Goal: Task Accomplishment & Management: Manage account settings

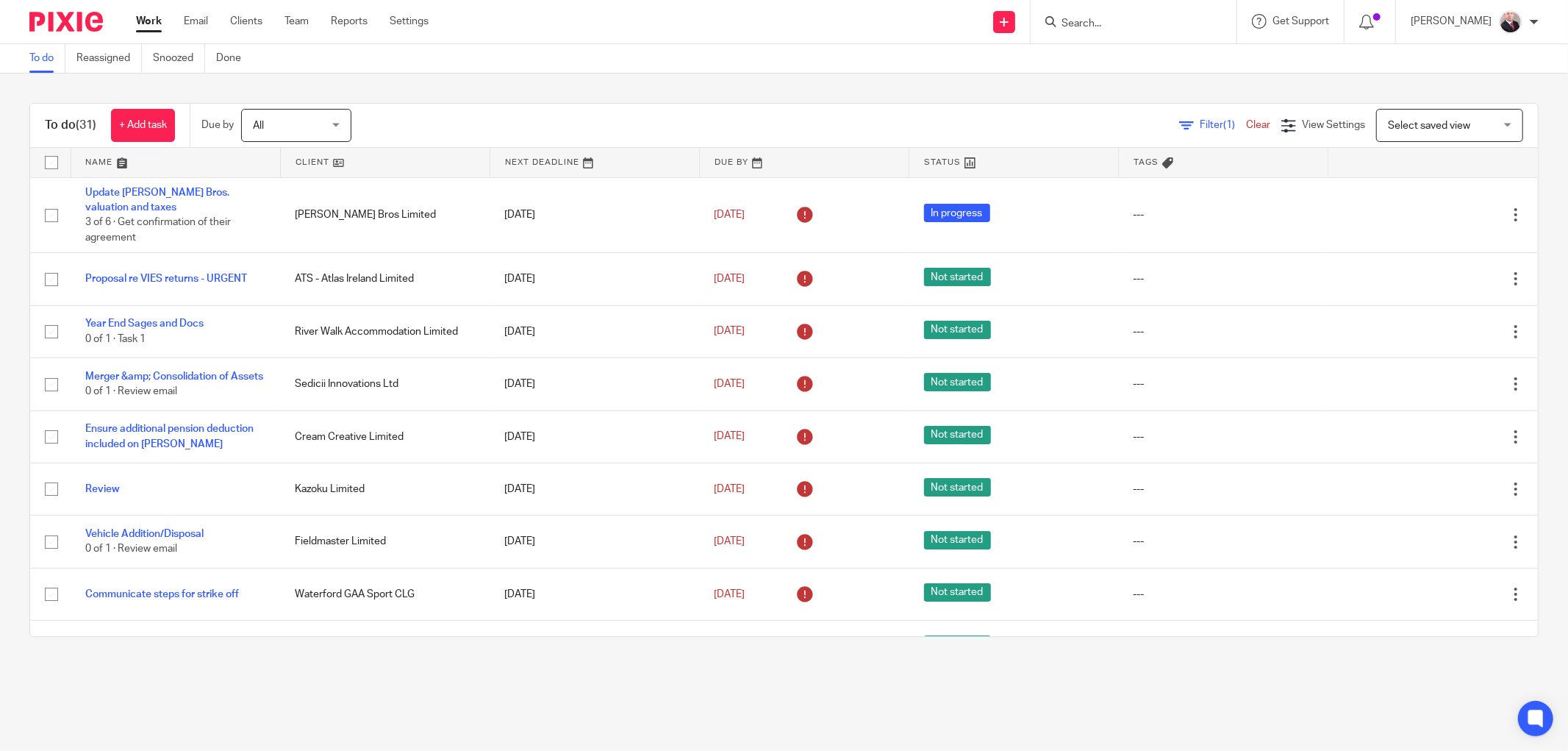
scroll to position [1159, 0]
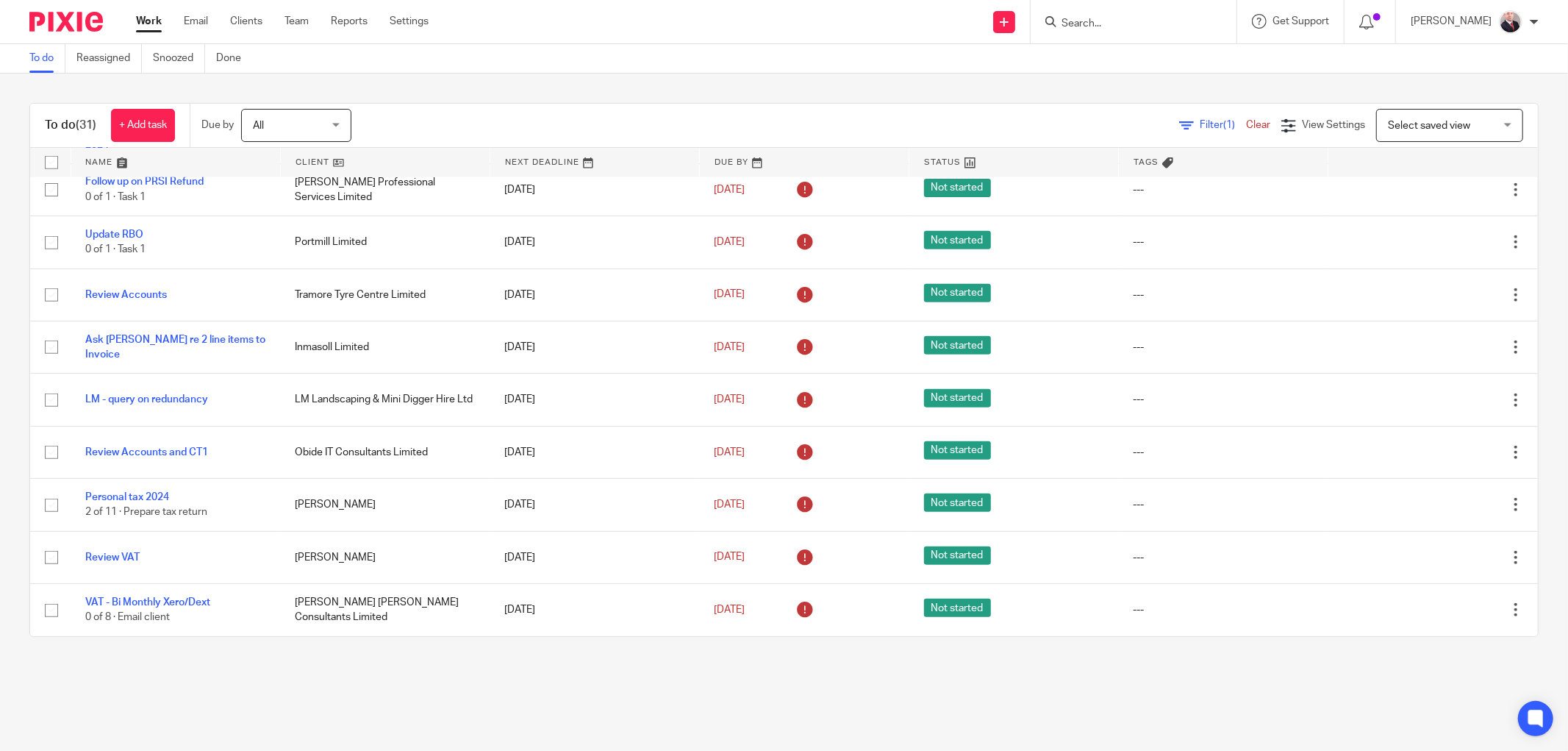
click at [1108, 17] on input "Search" at bounding box center [1126, 24] width 132 height 14
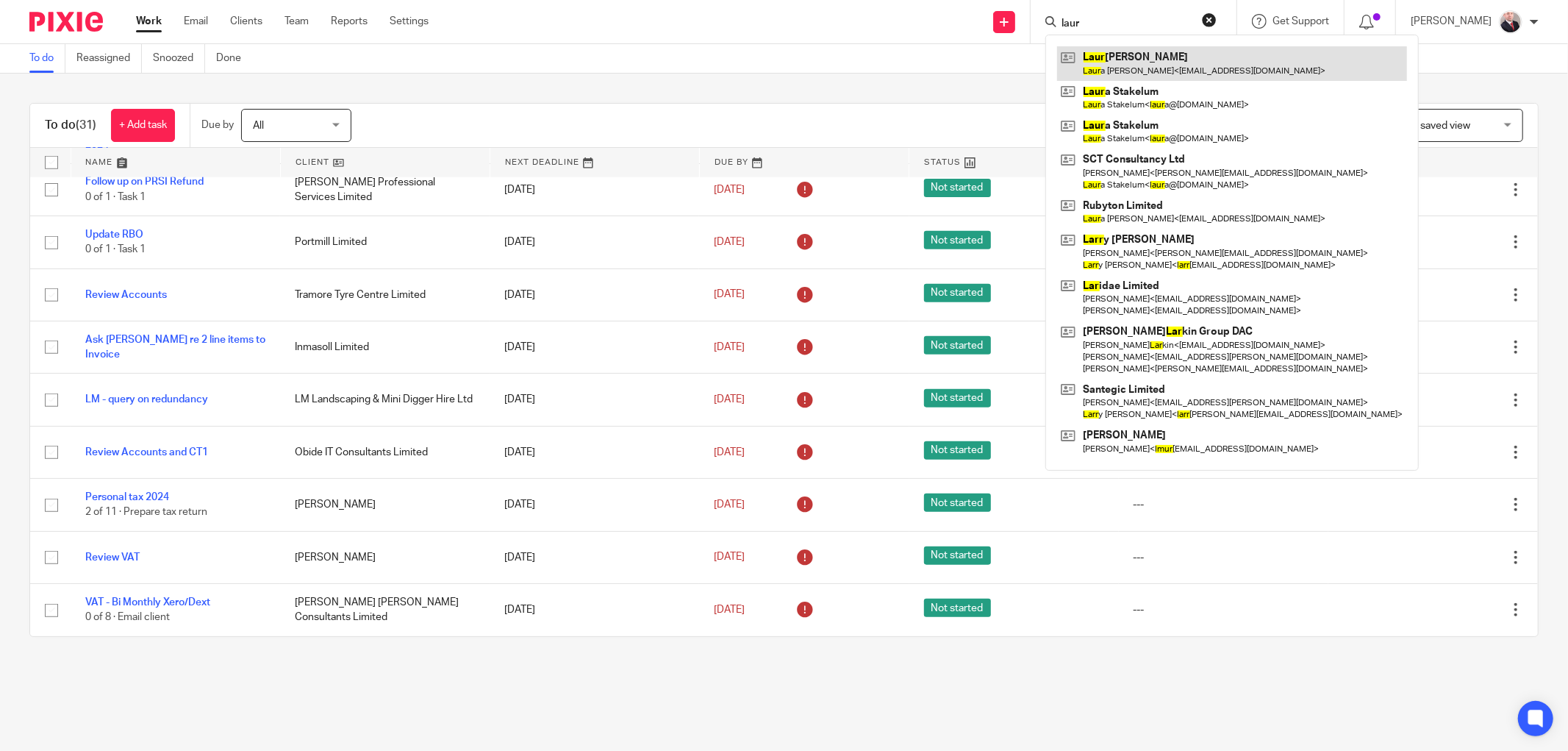
type input "laur"
click at [1241, 67] on link at bounding box center [1231, 63] width 350 height 34
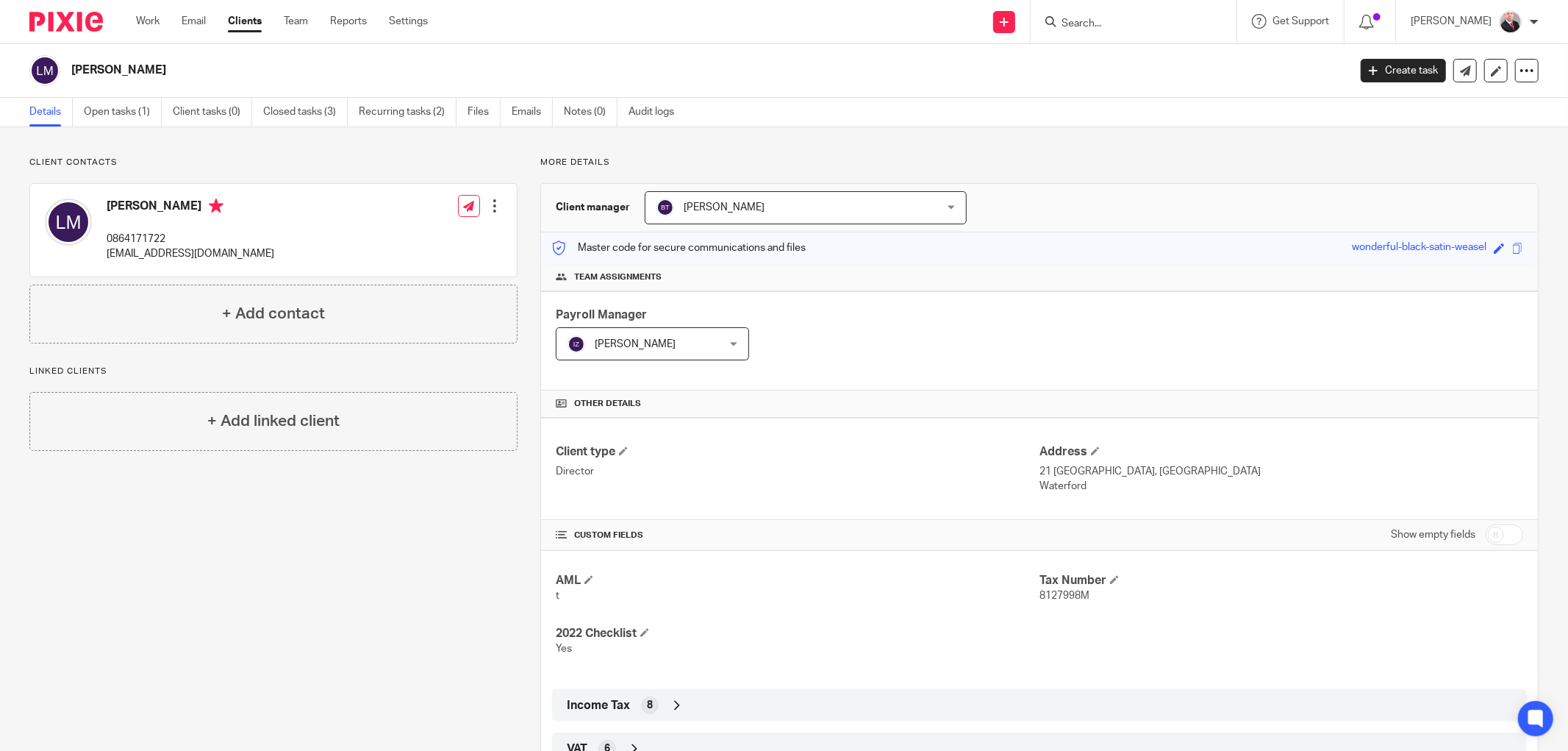
click at [1162, 28] on input "Search" at bounding box center [1126, 24] width 132 height 14
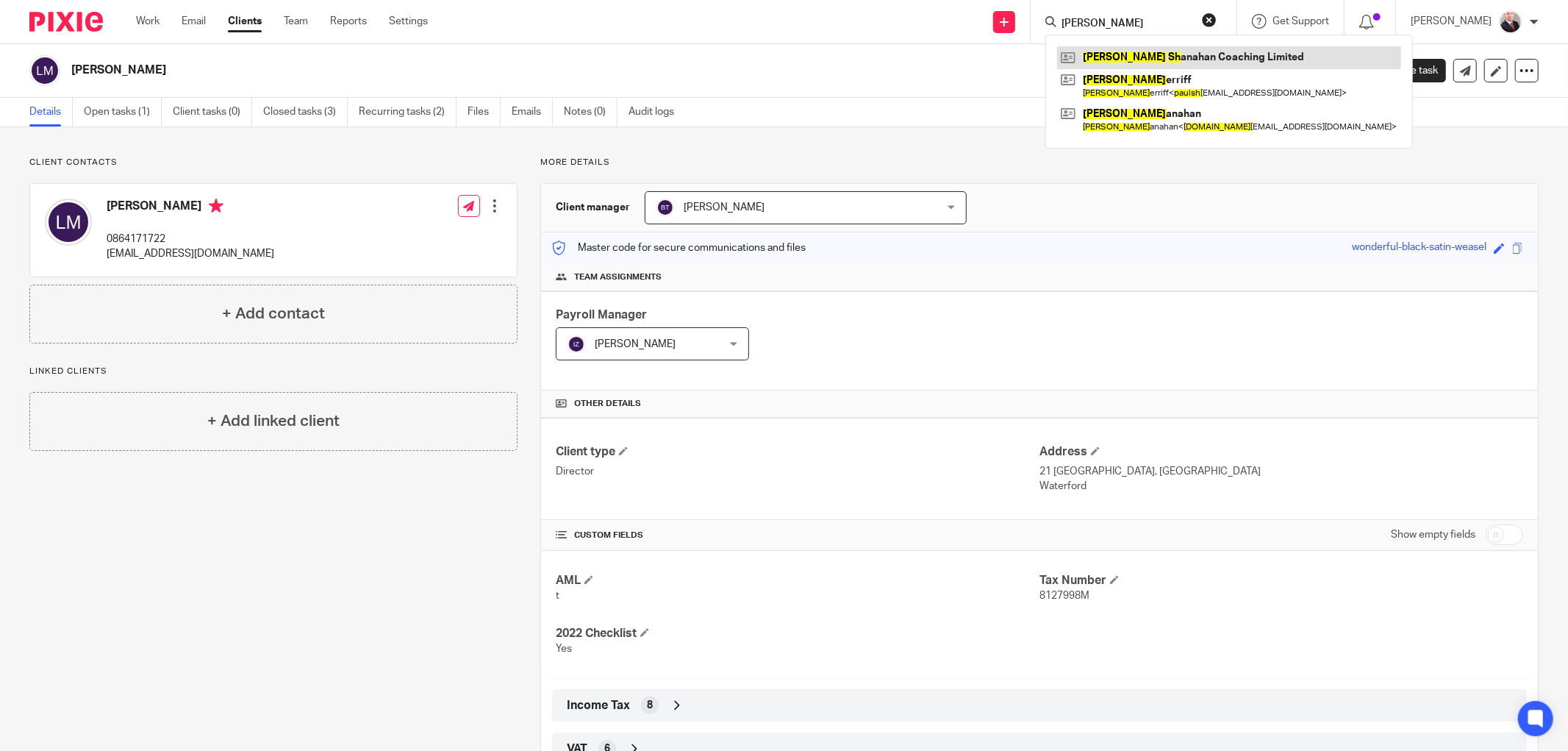
type input "[PERSON_NAME]"
click at [1215, 54] on link at bounding box center [1228, 57] width 344 height 22
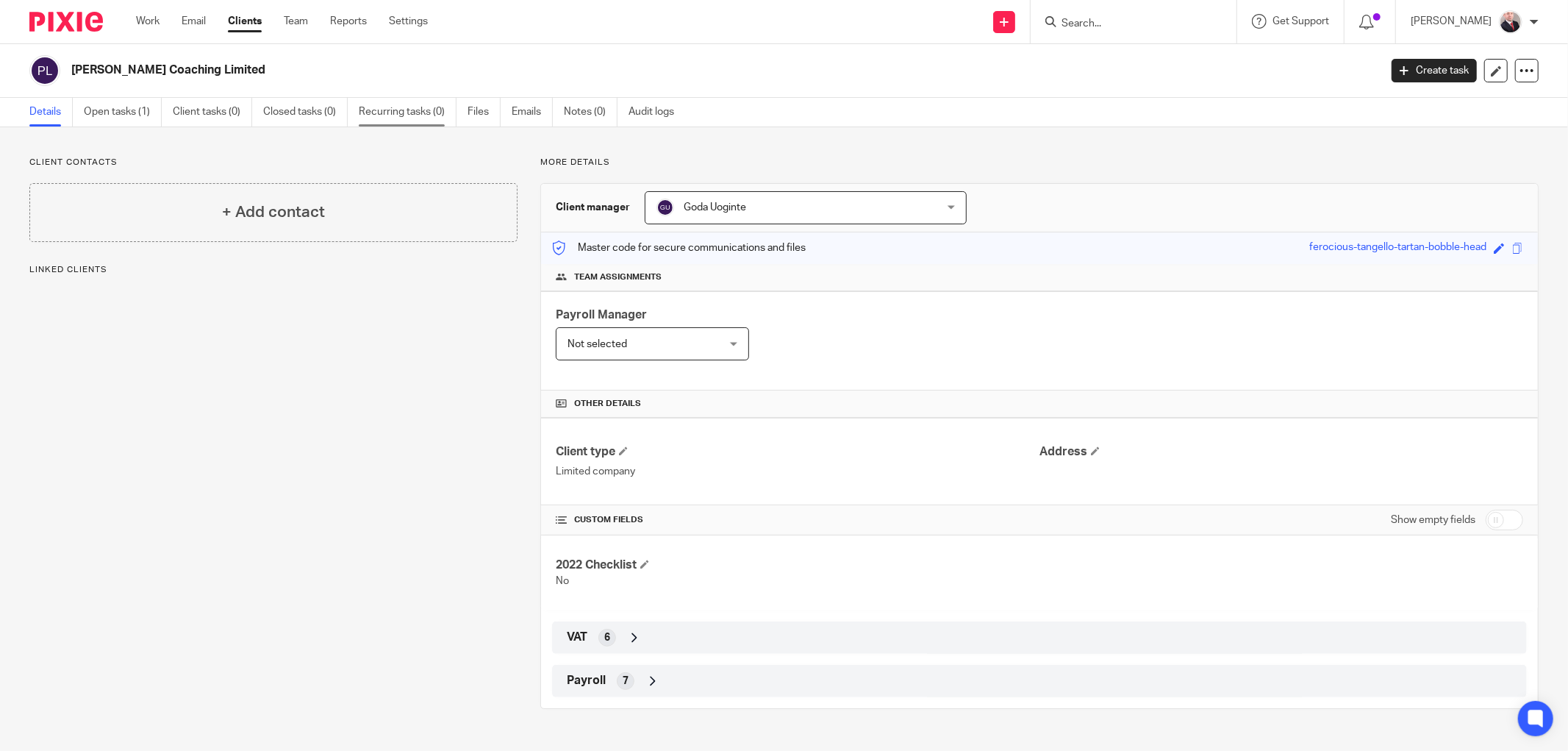
click at [425, 113] on link "Recurring tasks (0)" at bounding box center [407, 112] width 97 height 29
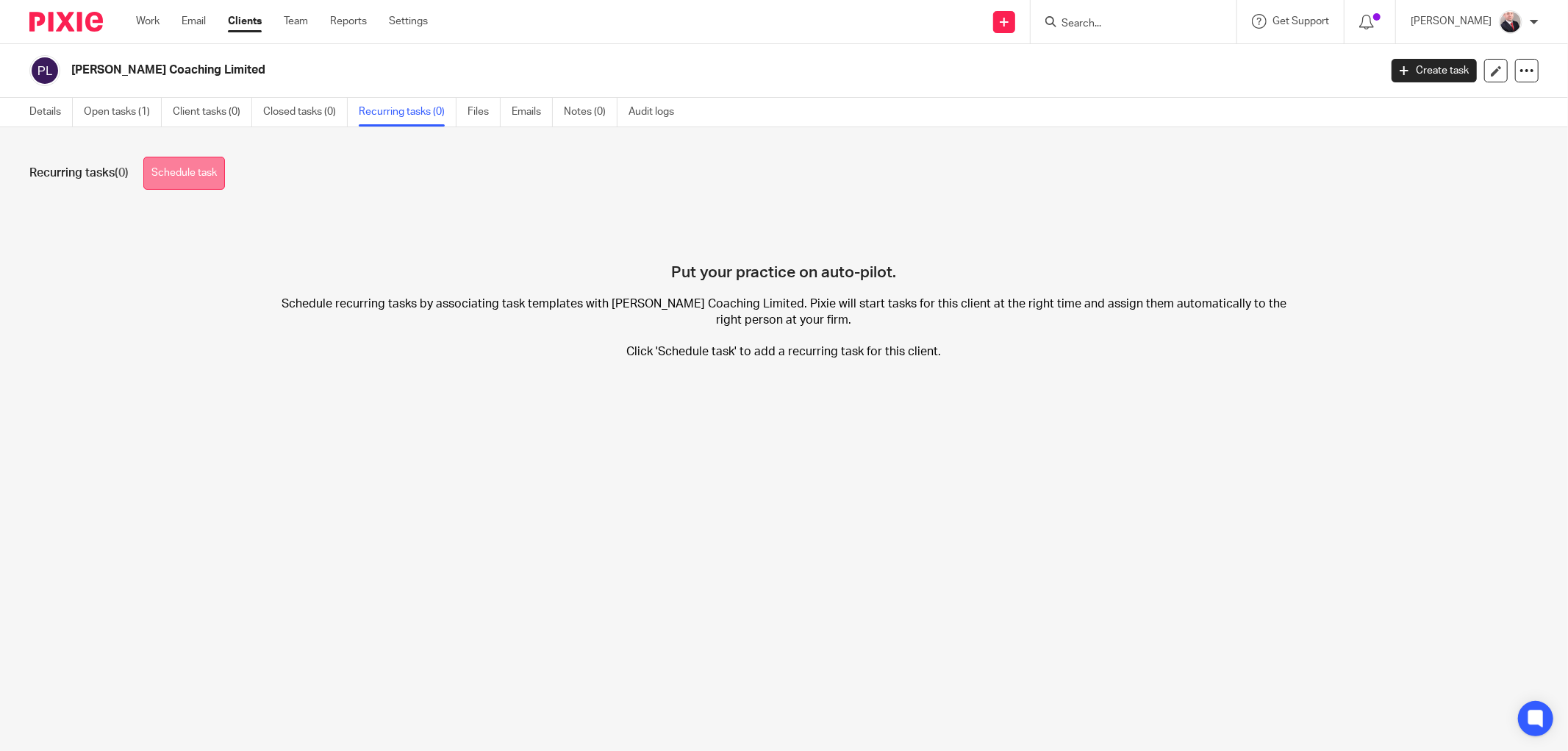
click at [188, 178] on link "Schedule task" at bounding box center [184, 173] width 82 height 33
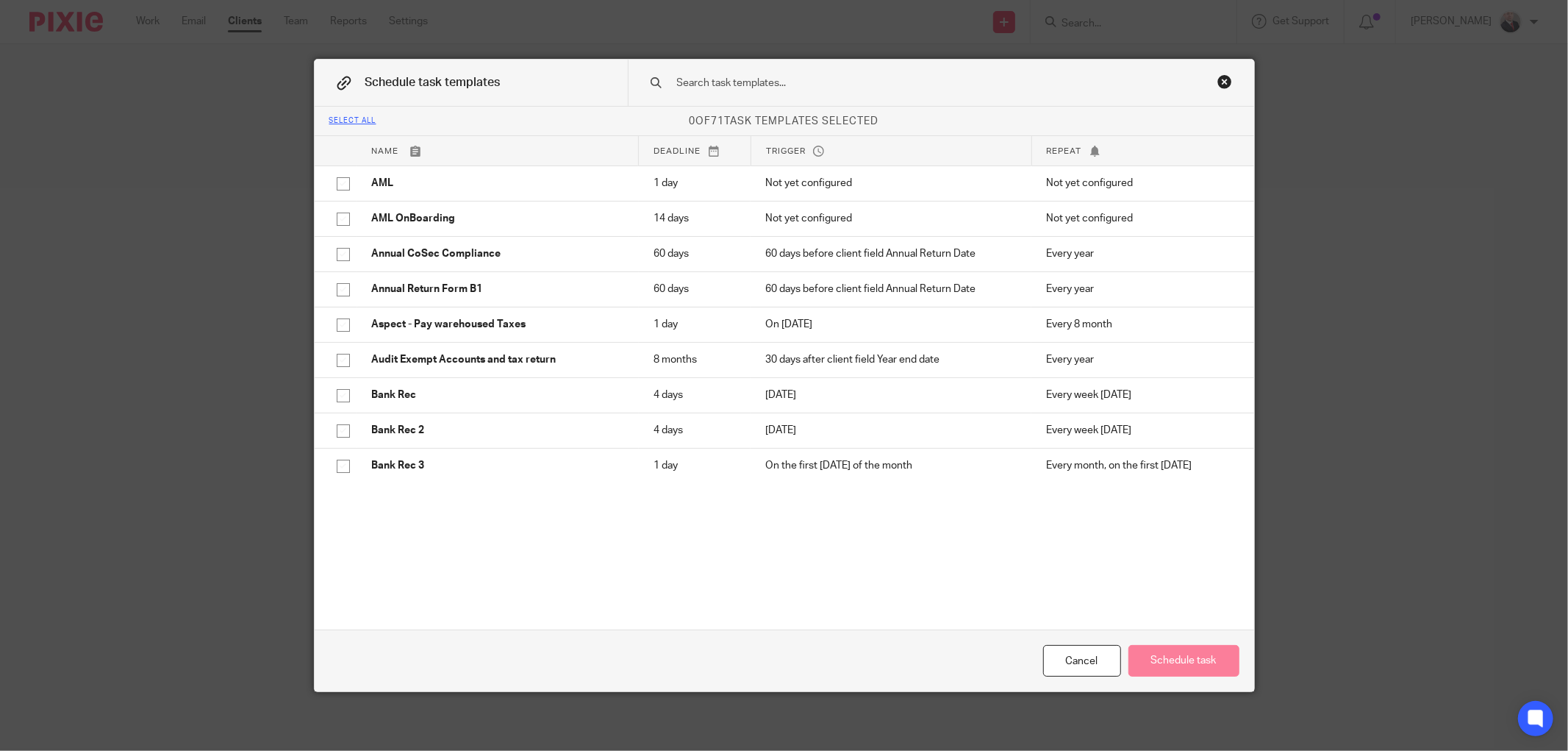
click at [759, 88] on input "text" at bounding box center [918, 83] width 484 height 16
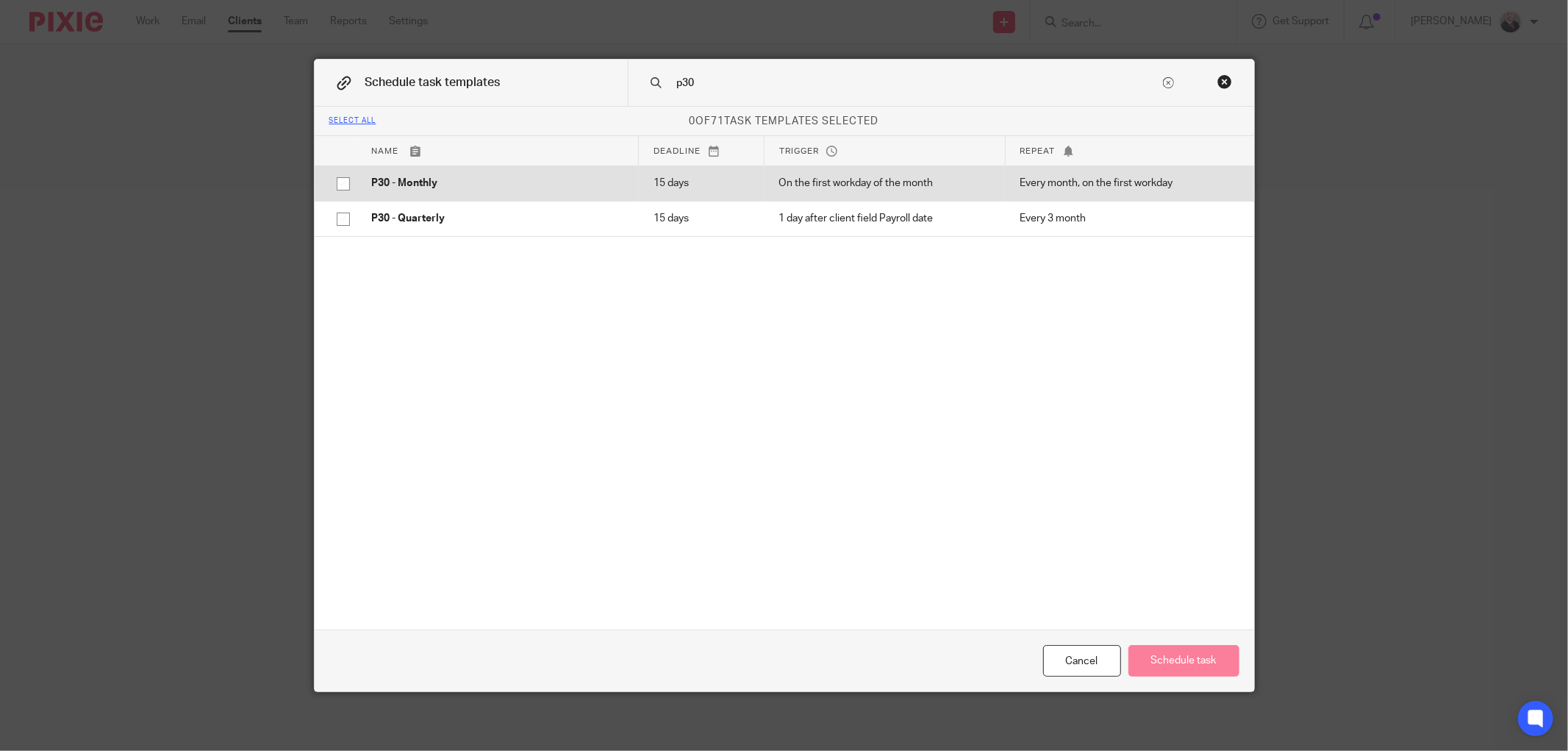
type input "p30"
click at [335, 185] on input "checkbox" at bounding box center [343, 183] width 28 height 28
checkbox input "true"
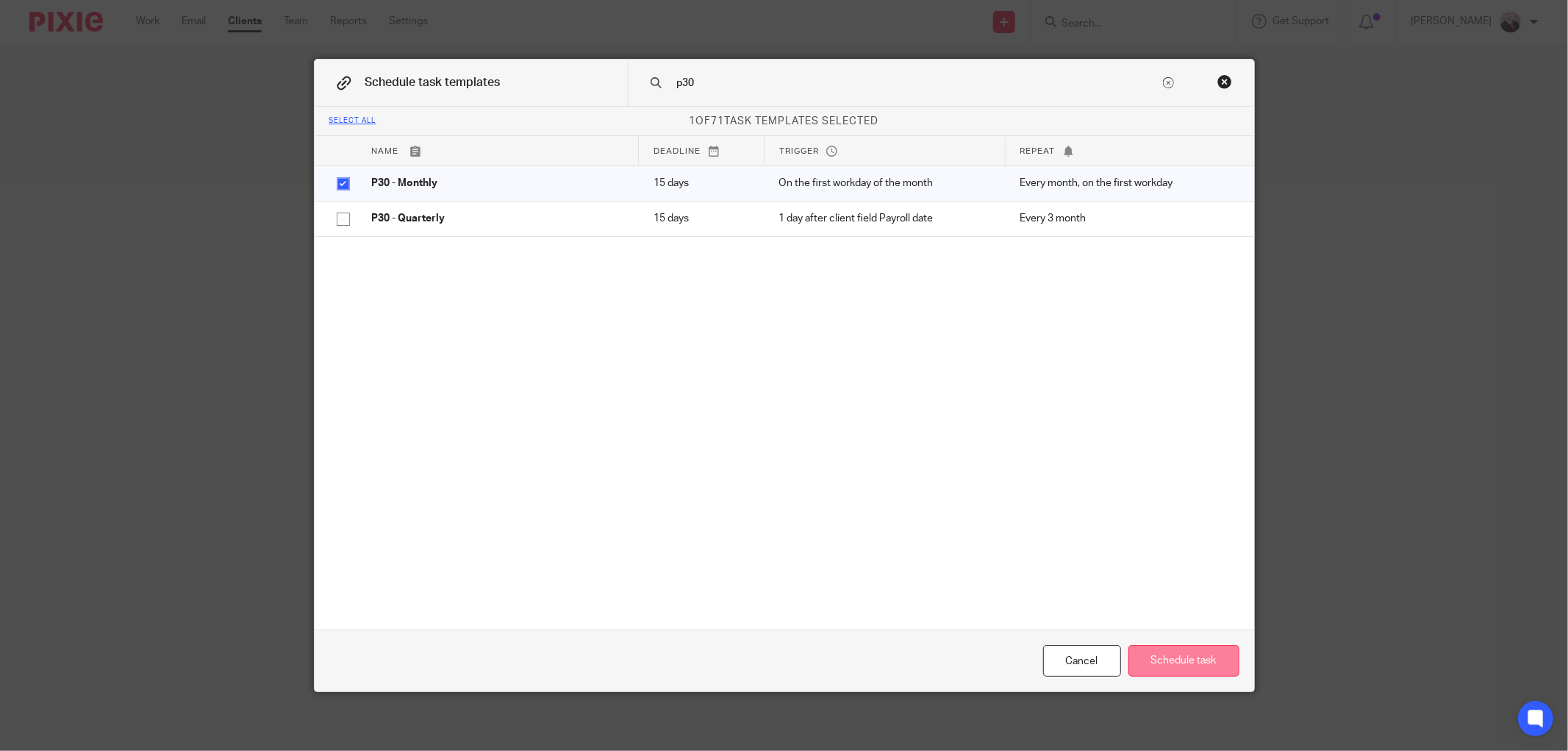
click at [1169, 655] on button "Schedule task" at bounding box center [1183, 660] width 111 height 32
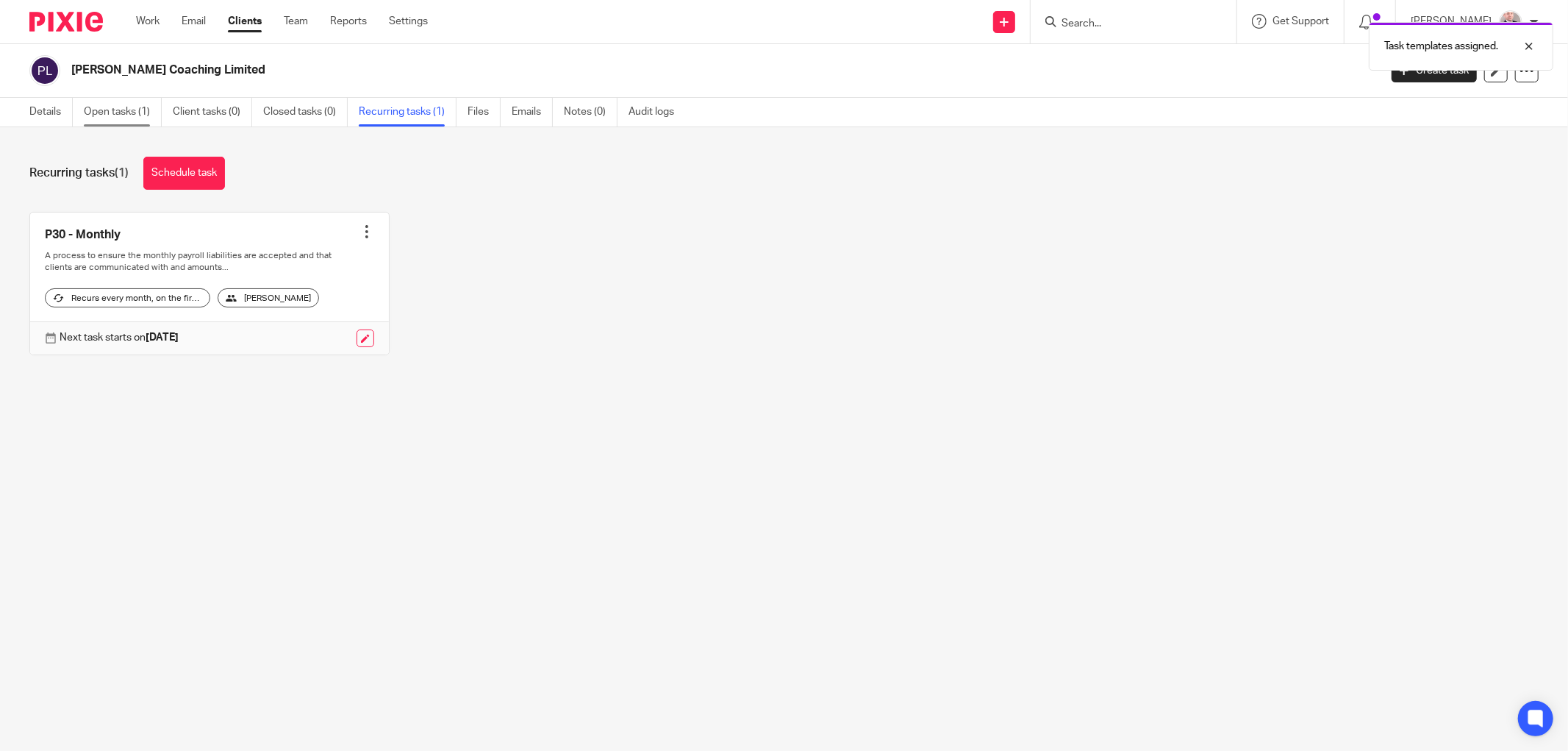
click at [124, 114] on link "Open tasks (1)" at bounding box center [123, 112] width 78 height 29
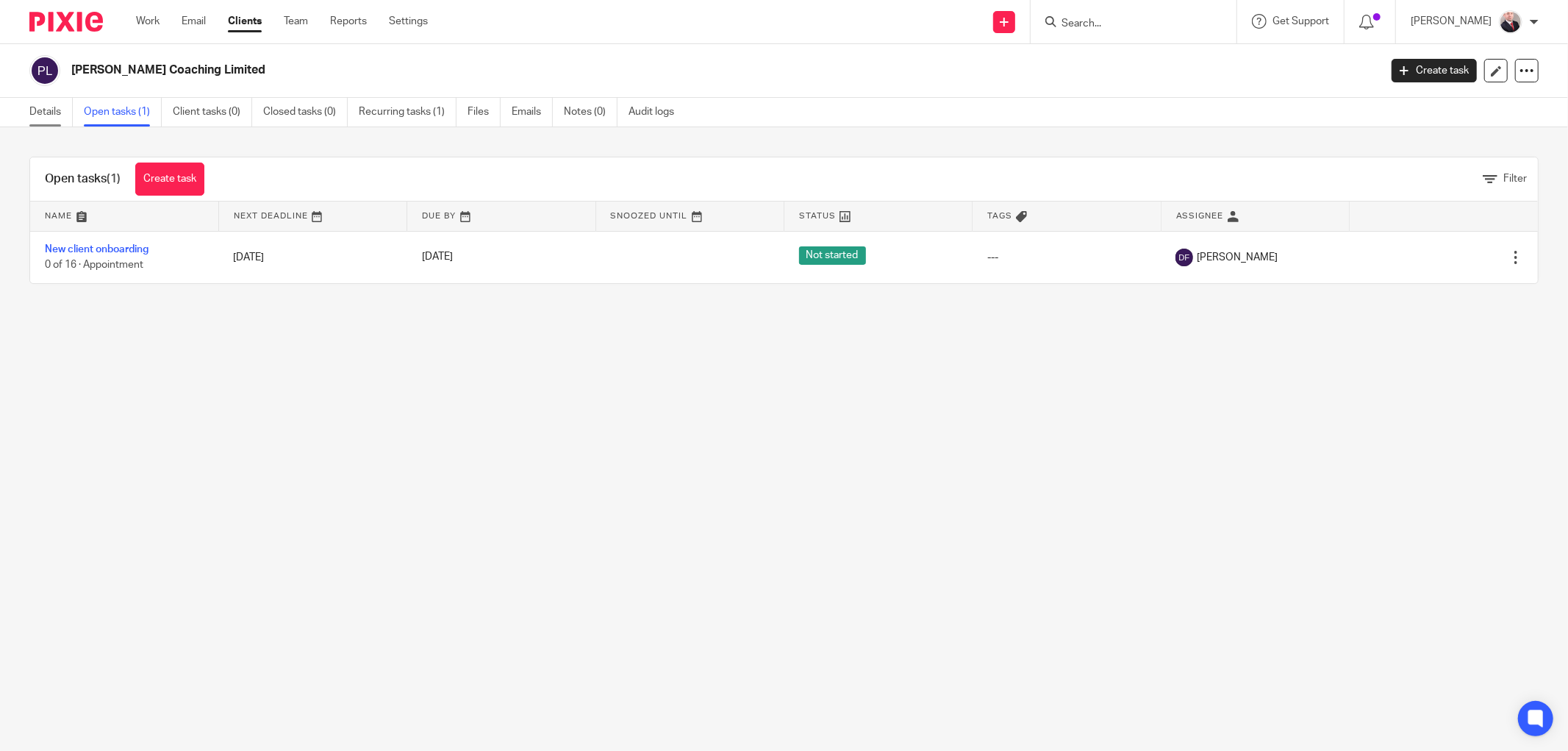
click at [55, 113] on link "Details" at bounding box center [50, 112] width 43 height 29
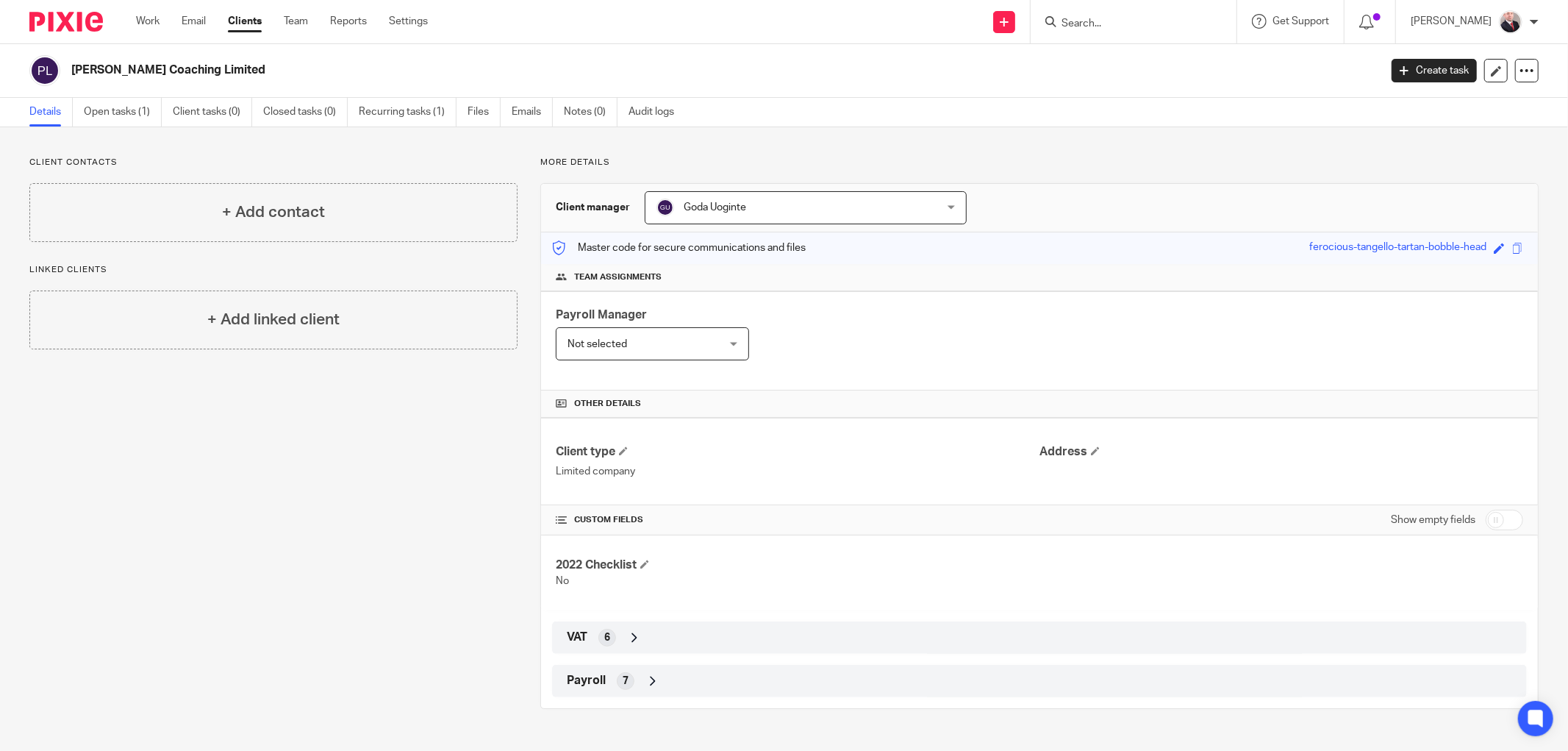
click at [601, 678] on div "Payroll 7" at bounding box center [1039, 681] width 952 height 25
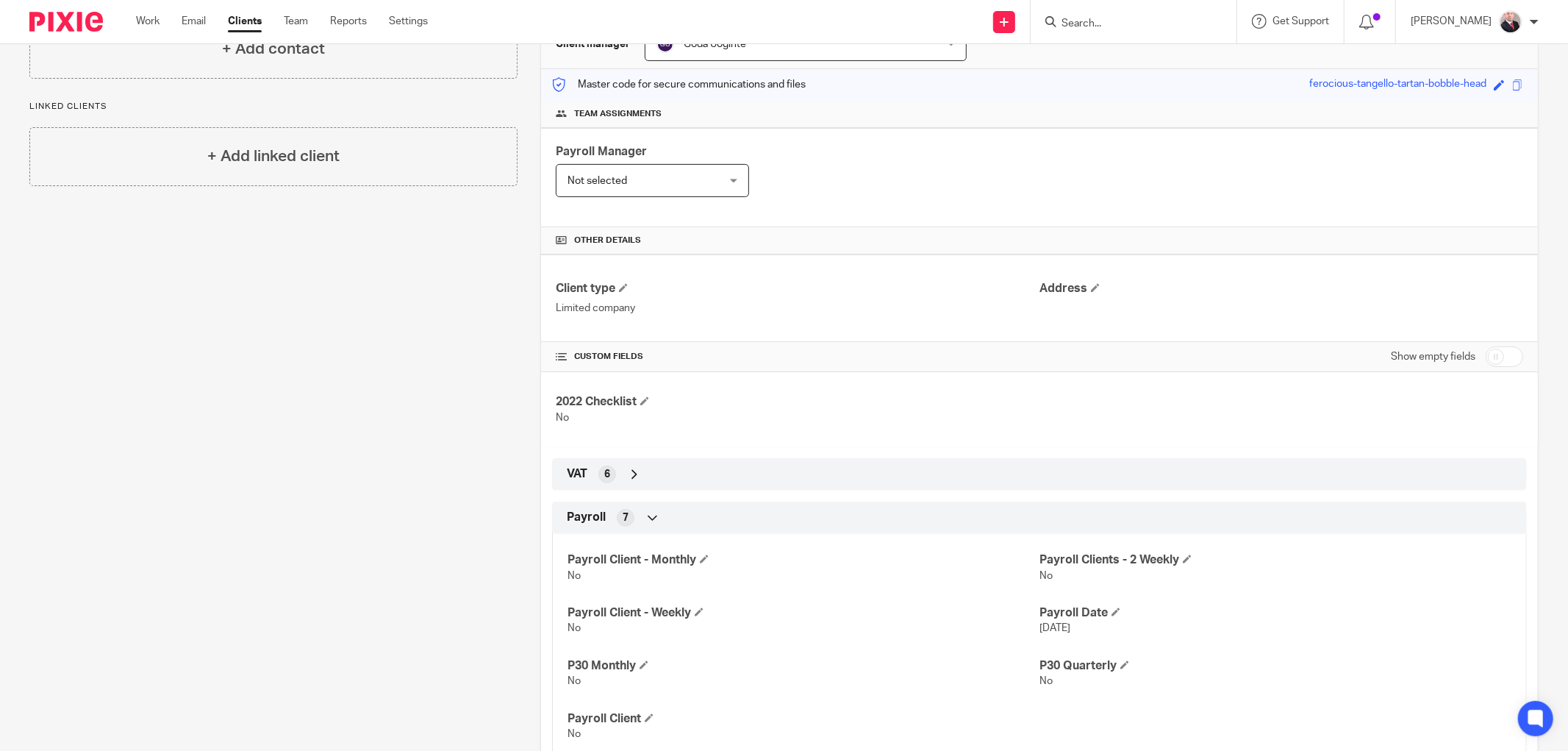
scroll to position [214, 0]
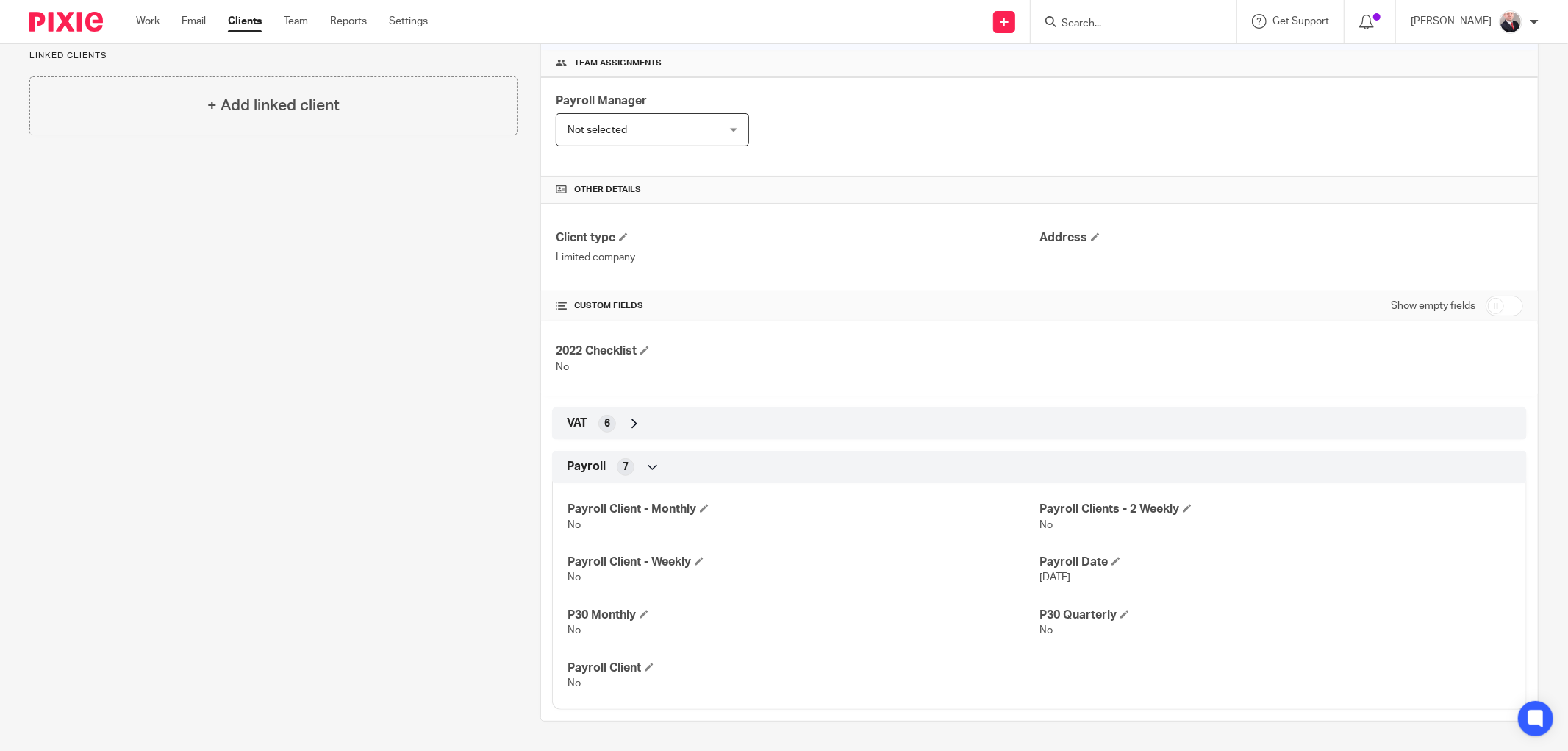
click at [587, 425] on div "VAT 6" at bounding box center [1039, 424] width 952 height 25
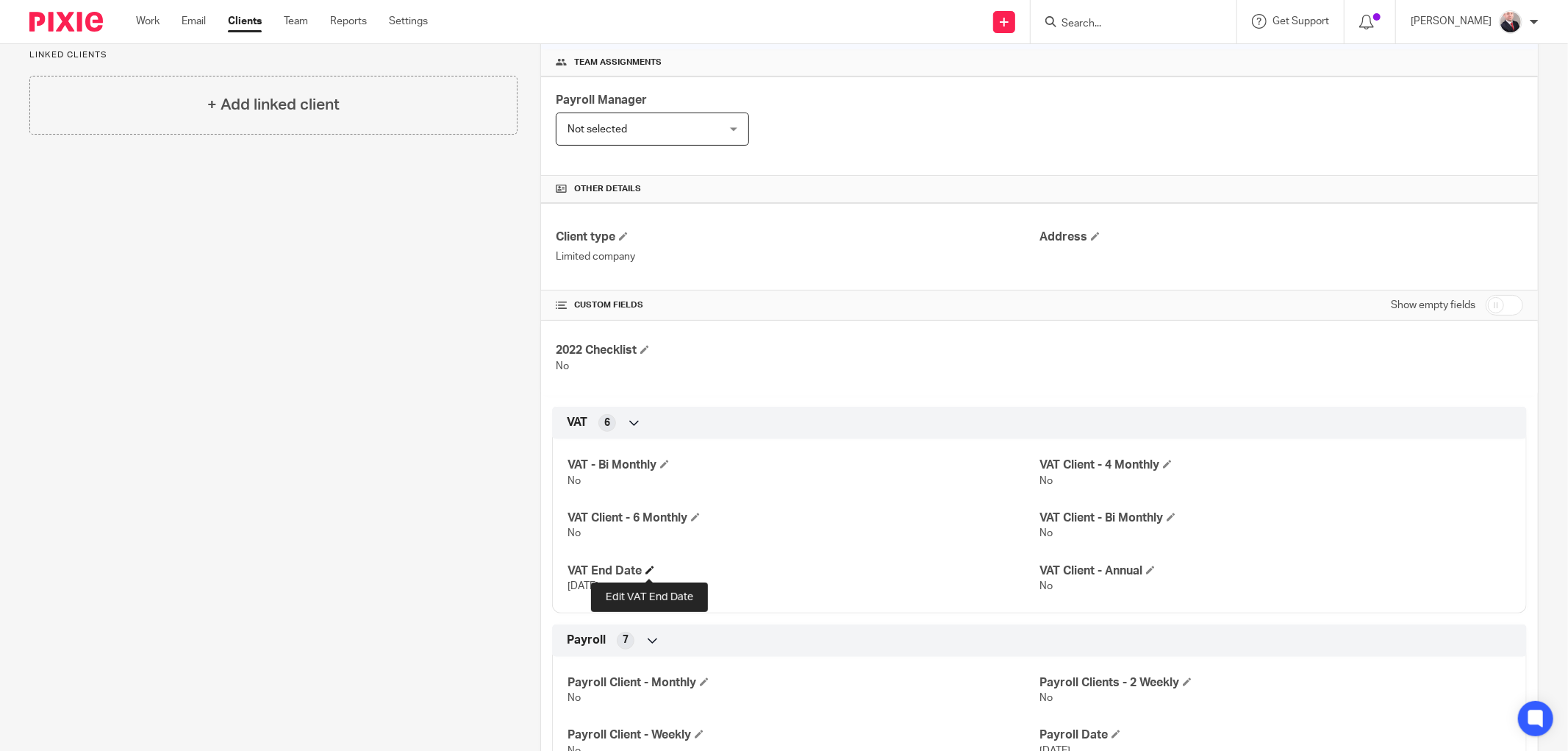
click at [647, 571] on span at bounding box center [649, 570] width 9 height 9
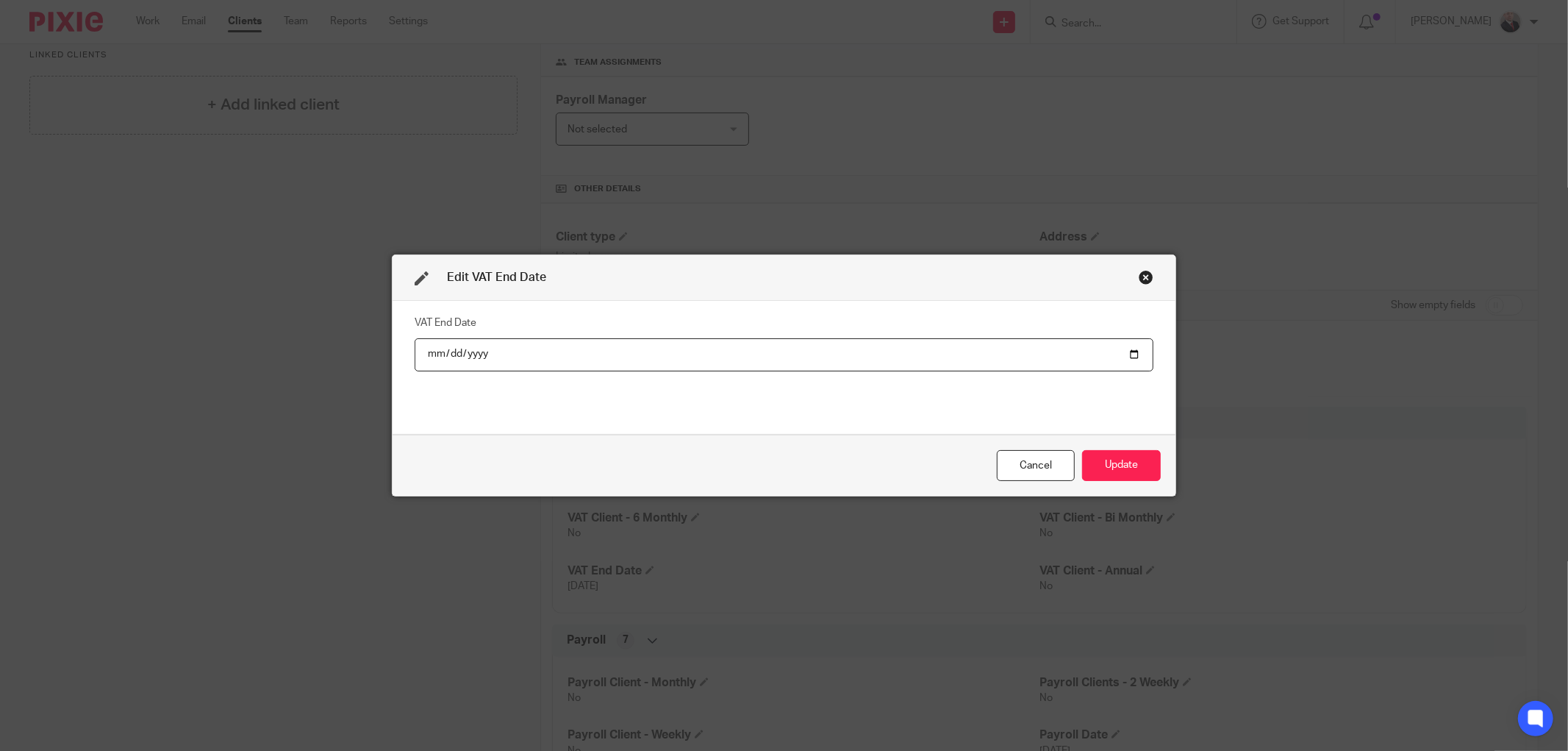
click at [496, 354] on input "2025-12-31" at bounding box center [784, 354] width 739 height 33
click at [485, 350] on input "2025-12-31" at bounding box center [784, 354] width 739 height 33
type input "2024-12-31"
click at [1115, 464] on button "Update" at bounding box center [1121, 465] width 79 height 32
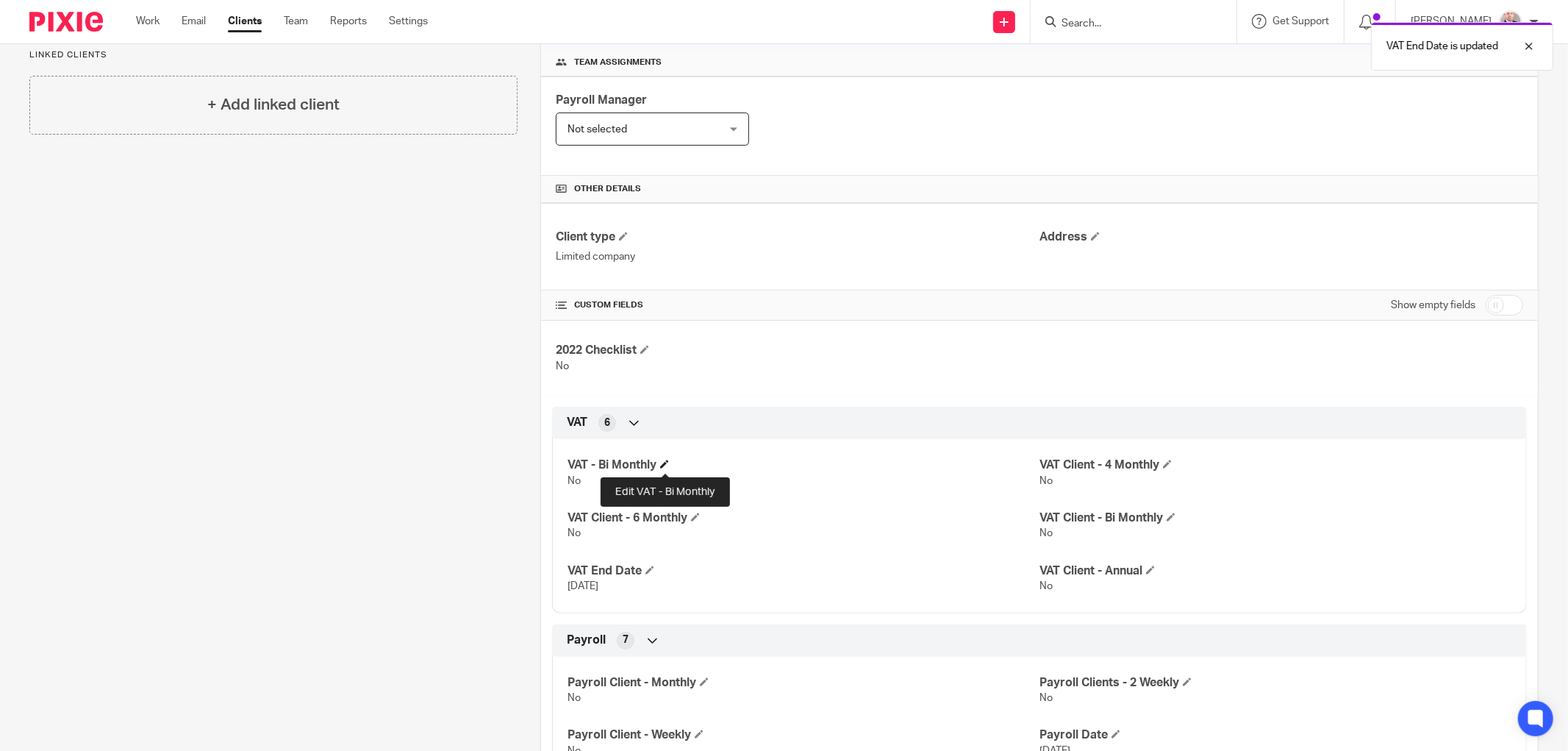
click at [664, 464] on span at bounding box center [664, 463] width 9 height 9
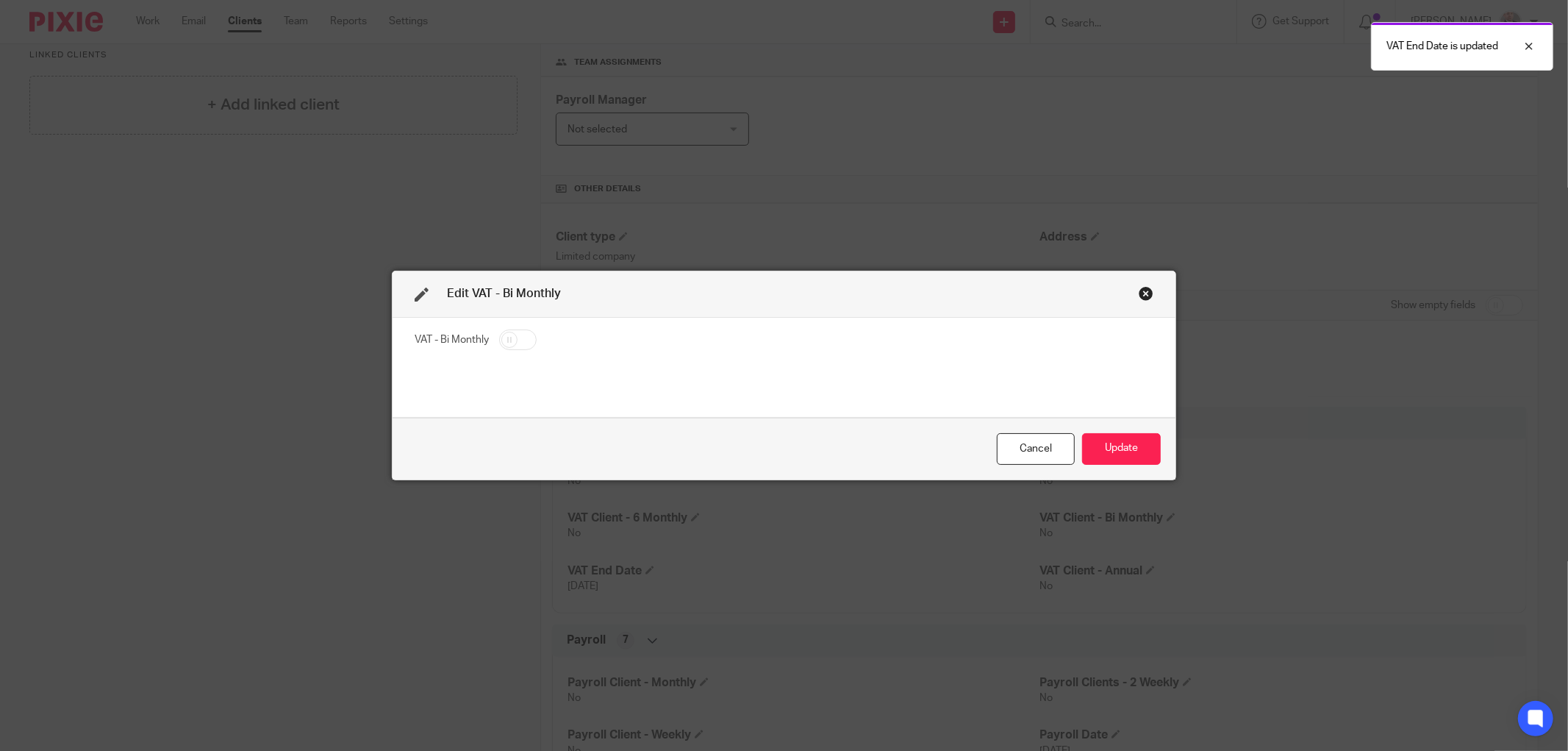
click at [499, 334] on input "checkbox" at bounding box center [517, 339] width 38 height 20
checkbox input "true"
click at [1106, 443] on button "Update" at bounding box center [1121, 449] width 79 height 32
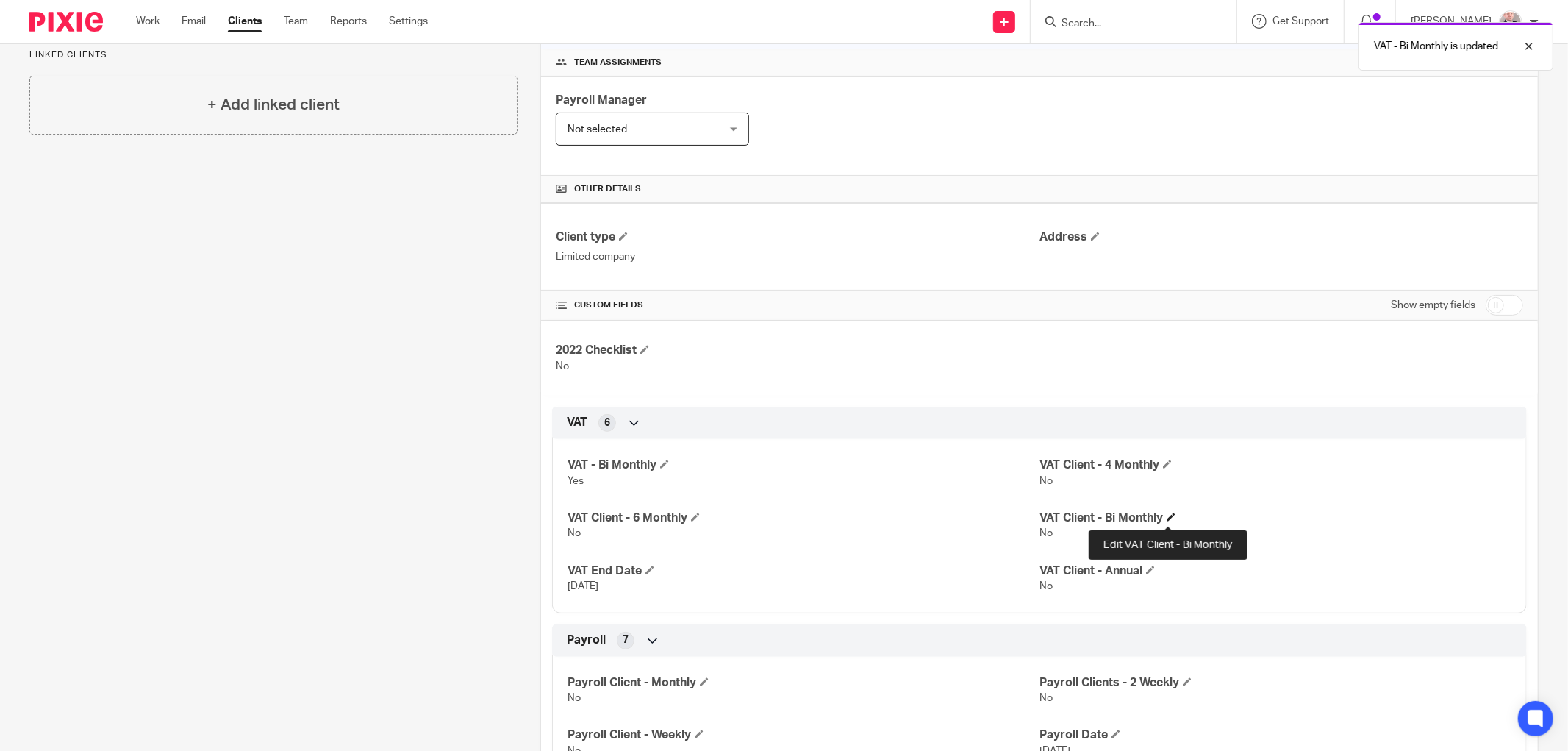
click at [1167, 517] on span at bounding box center [1170, 516] width 9 height 9
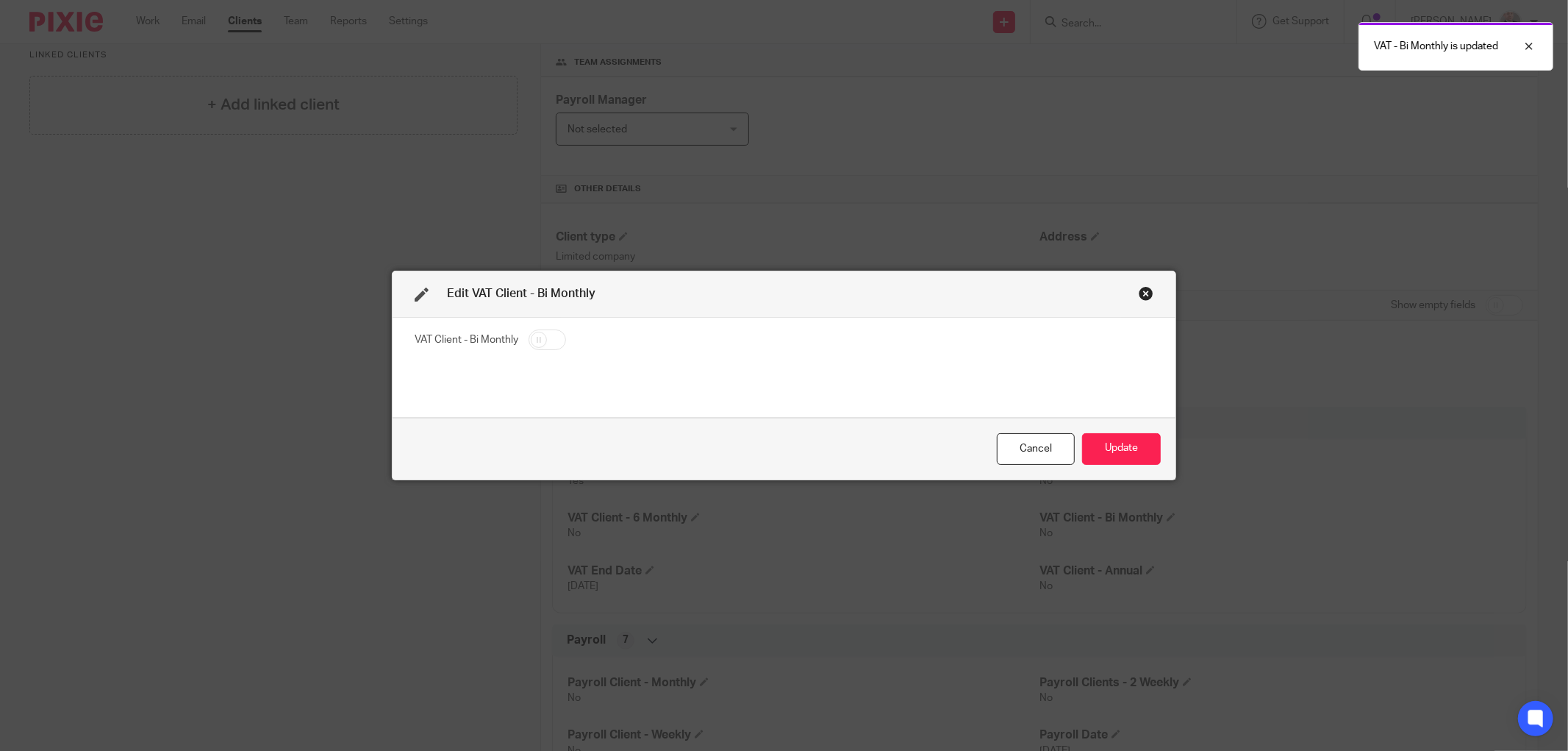
click at [534, 335] on input "checkbox" at bounding box center [547, 339] width 38 height 20
checkbox input "true"
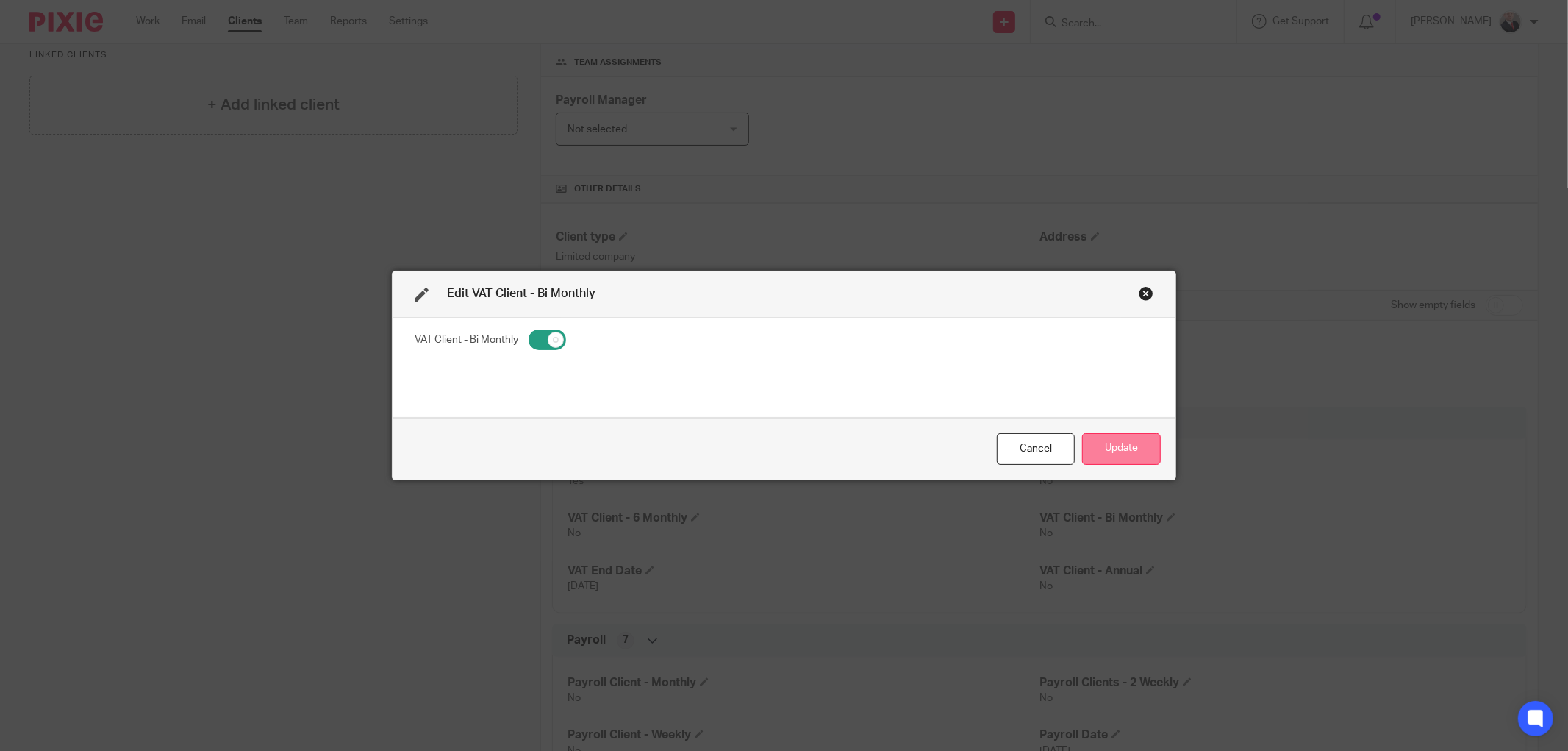
click at [1106, 451] on button "Update" at bounding box center [1121, 449] width 79 height 32
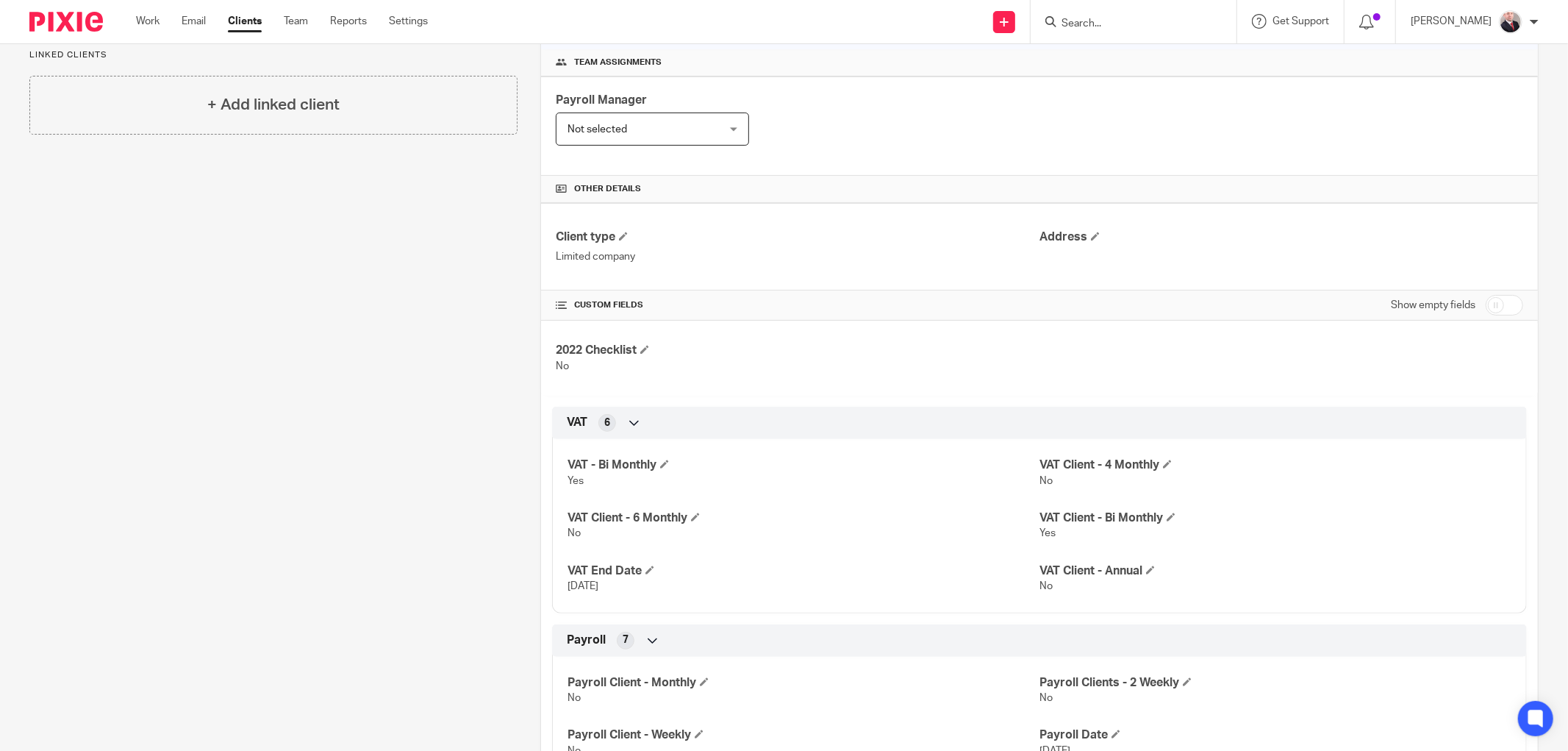
scroll to position [378, 0]
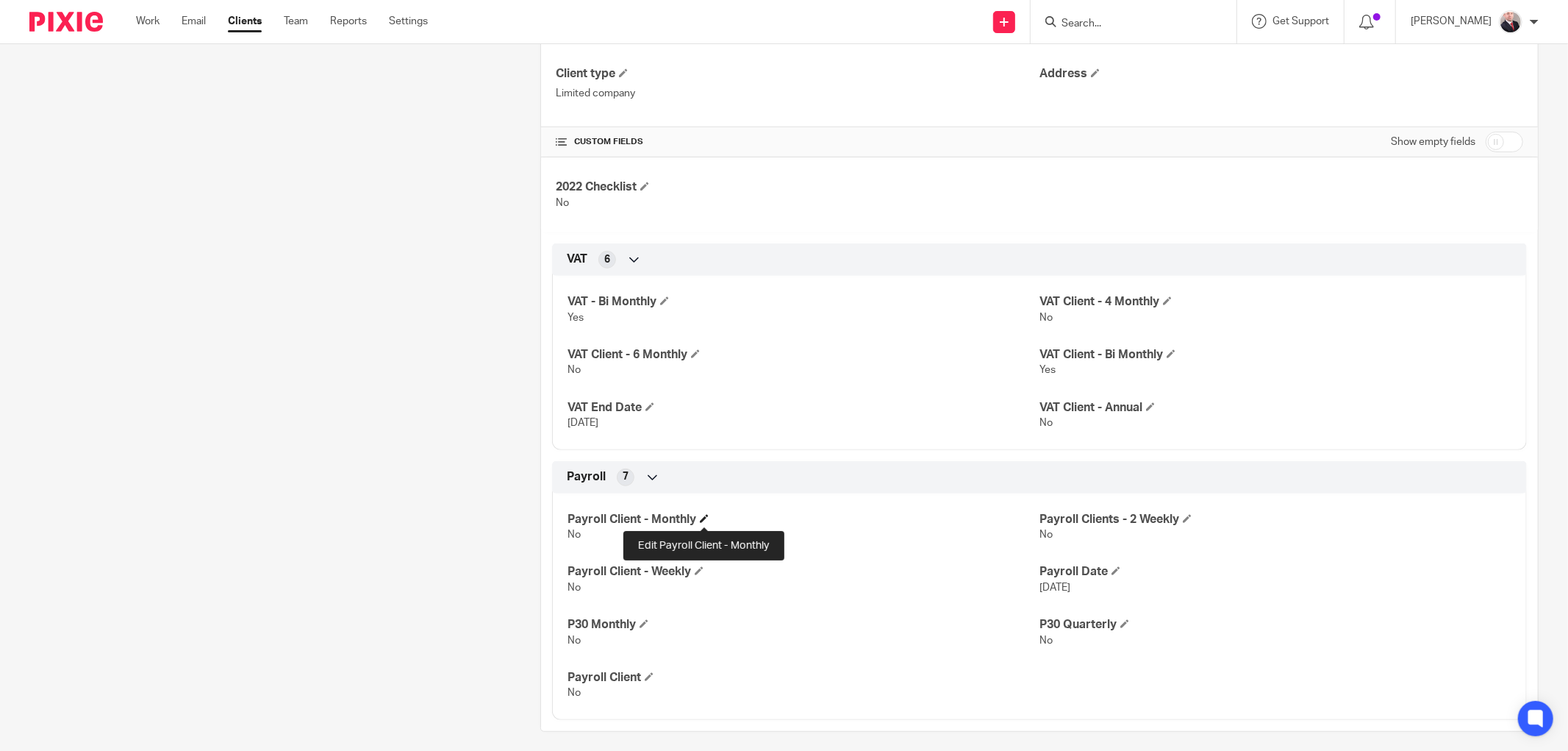
click at [707, 519] on span at bounding box center [703, 518] width 9 height 9
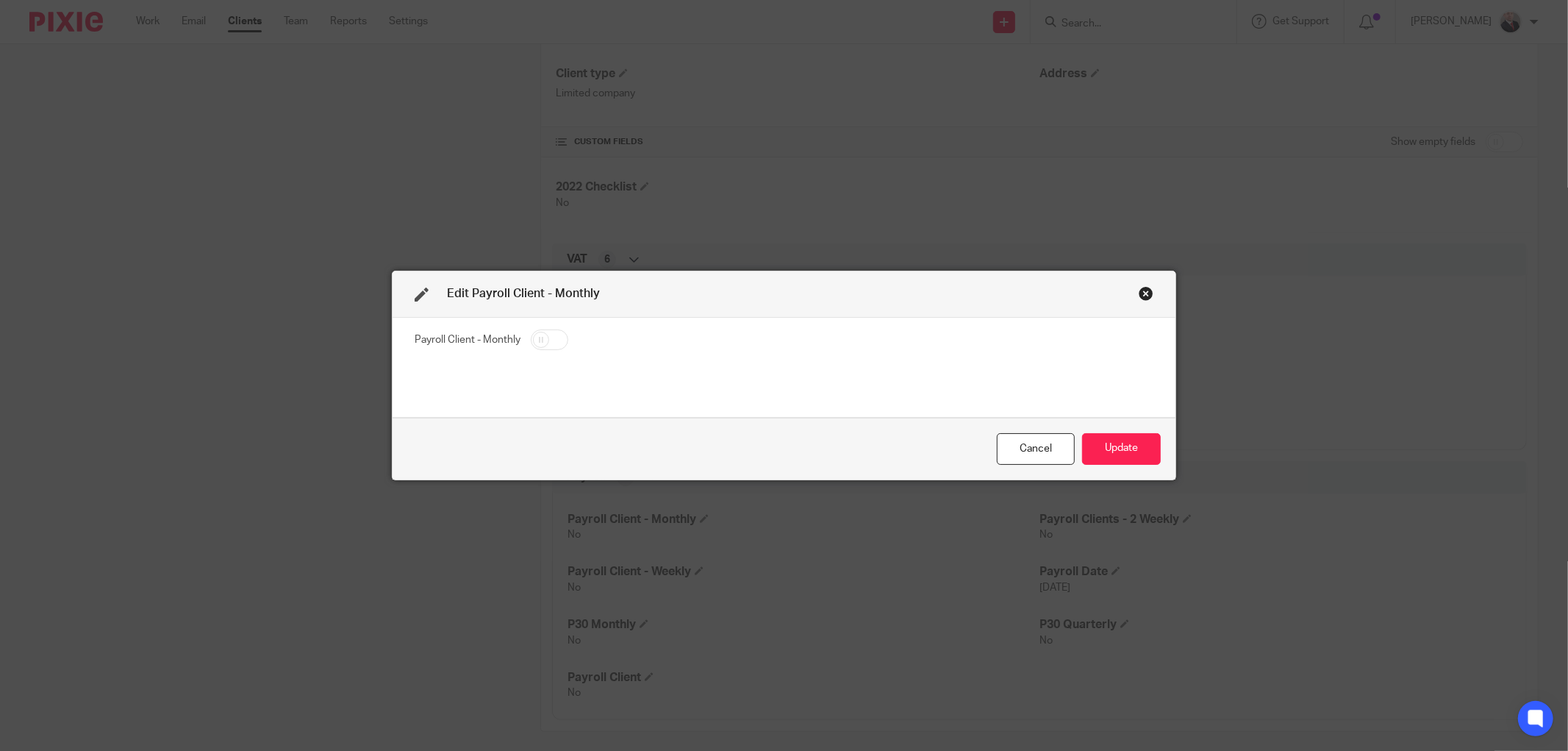
click at [534, 345] on input "checkbox" at bounding box center [549, 339] width 38 height 20
checkbox input "true"
click at [1104, 451] on button "Update" at bounding box center [1121, 449] width 79 height 32
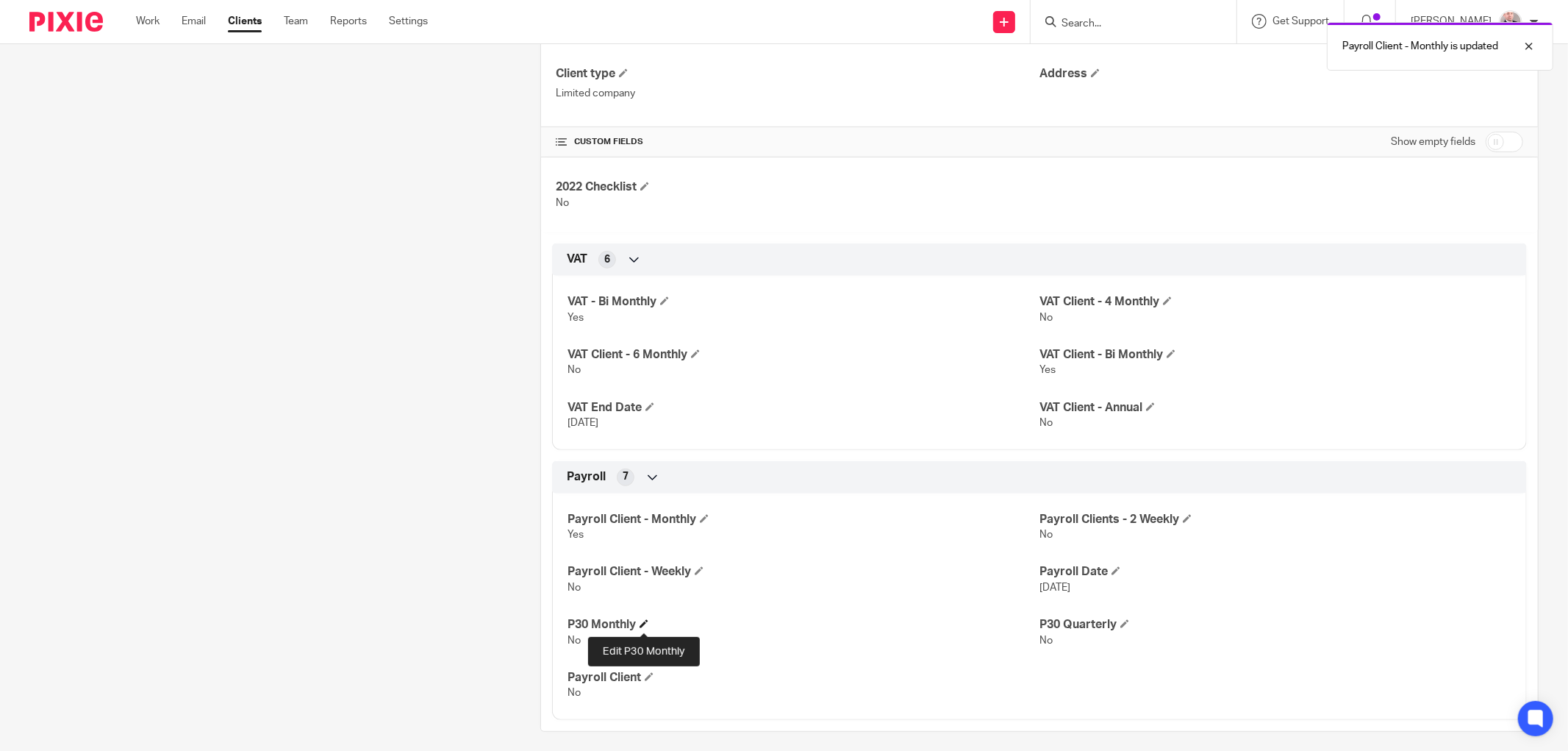
click at [640, 626] on span at bounding box center [644, 623] width 9 height 9
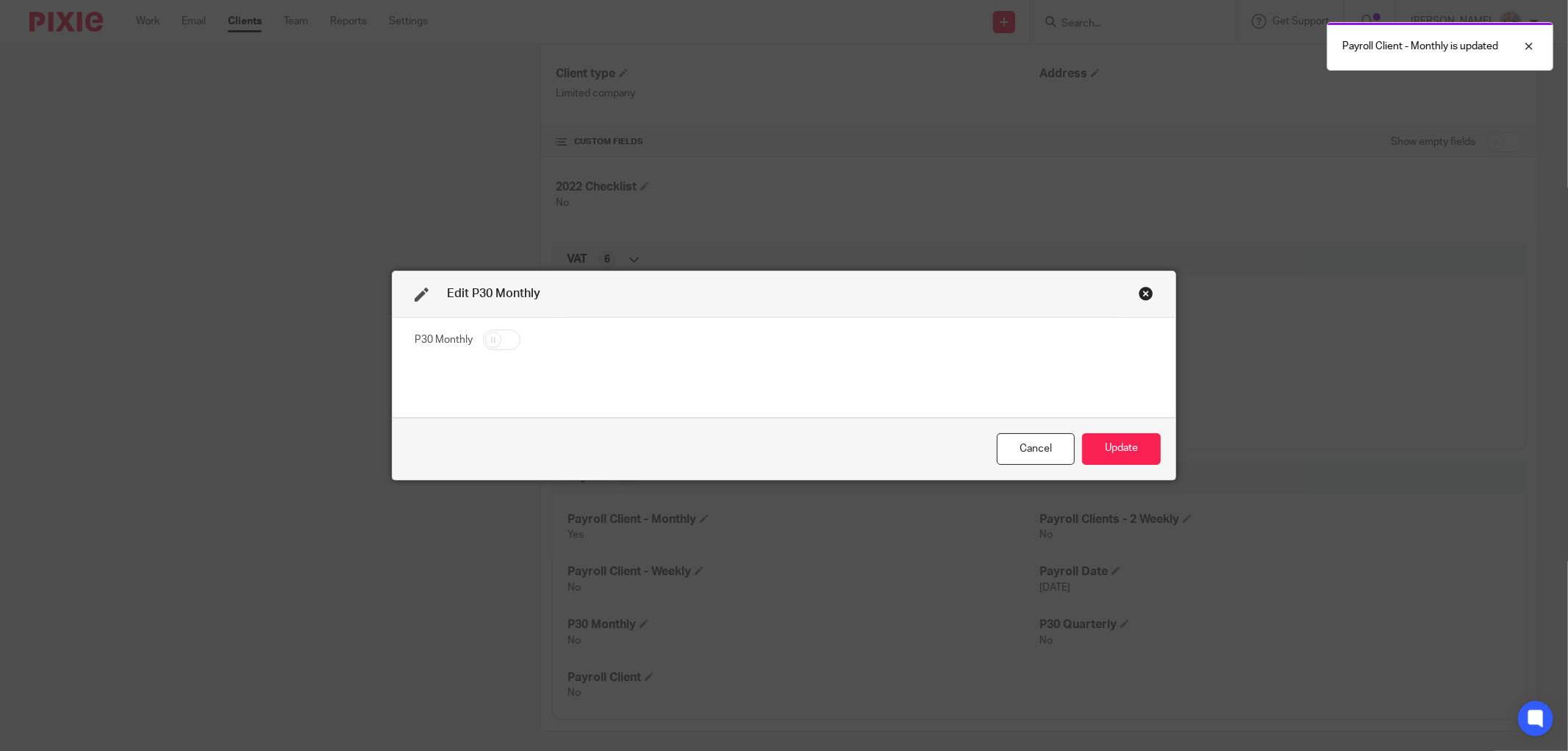
click at [493, 344] on input "checkbox" at bounding box center [502, 339] width 38 height 20
checkbox input "true"
click at [1114, 453] on button "Update" at bounding box center [1121, 449] width 79 height 32
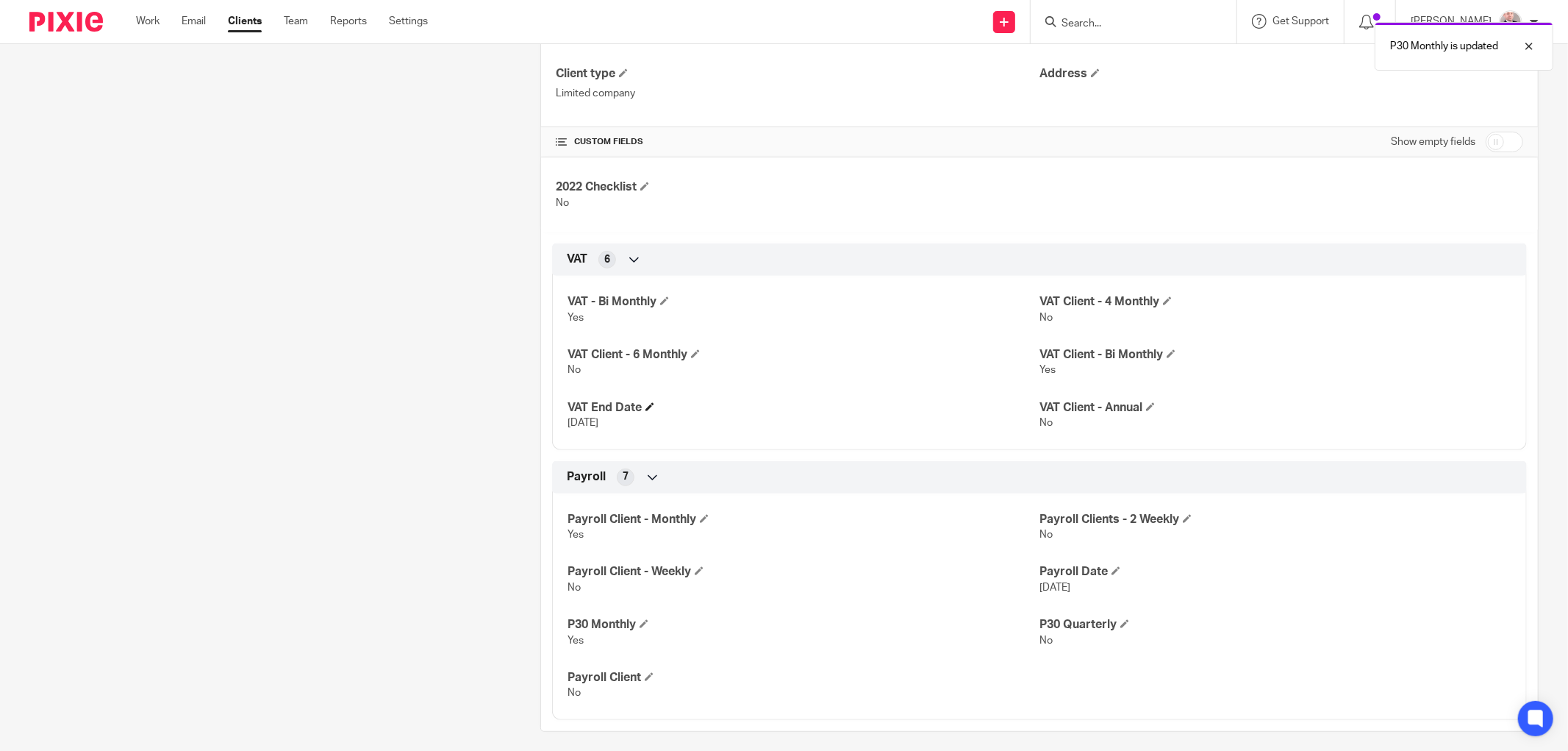
scroll to position [214, 0]
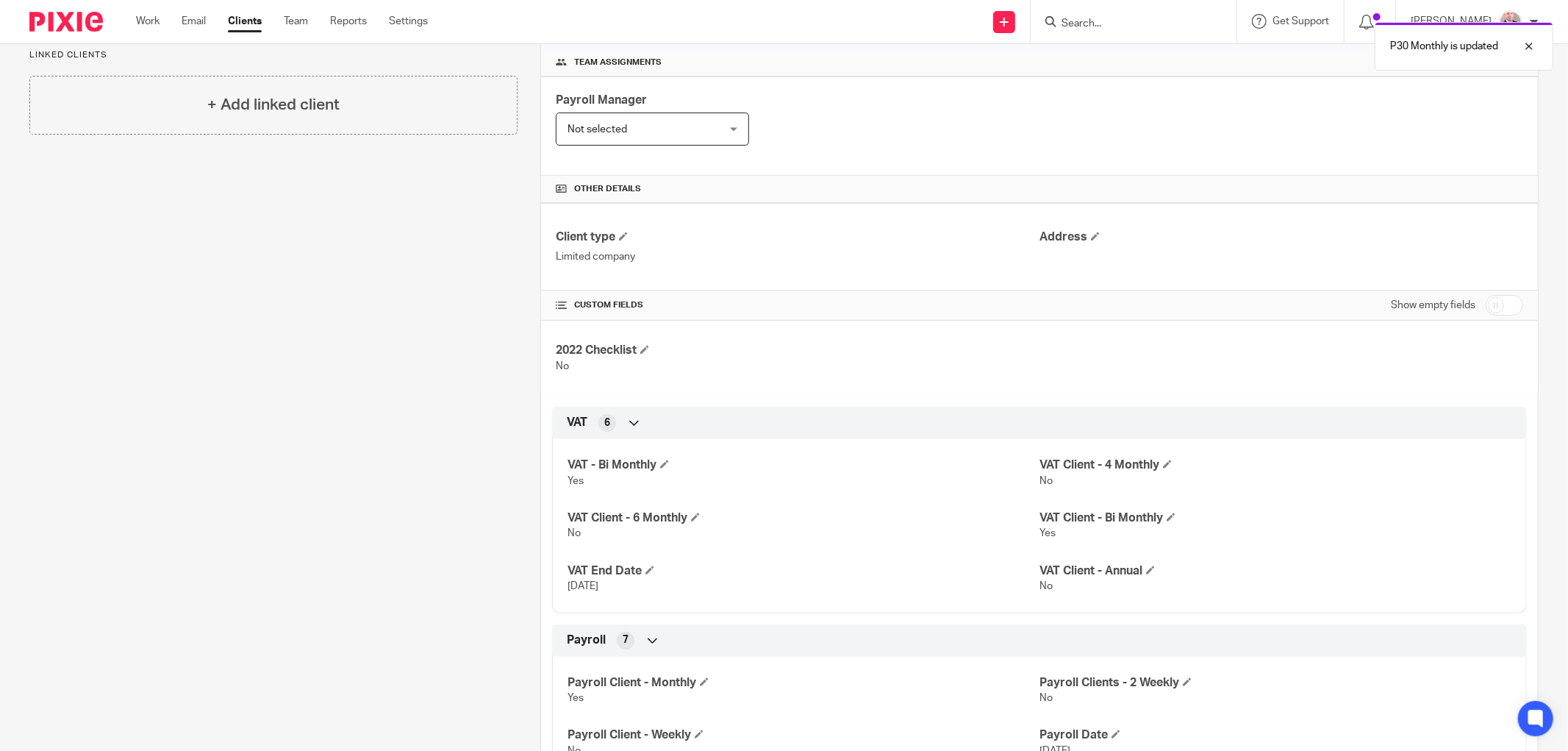
click at [1490, 307] on input "checkbox" at bounding box center [1504, 304] width 38 height 20
checkbox input "true"
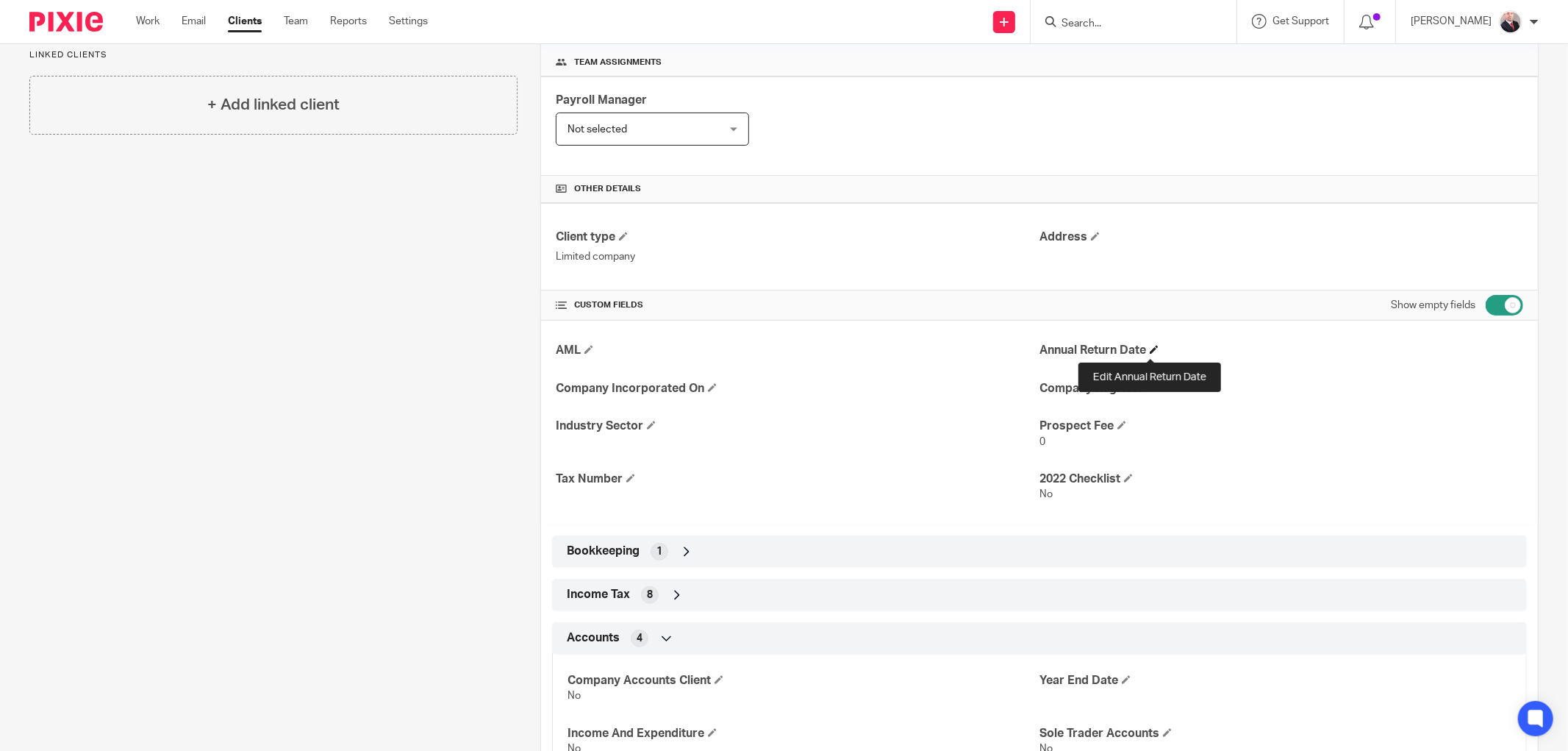
click at [1150, 350] on span at bounding box center [1153, 348] width 9 height 9
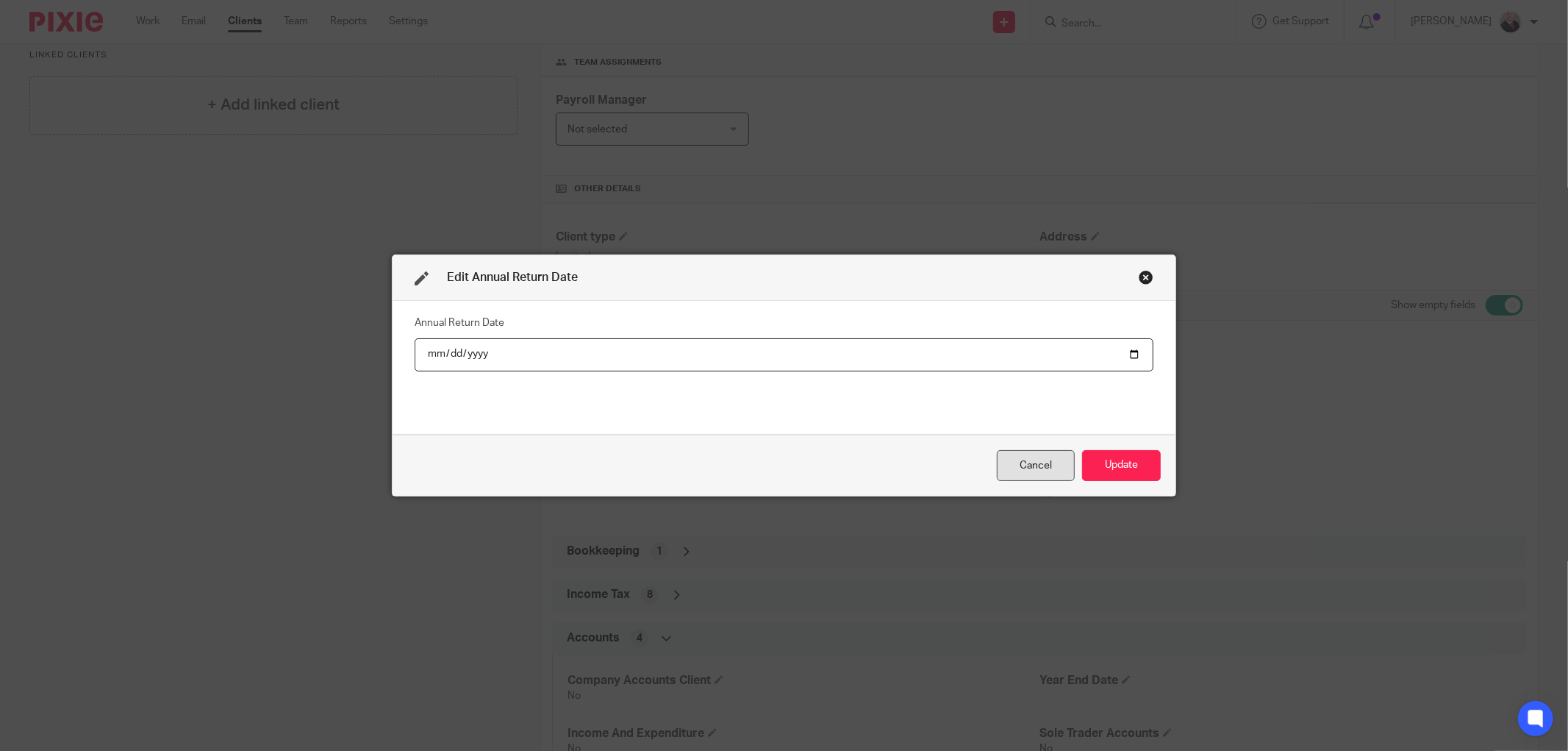
click at [1039, 464] on div "Cancel" at bounding box center [1035, 465] width 78 height 32
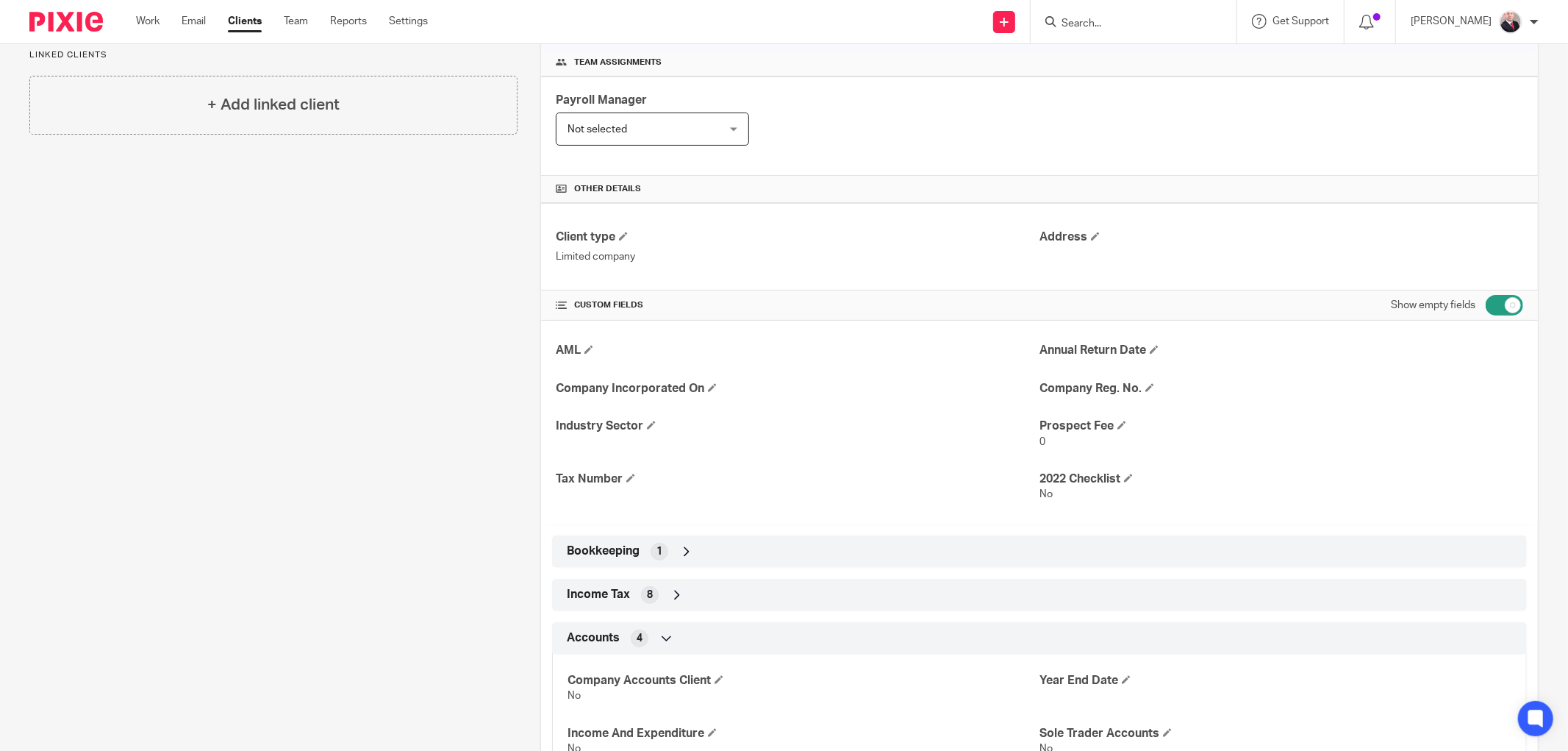
scroll to position [296, 0]
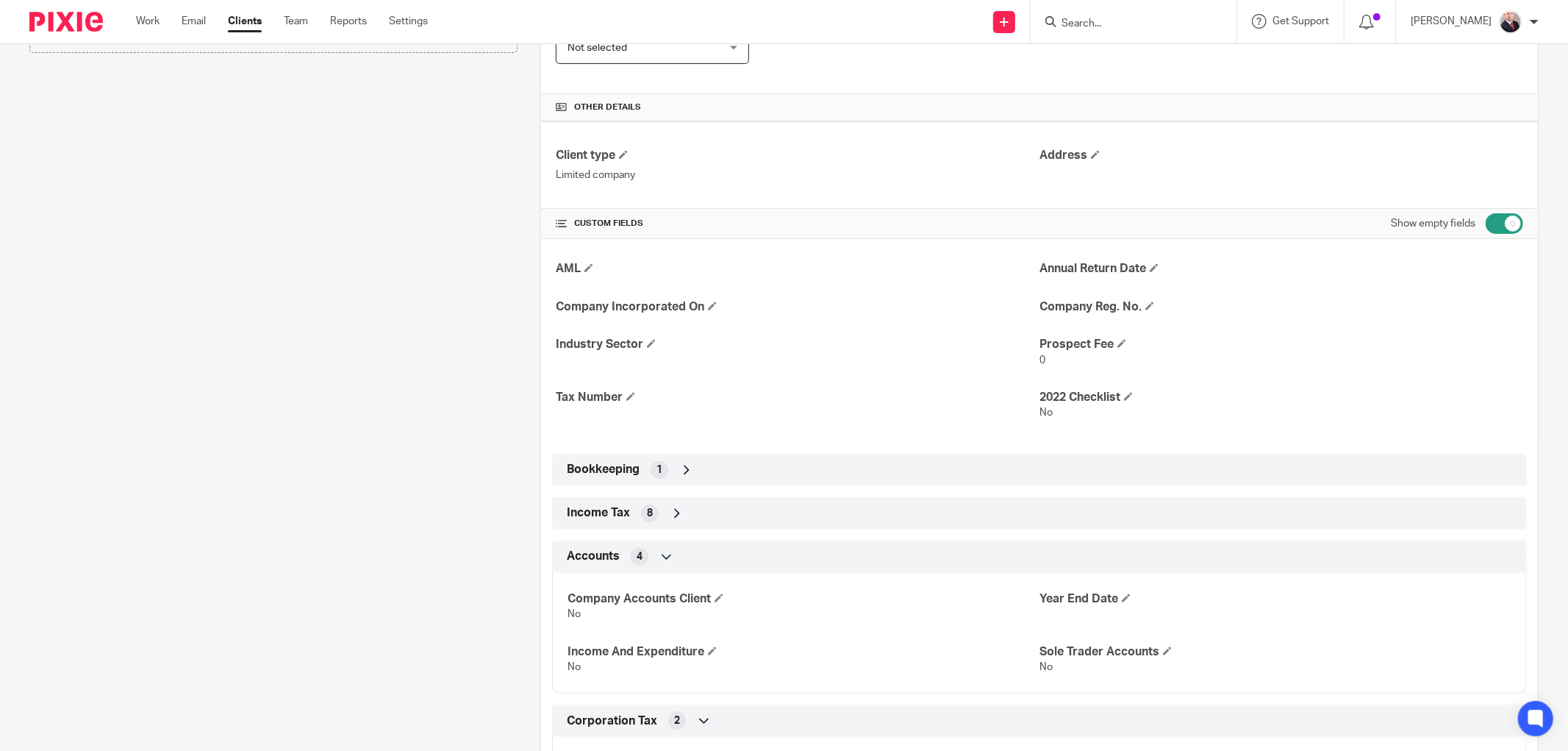
click at [623, 475] on span "Bookkeeping" at bounding box center [602, 469] width 72 height 15
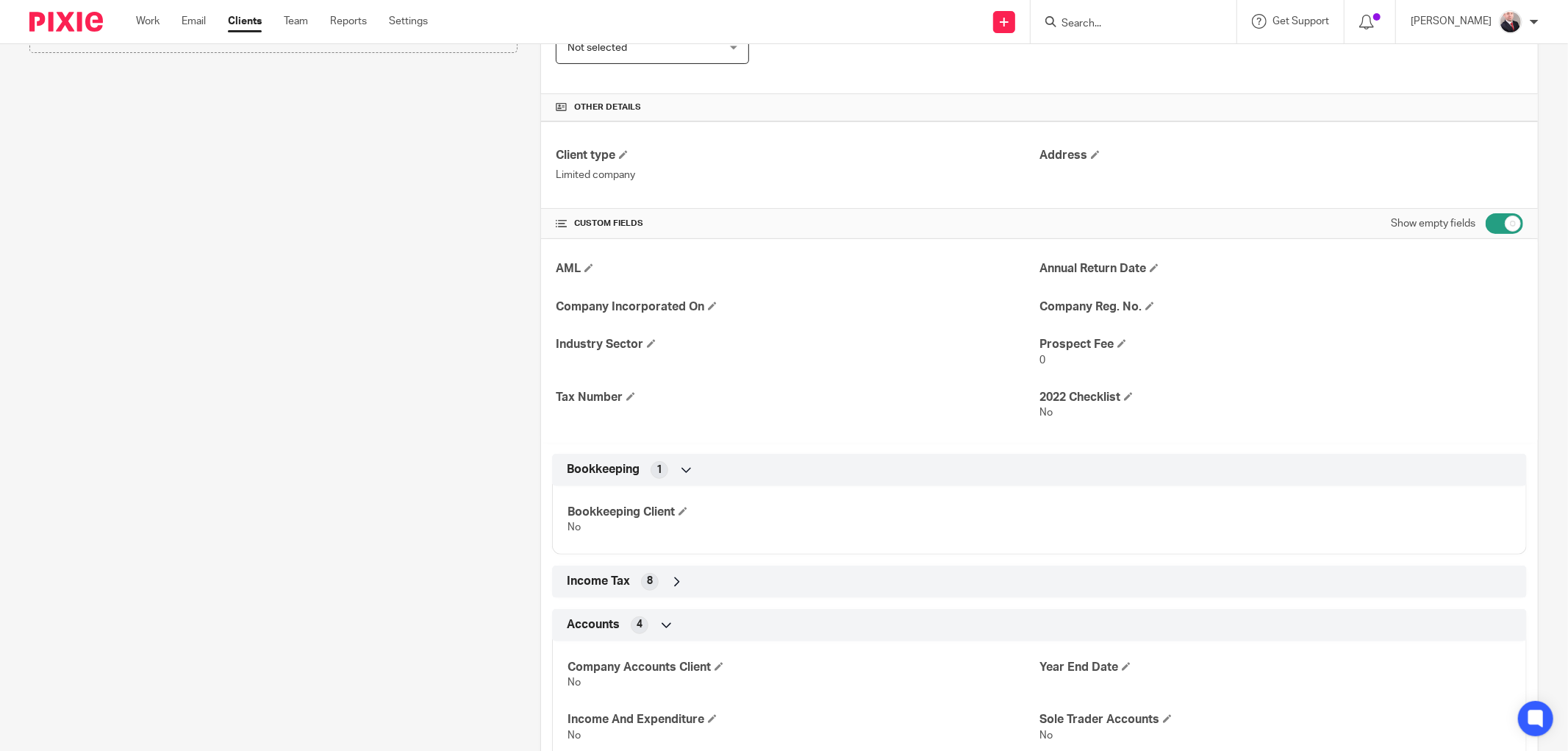
click at [629, 582] on div "Income Tax 8" at bounding box center [1039, 582] width 952 height 25
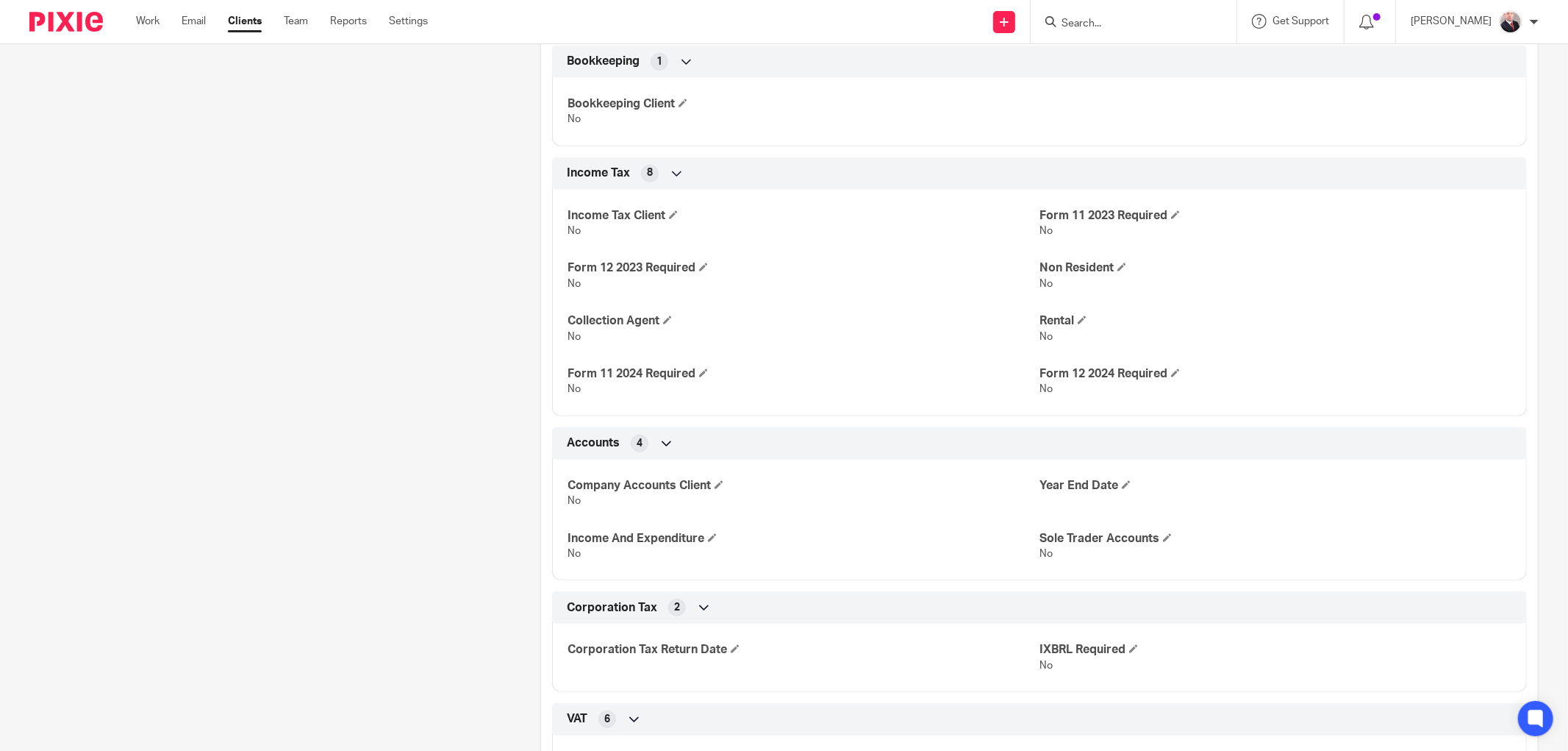
scroll to position [869, 0]
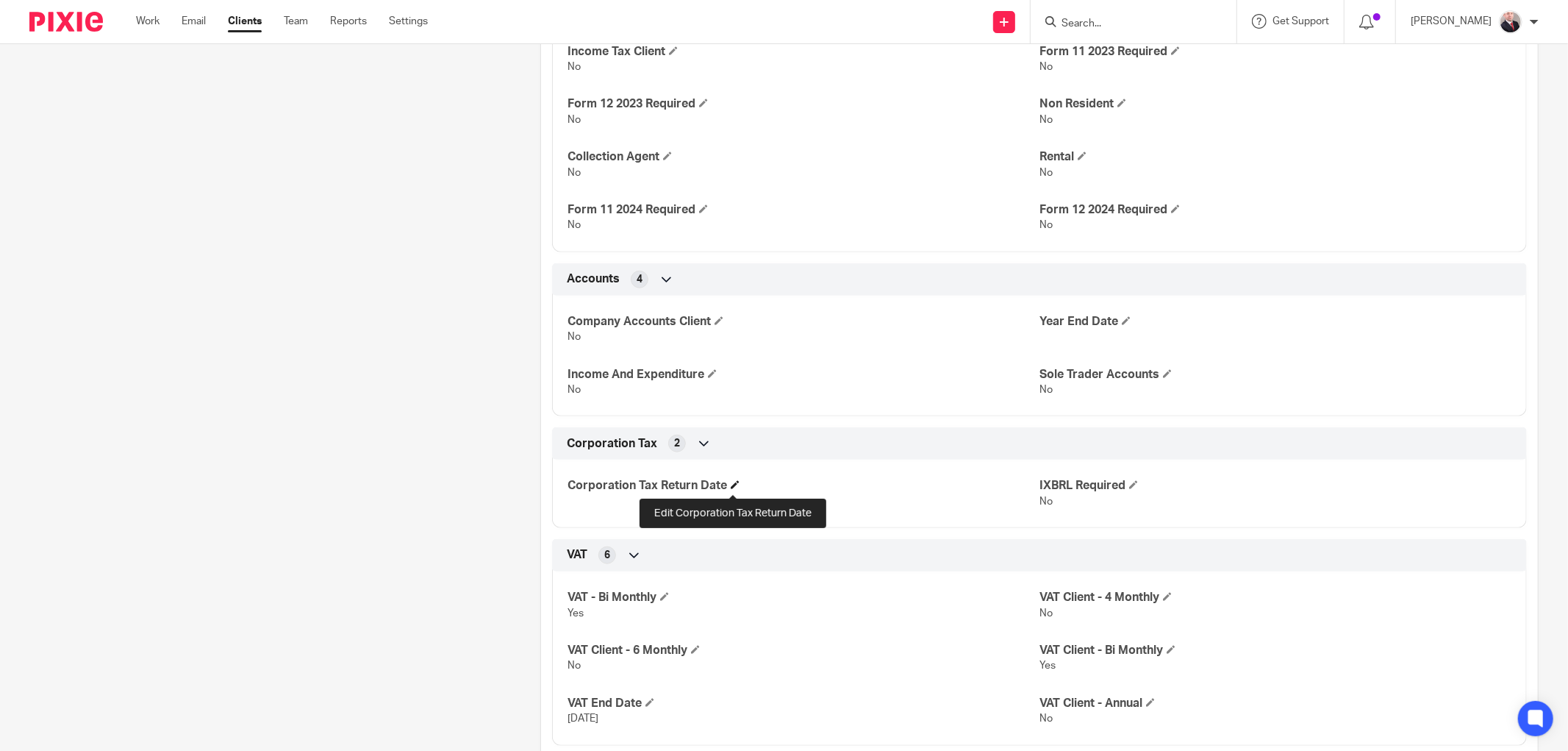
click at [730, 489] on span at bounding box center [734, 484] width 9 height 9
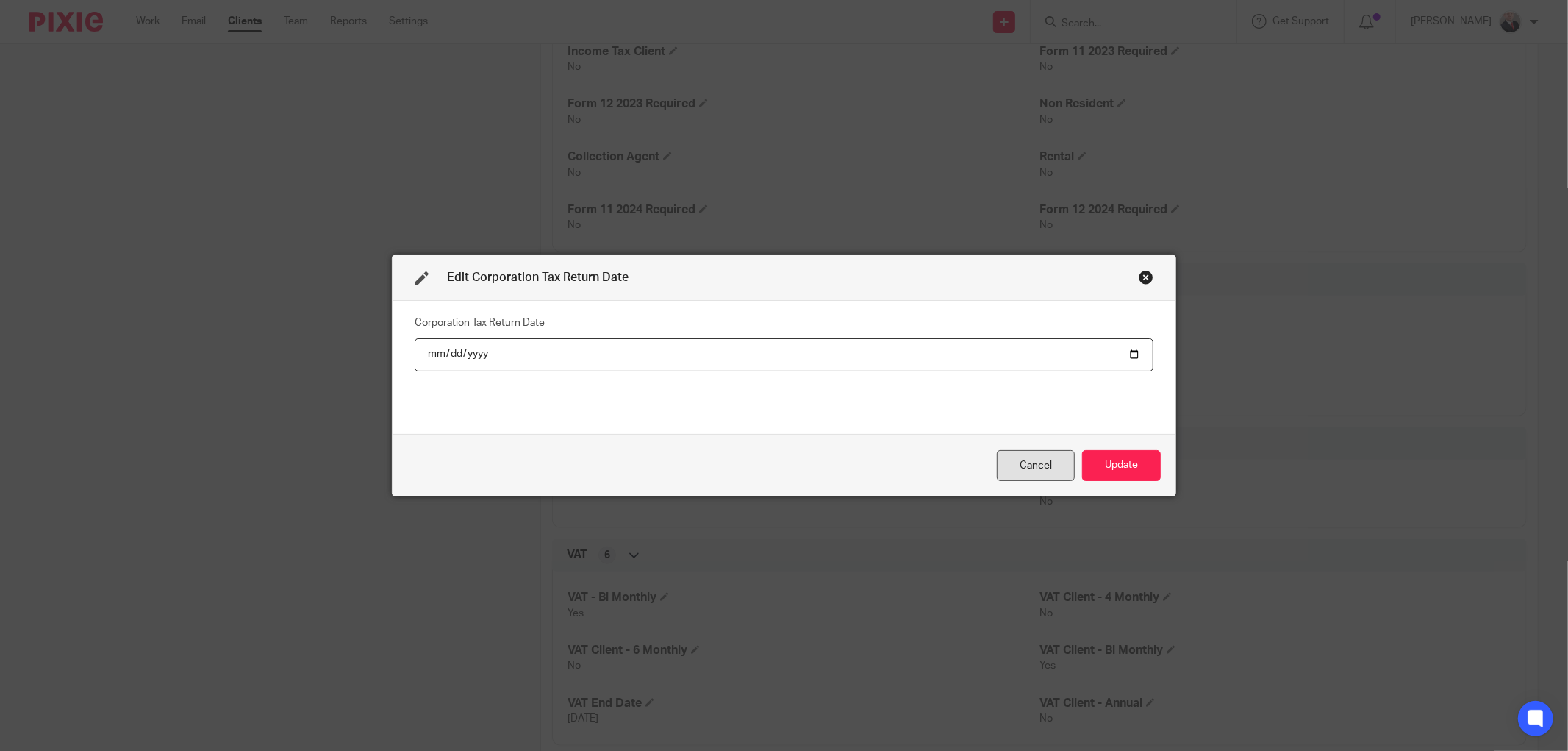
click at [1030, 465] on div "Cancel" at bounding box center [1035, 465] width 78 height 32
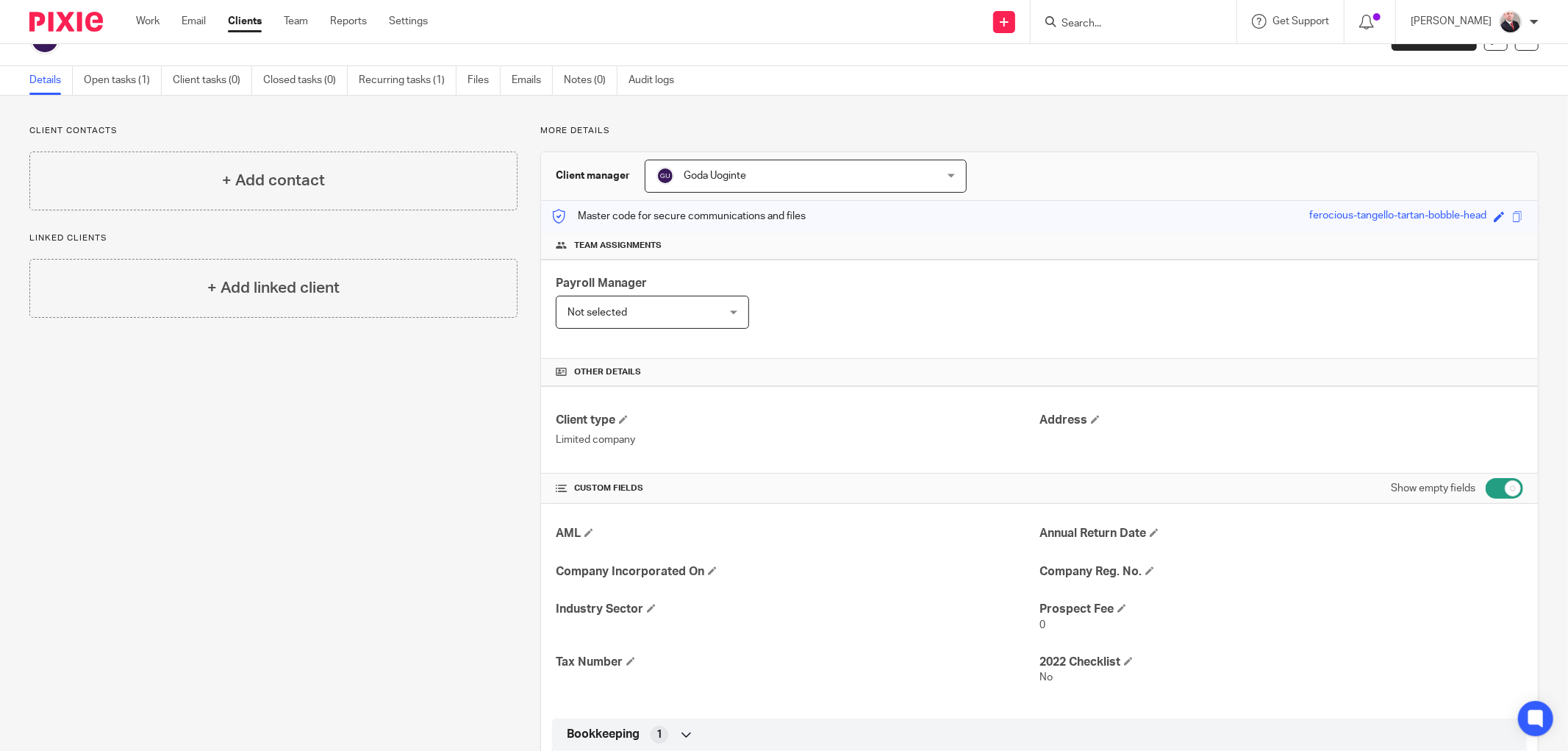
scroll to position [0, 0]
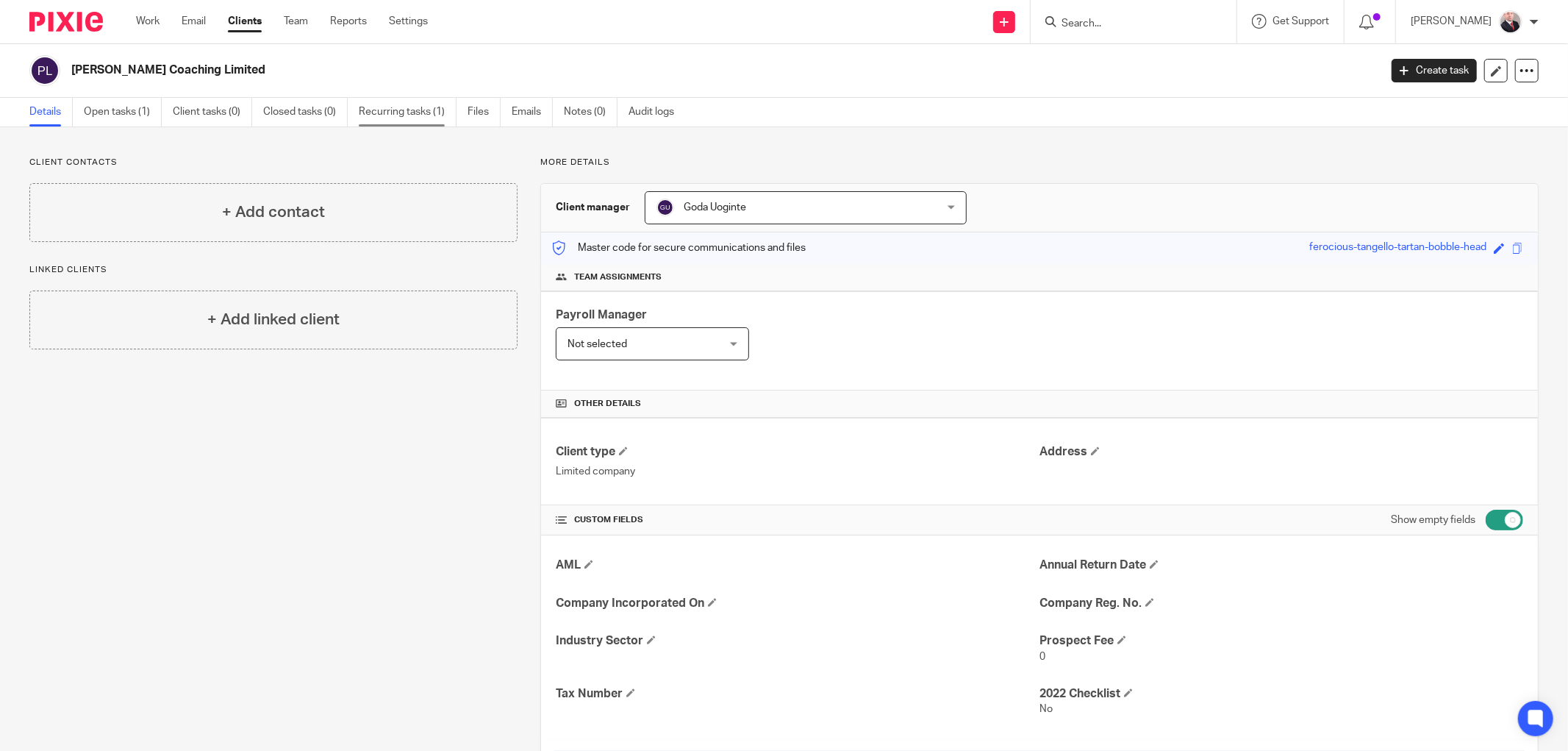
click at [412, 116] on link "Recurring tasks (1)" at bounding box center [407, 112] width 97 height 29
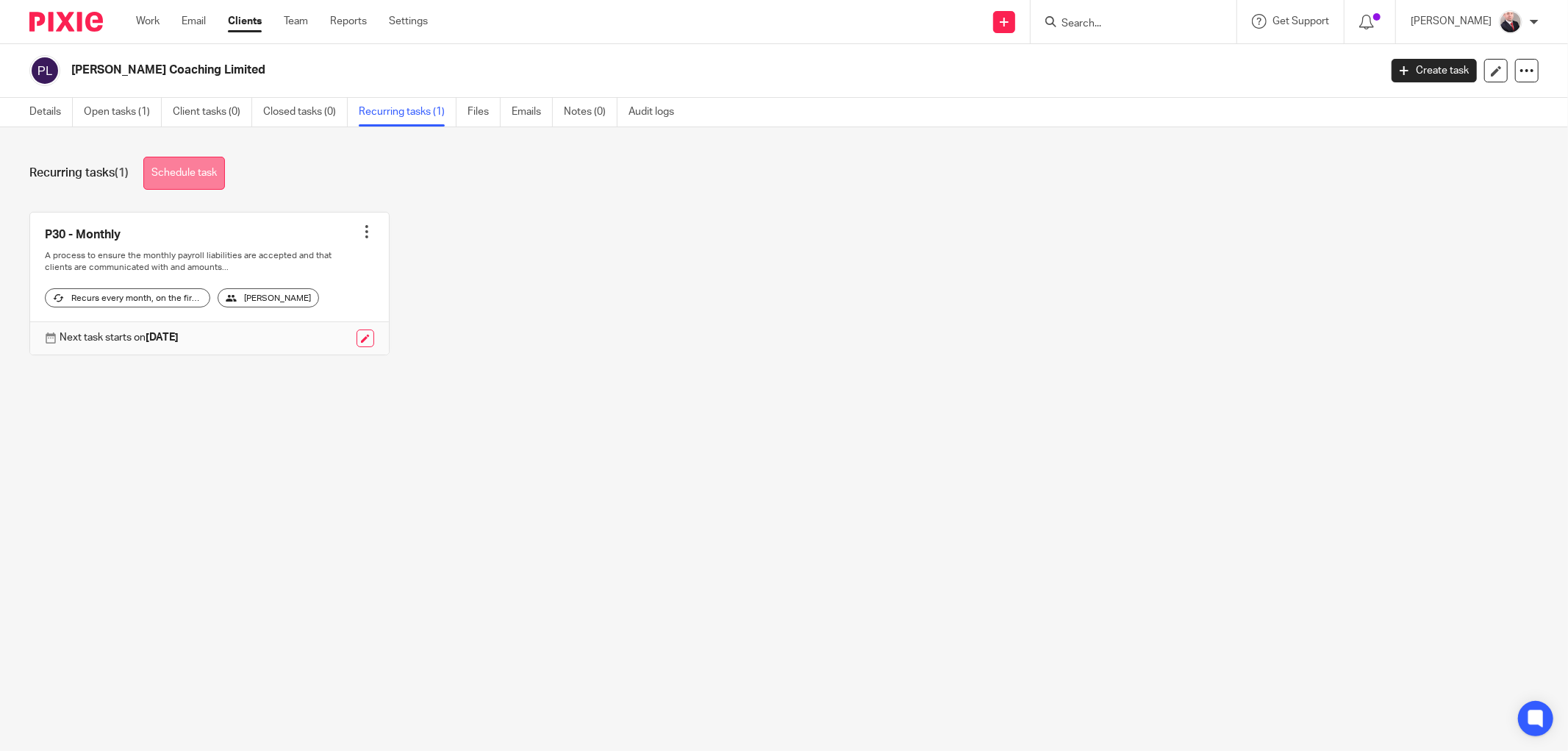
click at [183, 178] on link "Schedule task" at bounding box center [184, 173] width 82 height 33
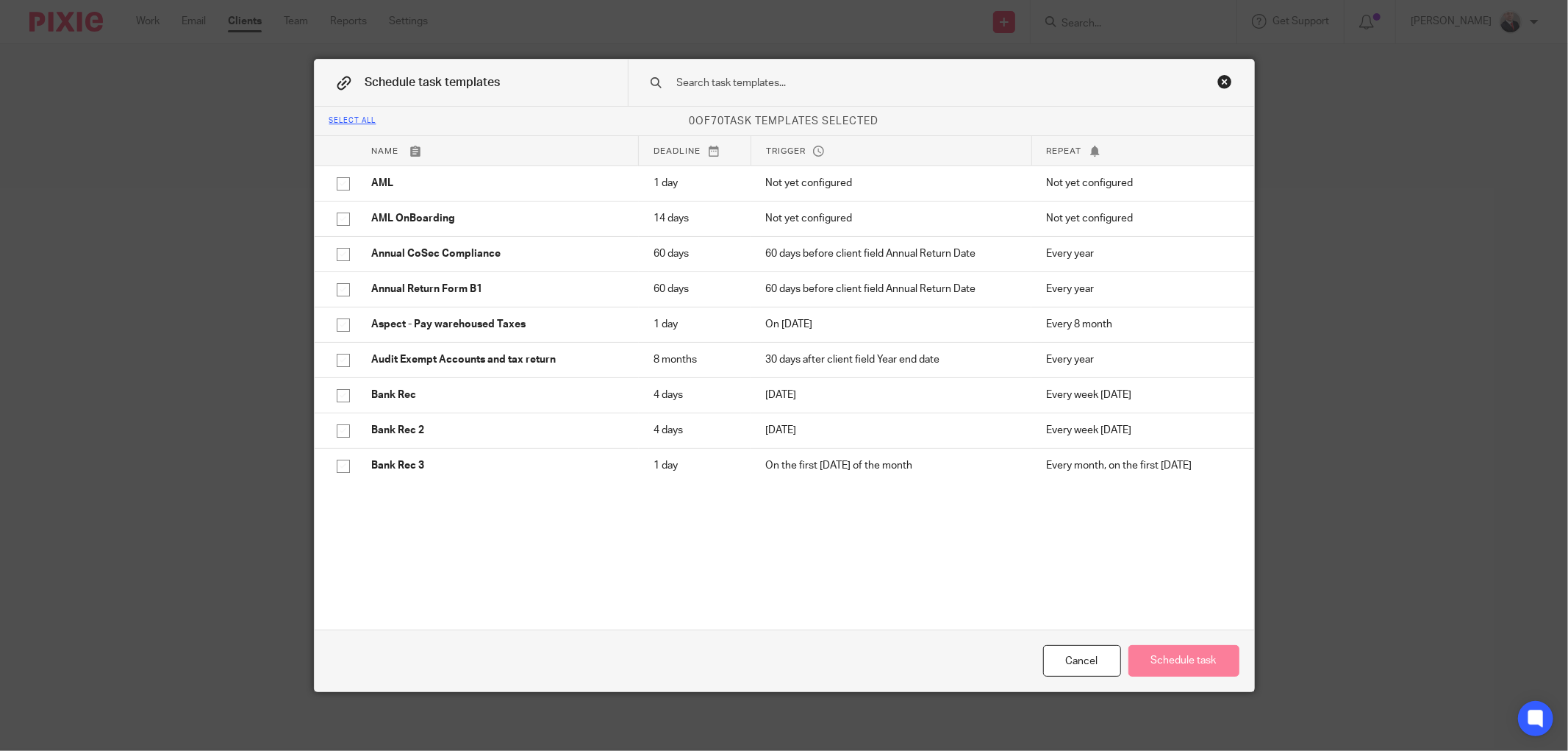
click at [787, 87] on input "text" at bounding box center [918, 83] width 484 height 16
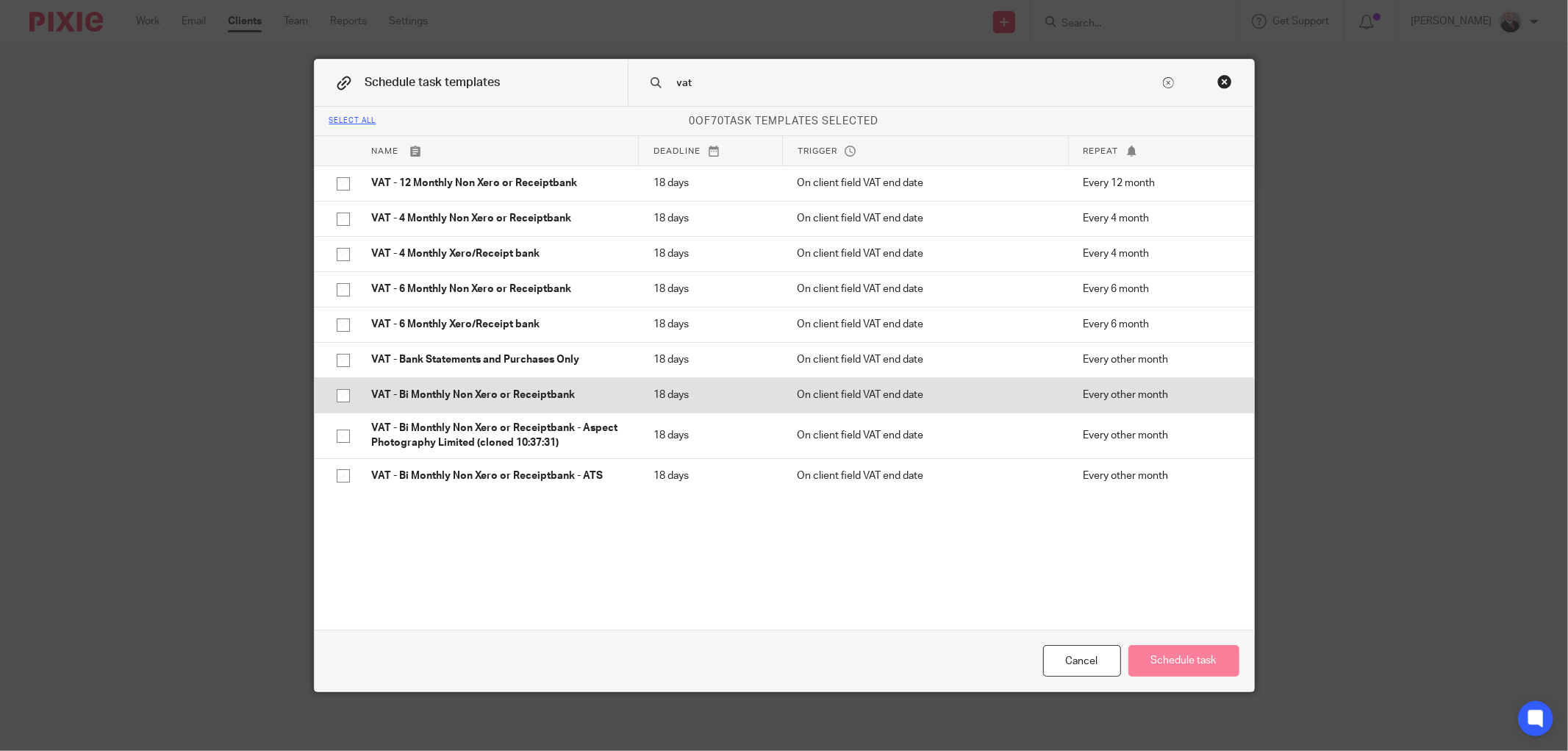
type input "vat"
click at [336, 397] on input "checkbox" at bounding box center [343, 395] width 28 height 28
checkbox input "true"
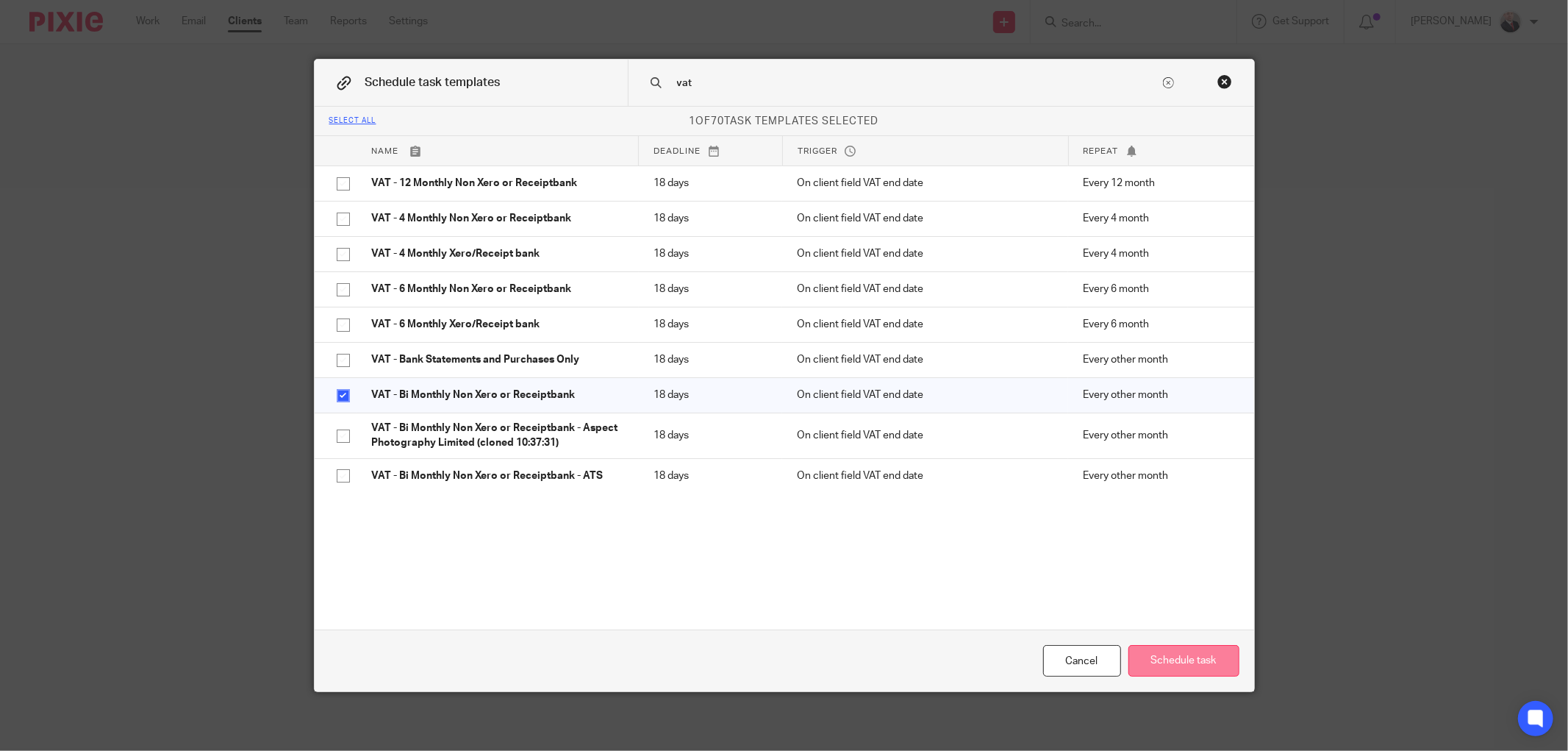
click at [1162, 662] on button "Schedule task" at bounding box center [1183, 660] width 111 height 32
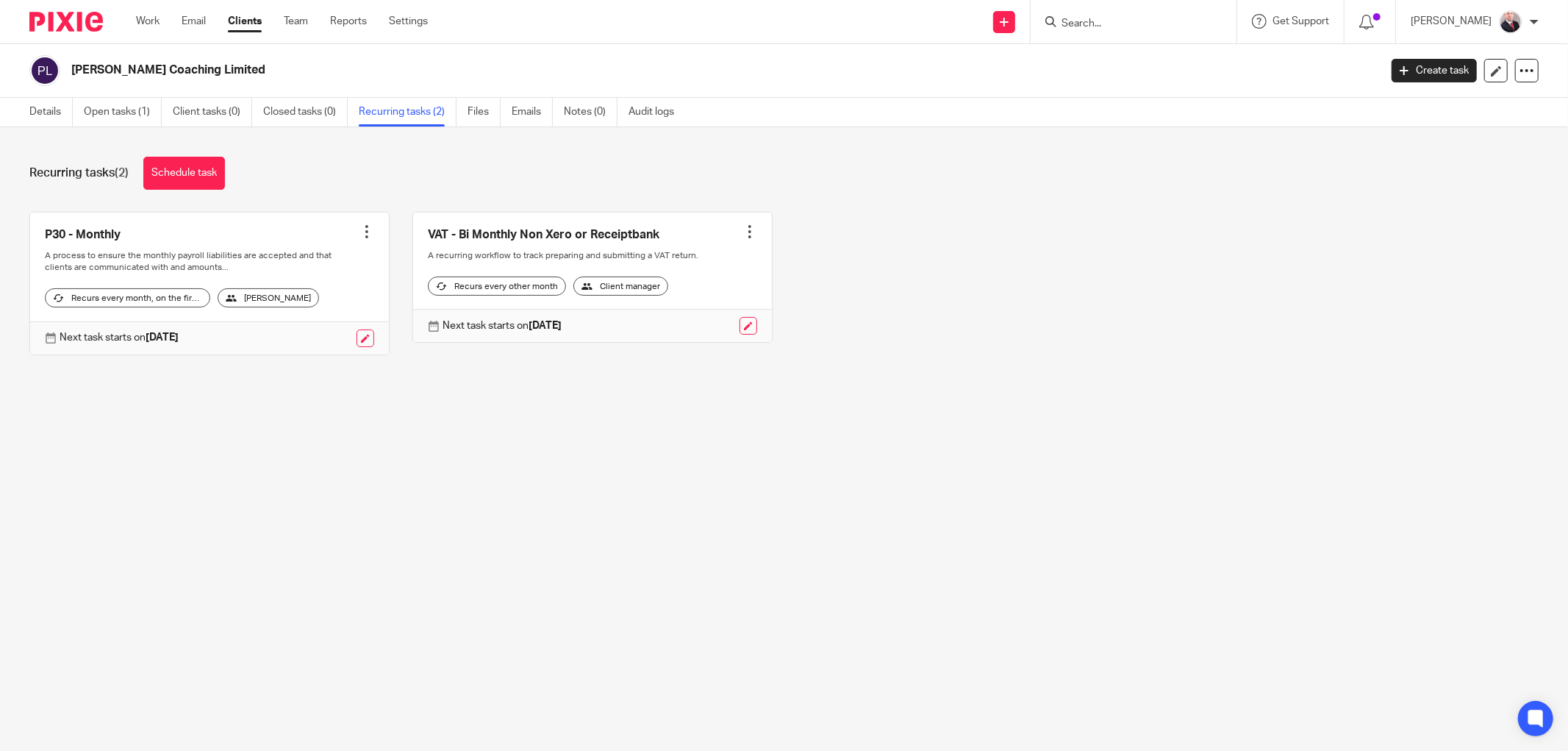
click at [1121, 20] on input "Search" at bounding box center [1126, 24] width 132 height 14
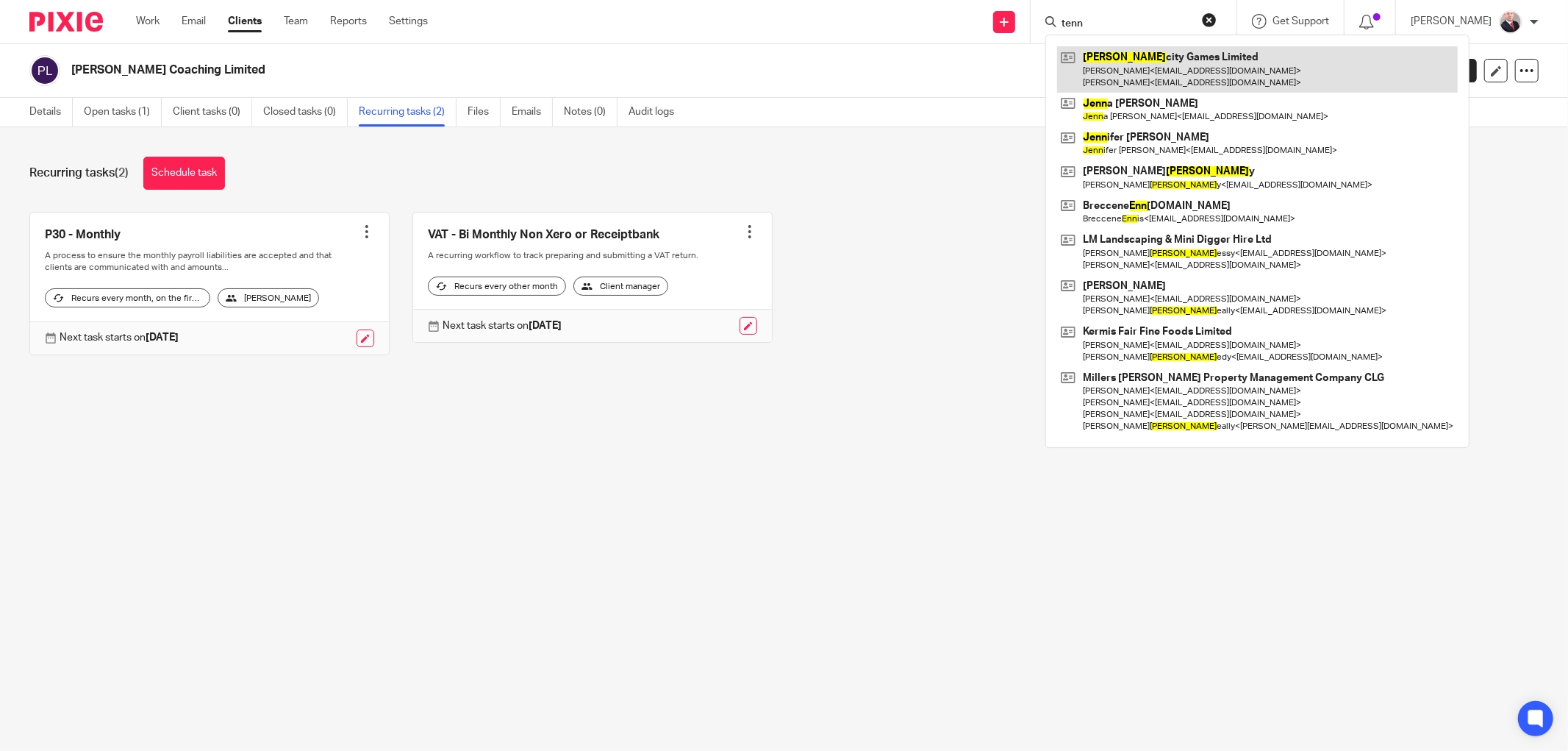
type input "tenn"
click at [1165, 62] on link at bounding box center [1256, 69] width 400 height 45
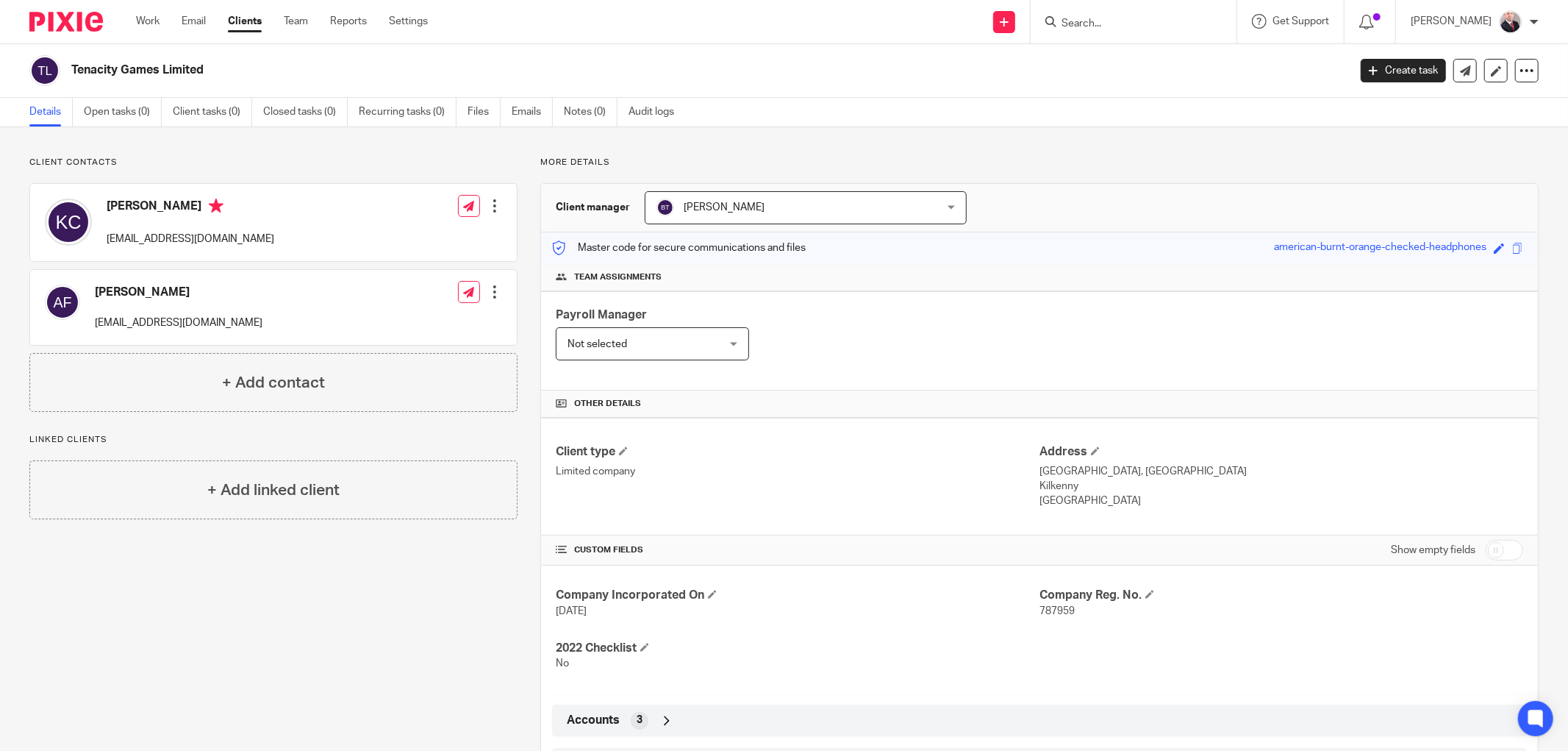
scroll to position [114, 0]
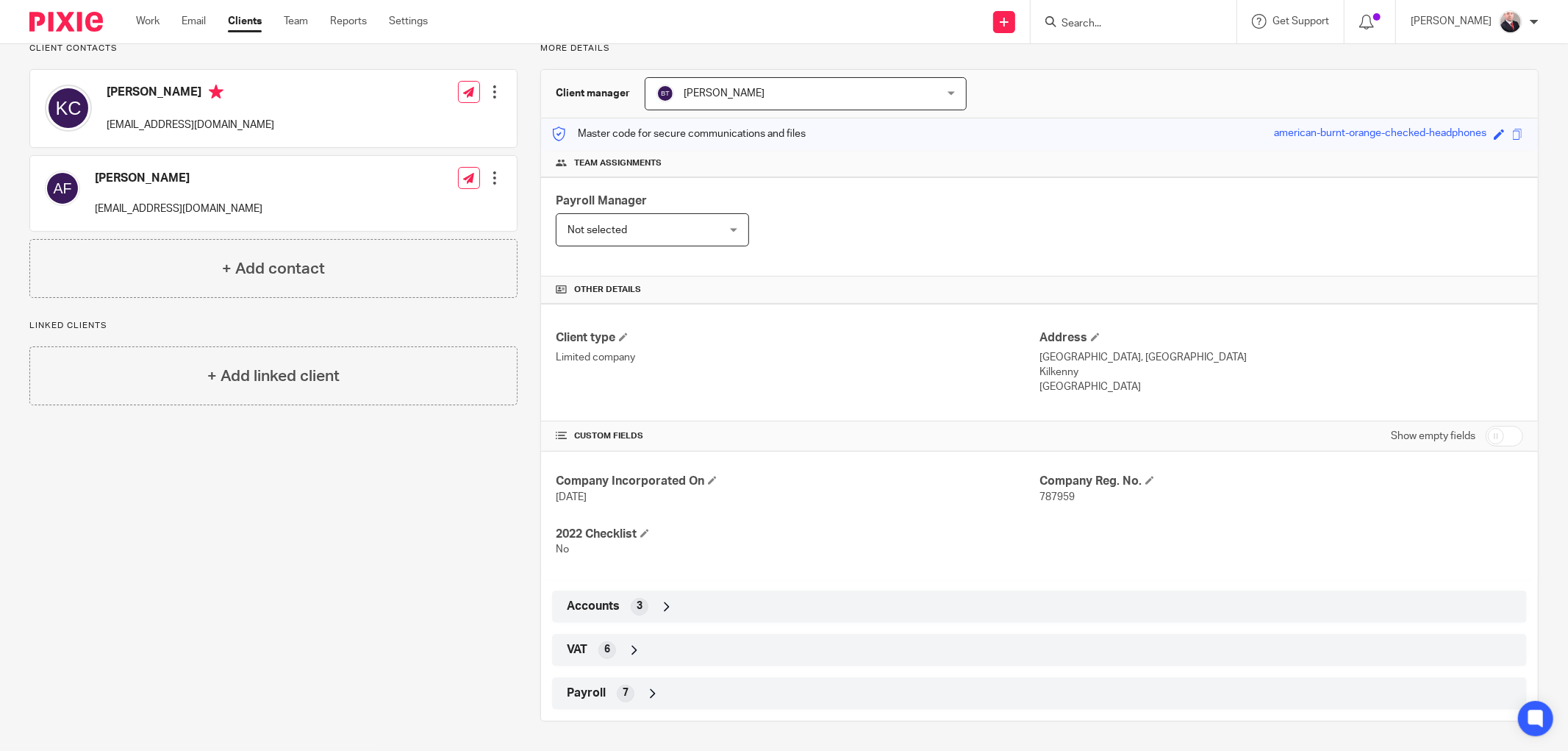
click at [618, 603] on div "Accounts 3" at bounding box center [1039, 607] width 952 height 25
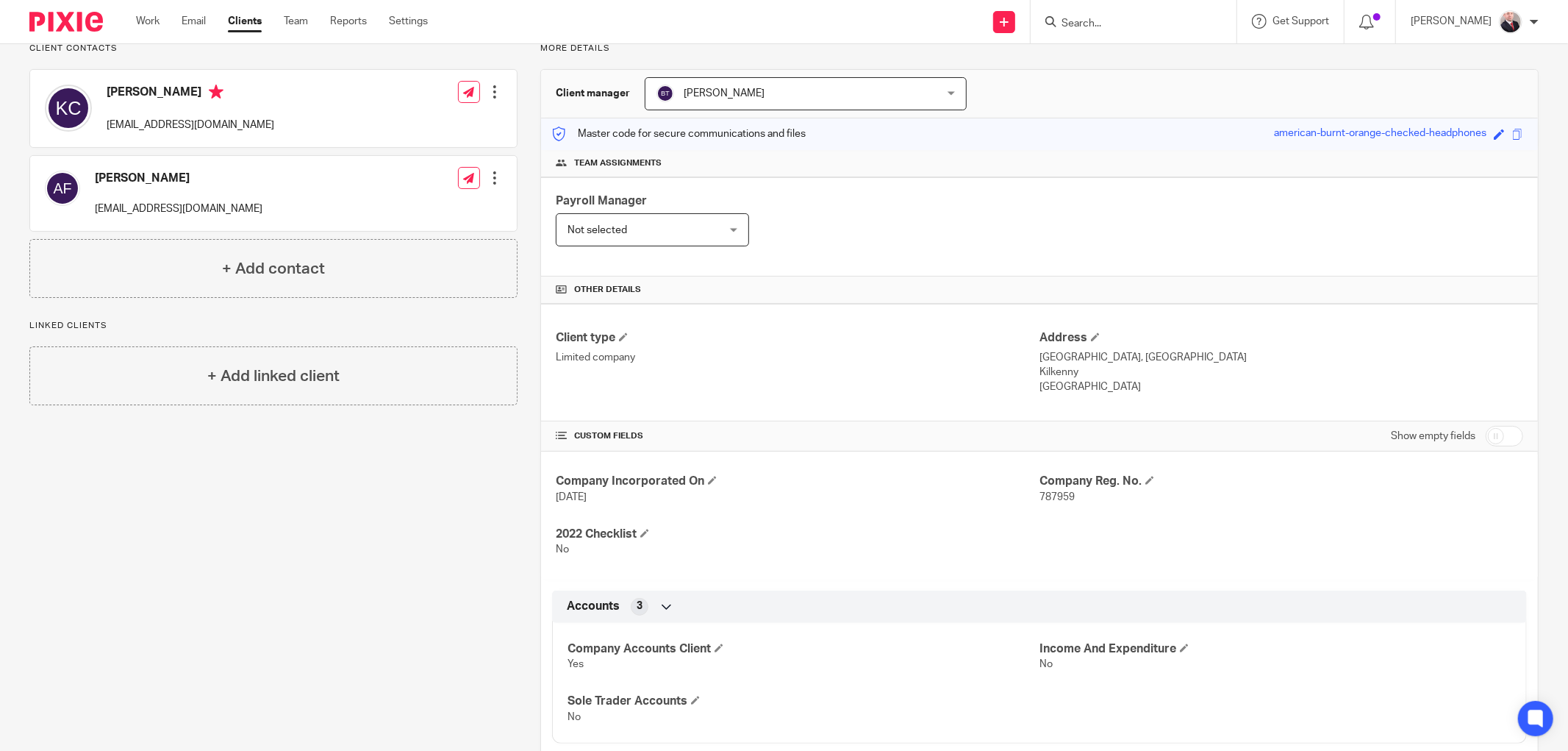
scroll to position [236, 0]
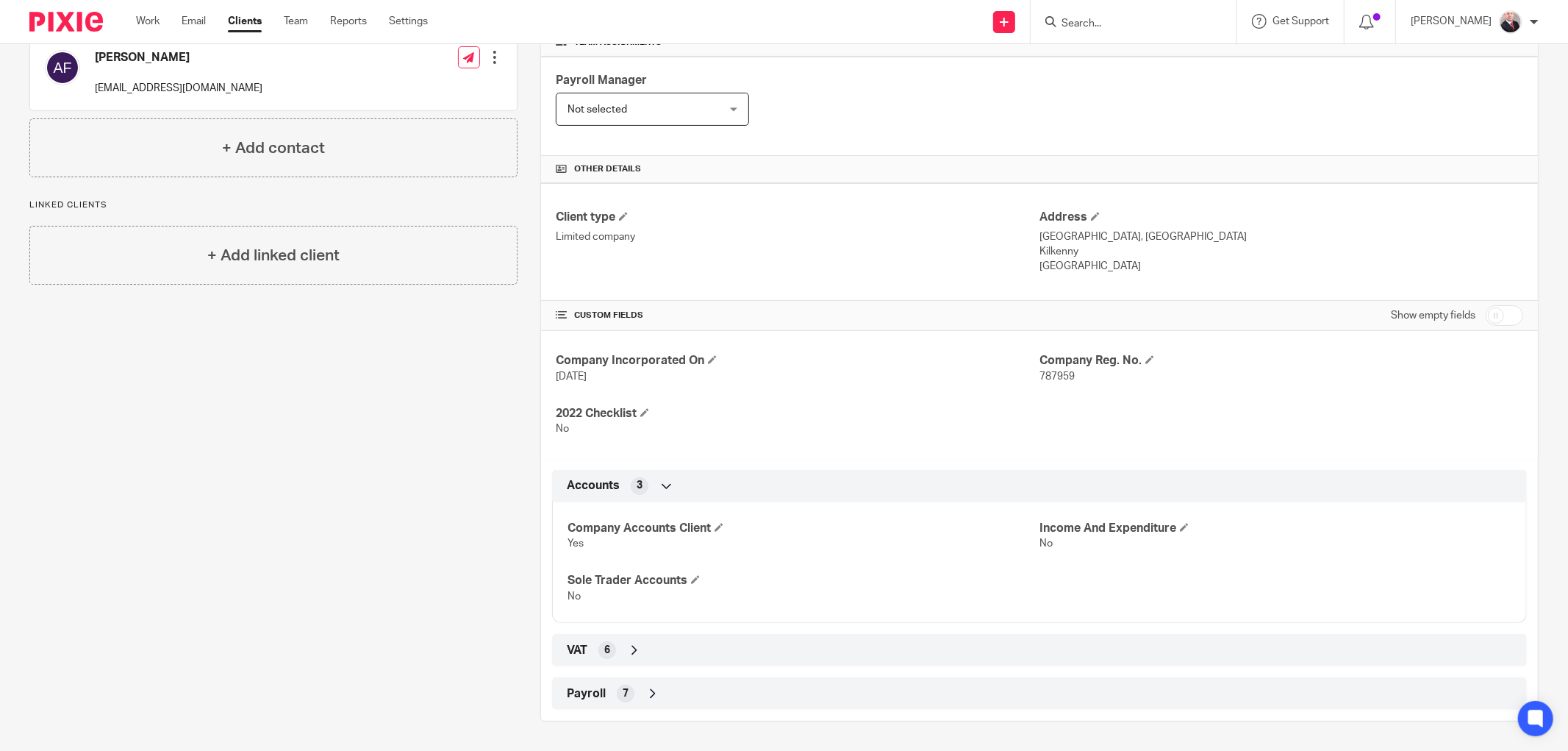
click at [627, 647] on icon at bounding box center [634, 650] width 14 height 14
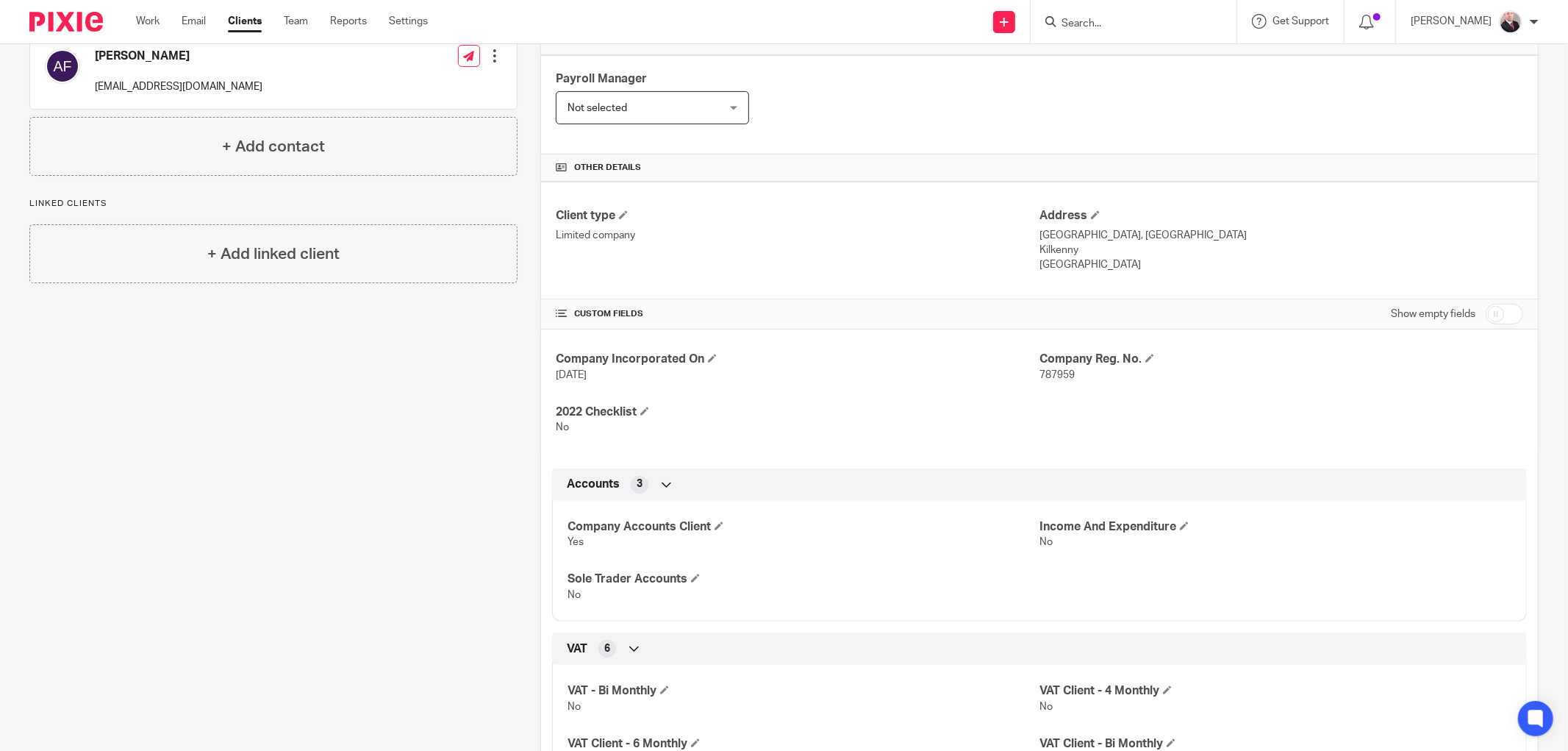
scroll to position [409, 0]
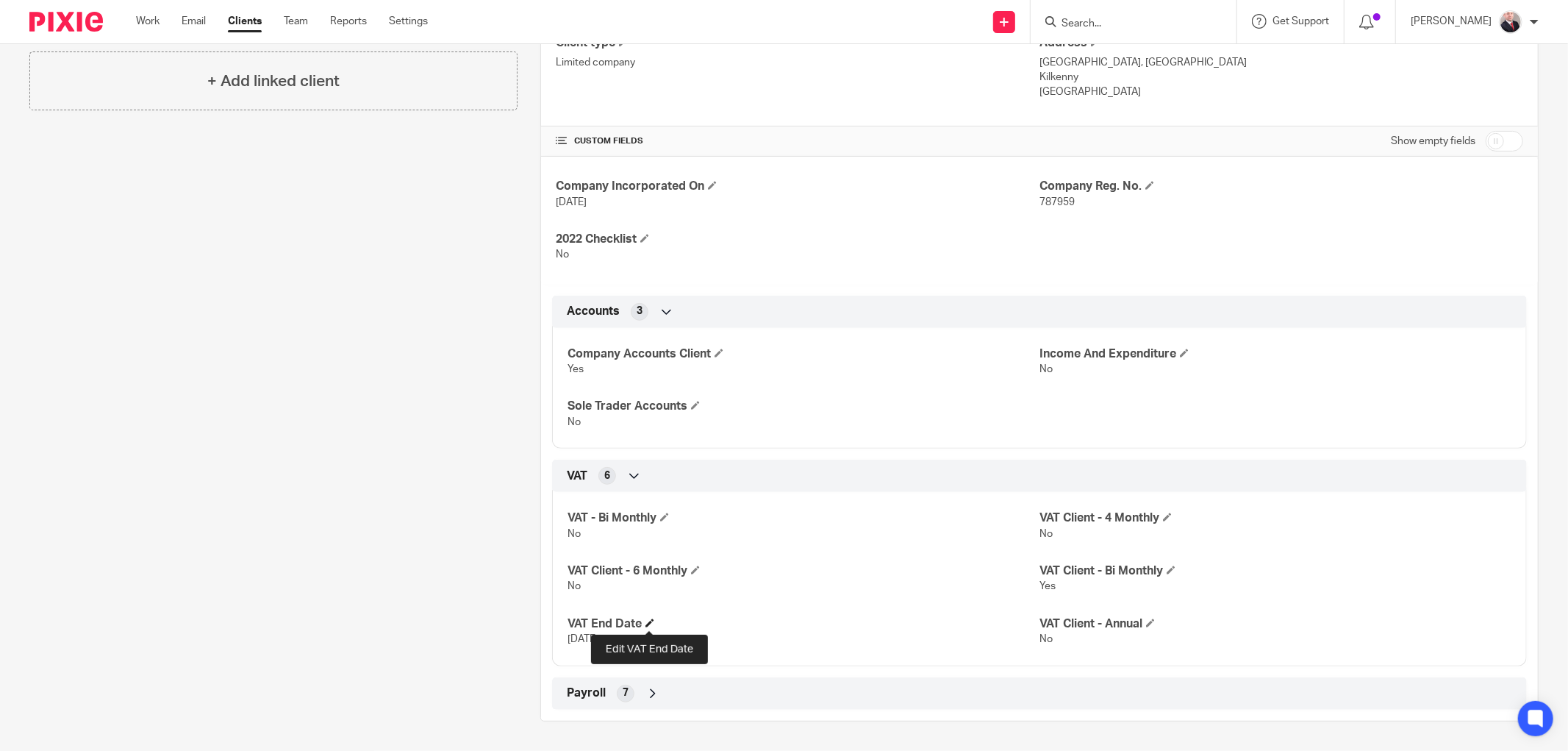
click at [646, 621] on span at bounding box center [649, 623] width 9 height 9
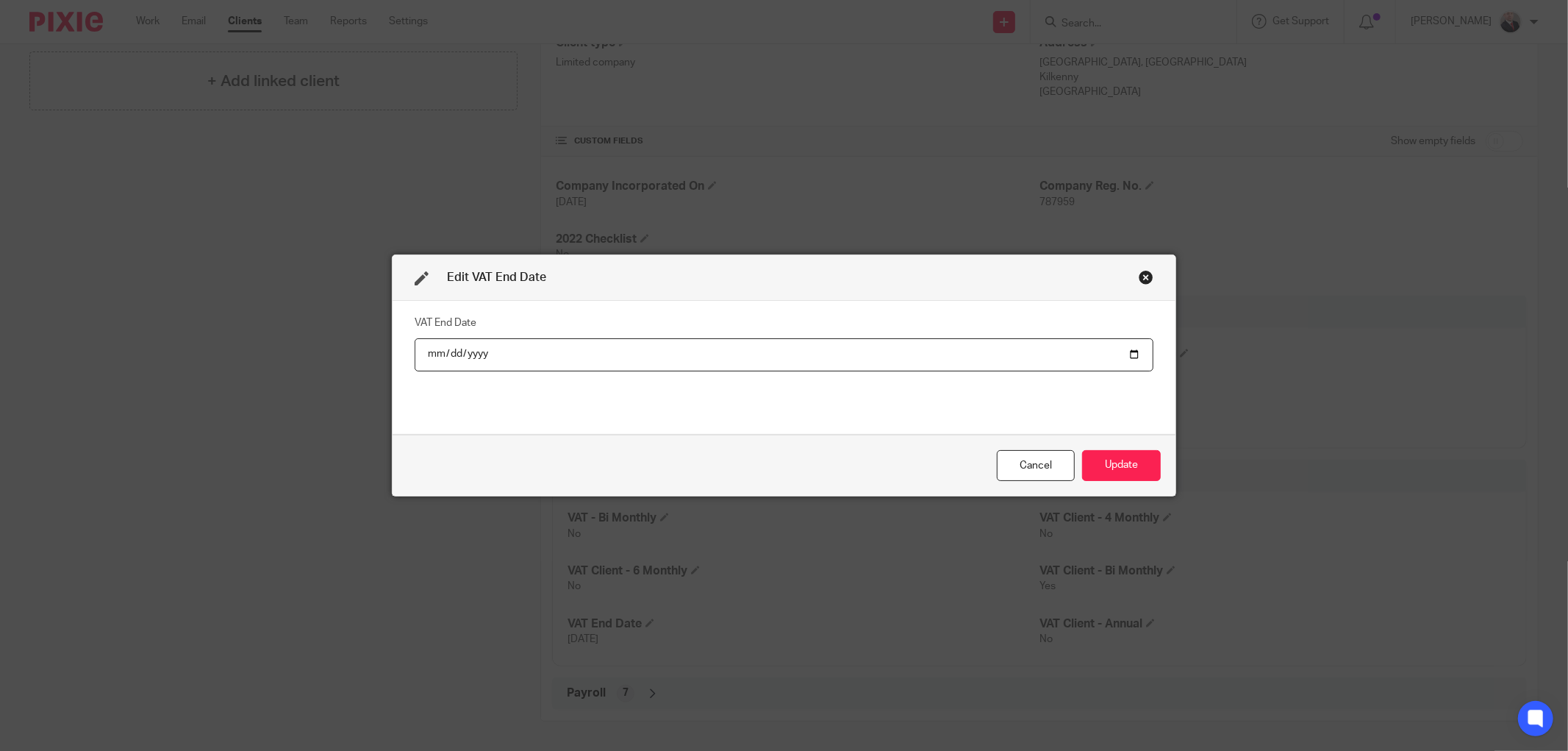
click at [481, 341] on input "2025-12-31" at bounding box center [784, 354] width 739 height 33
click at [483, 351] on input "2025-12-31" at bounding box center [784, 354] width 739 height 33
type input "2024-12-31"
click at [1114, 460] on button "Update" at bounding box center [1121, 465] width 79 height 32
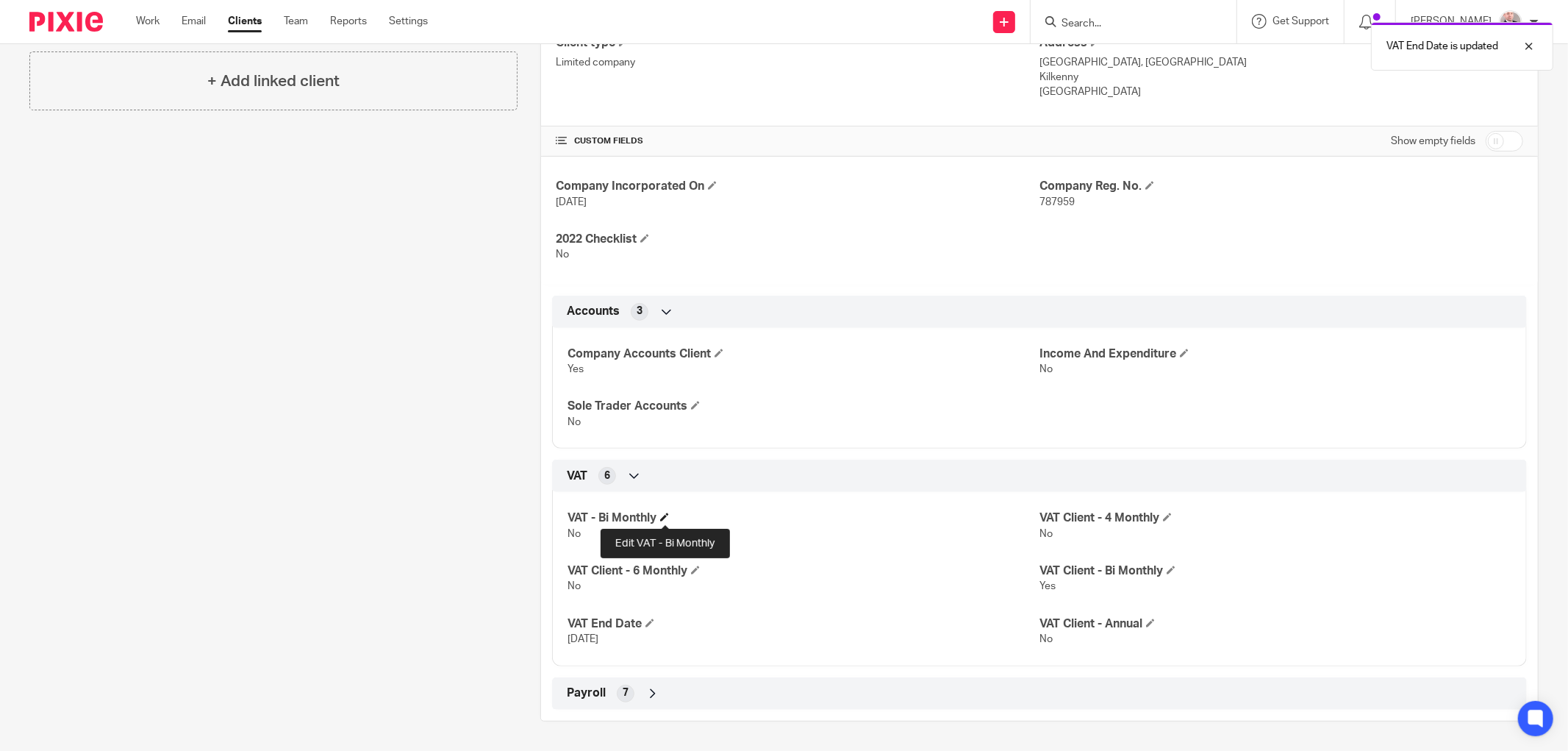
click at [660, 517] on span at bounding box center [664, 516] width 9 height 9
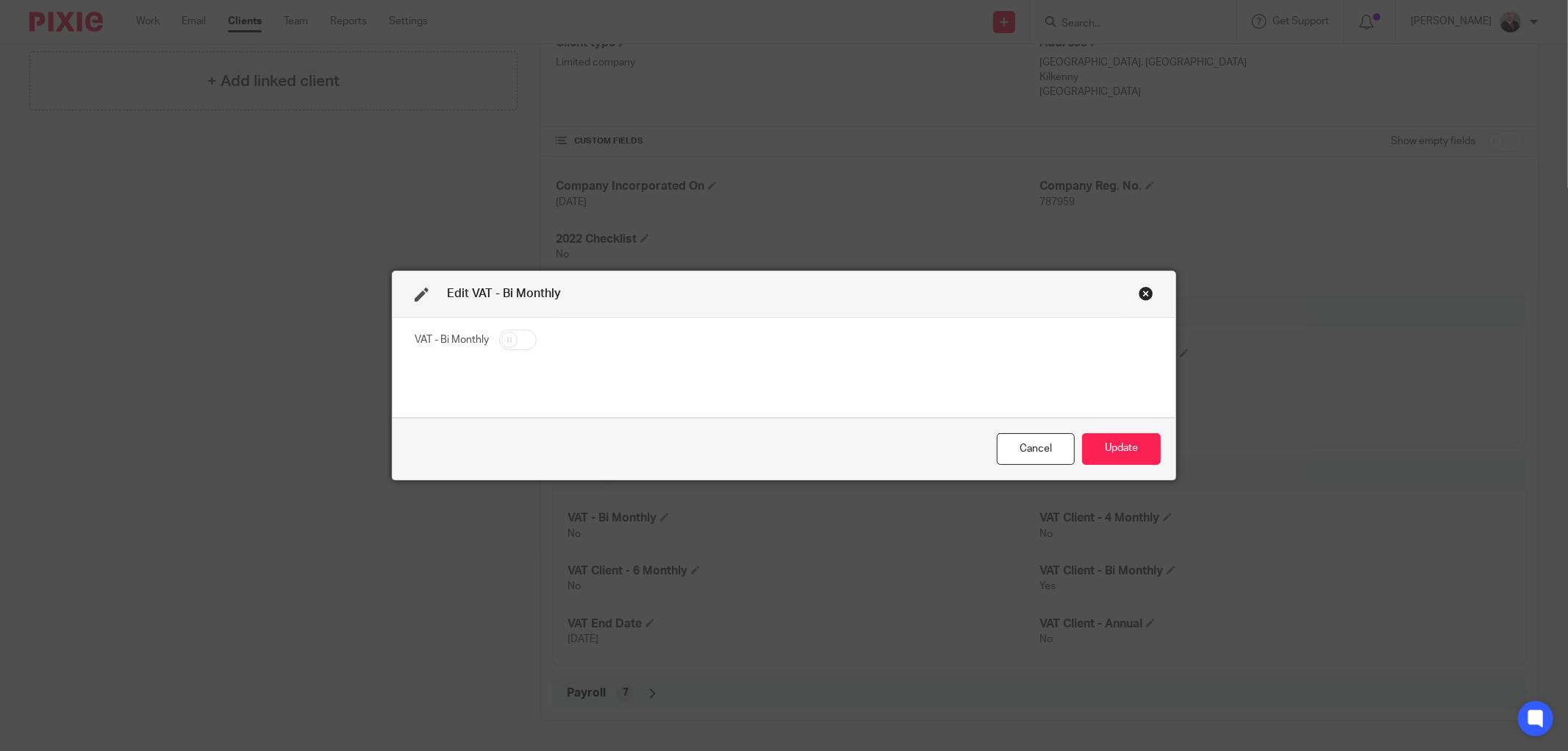
click at [514, 344] on input "checkbox" at bounding box center [517, 339] width 38 height 20
checkbox input "true"
click at [1118, 449] on button "Update" at bounding box center [1121, 449] width 79 height 32
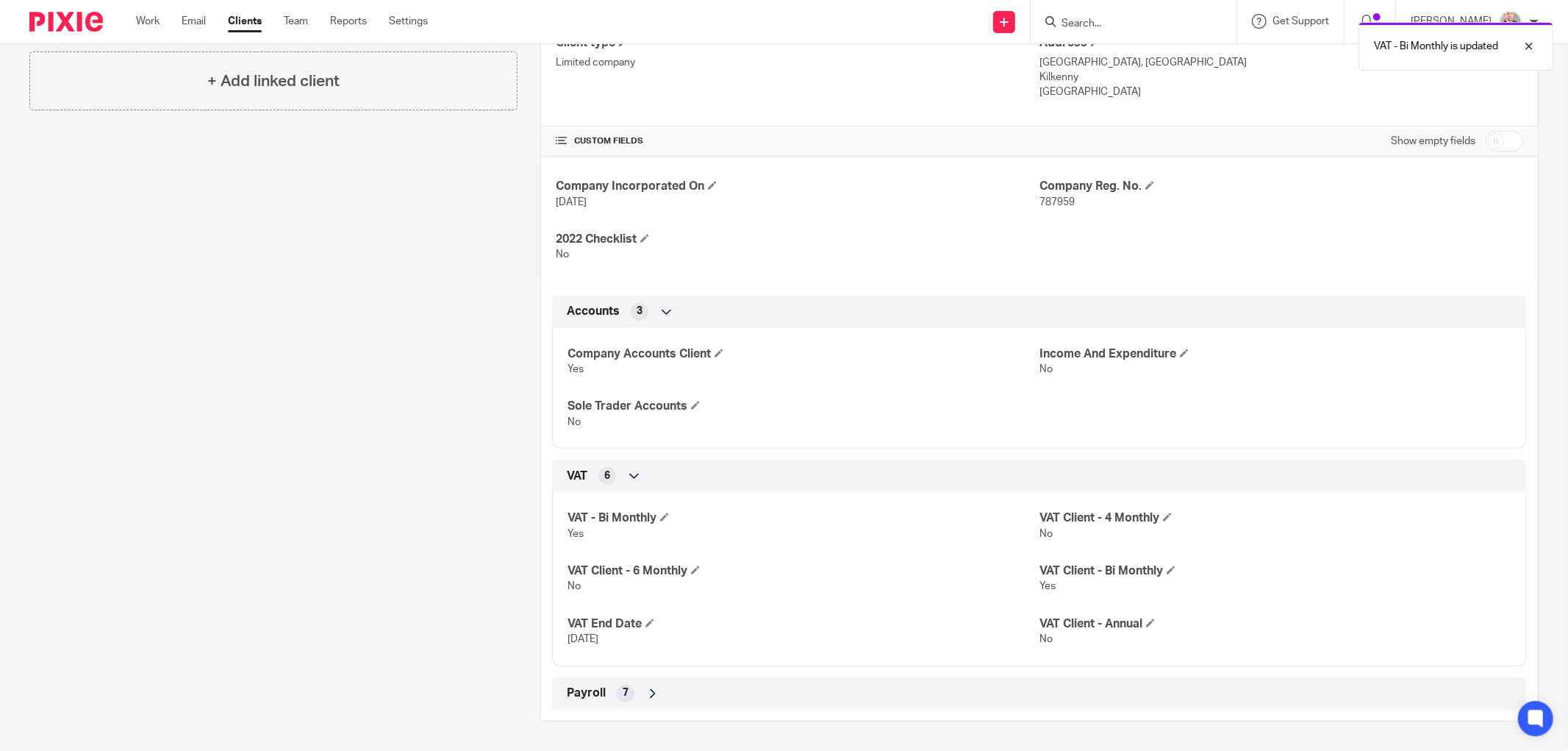
click at [604, 689] on div "Payroll 7" at bounding box center [1039, 693] width 952 height 25
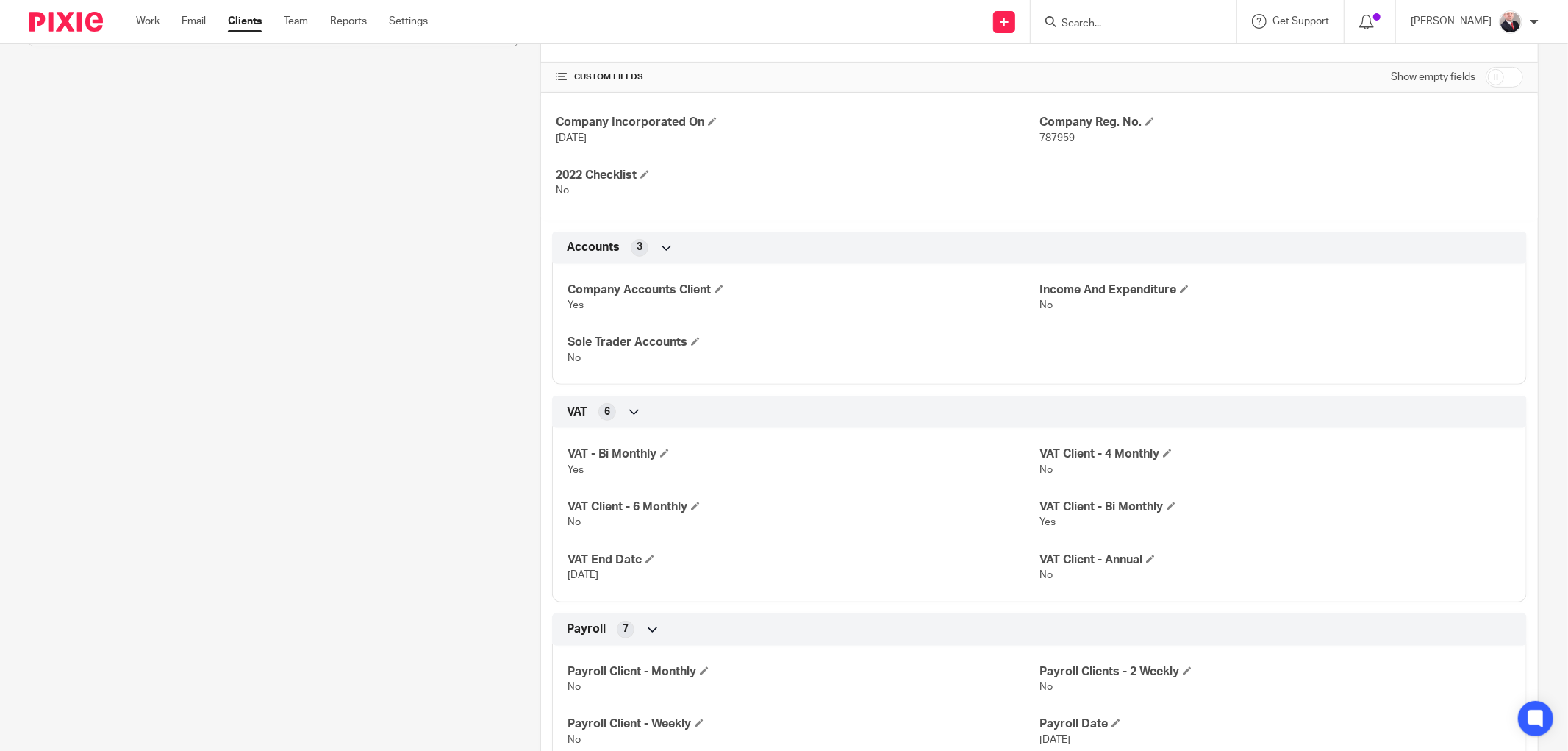
scroll to position [391, 0]
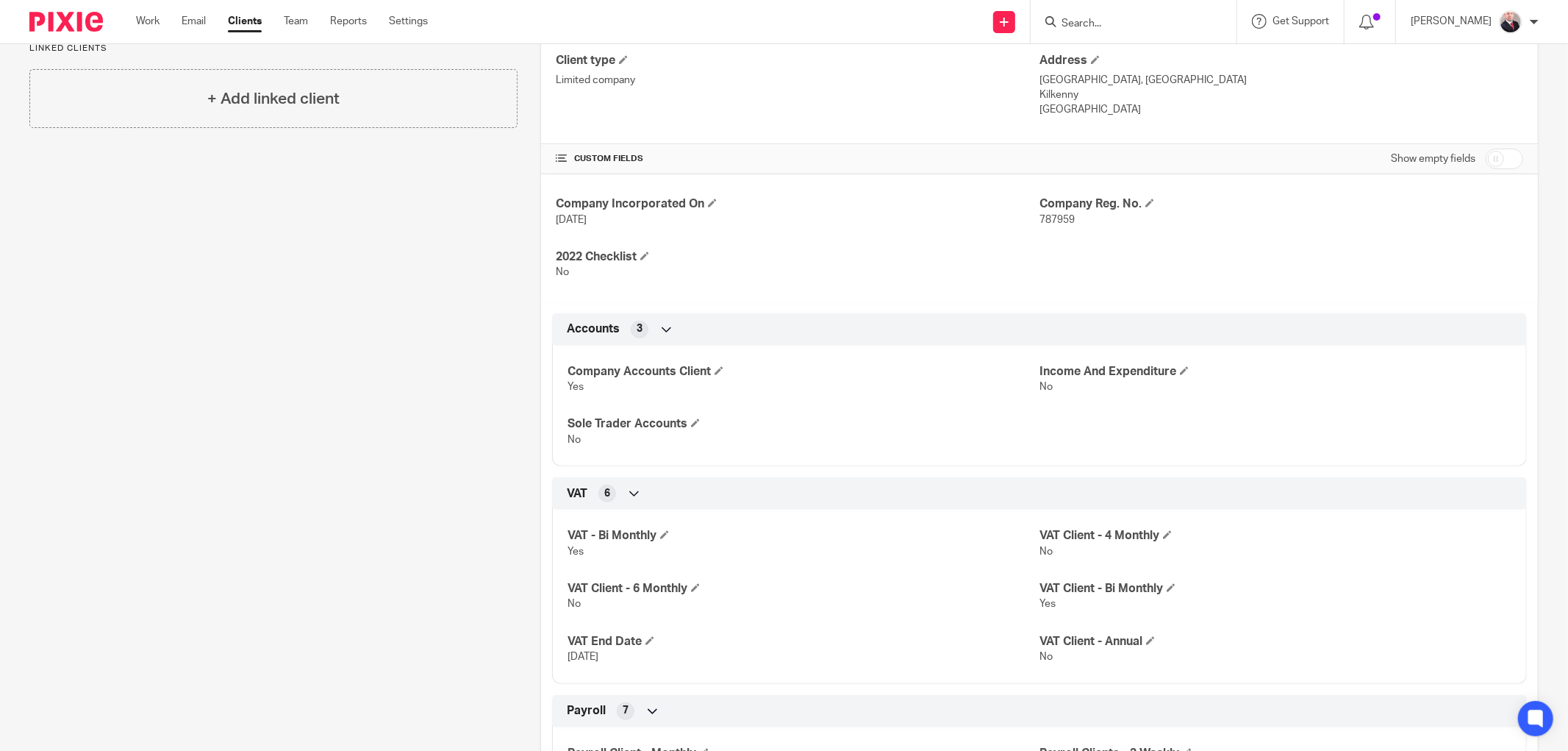
click at [1496, 155] on input "checkbox" at bounding box center [1504, 158] width 38 height 20
checkbox input "true"
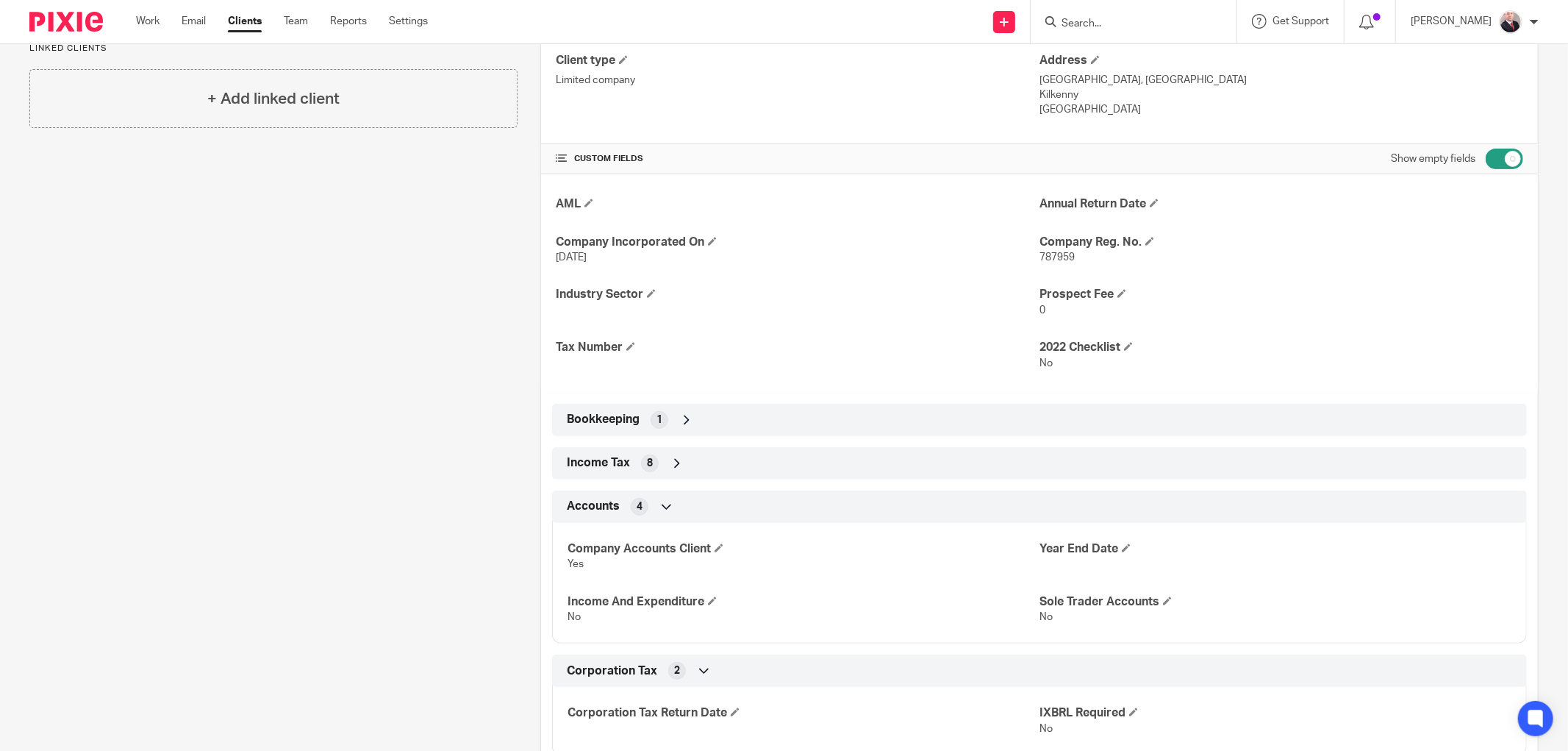
click at [619, 414] on span "Bookkeeping" at bounding box center [602, 420] width 72 height 15
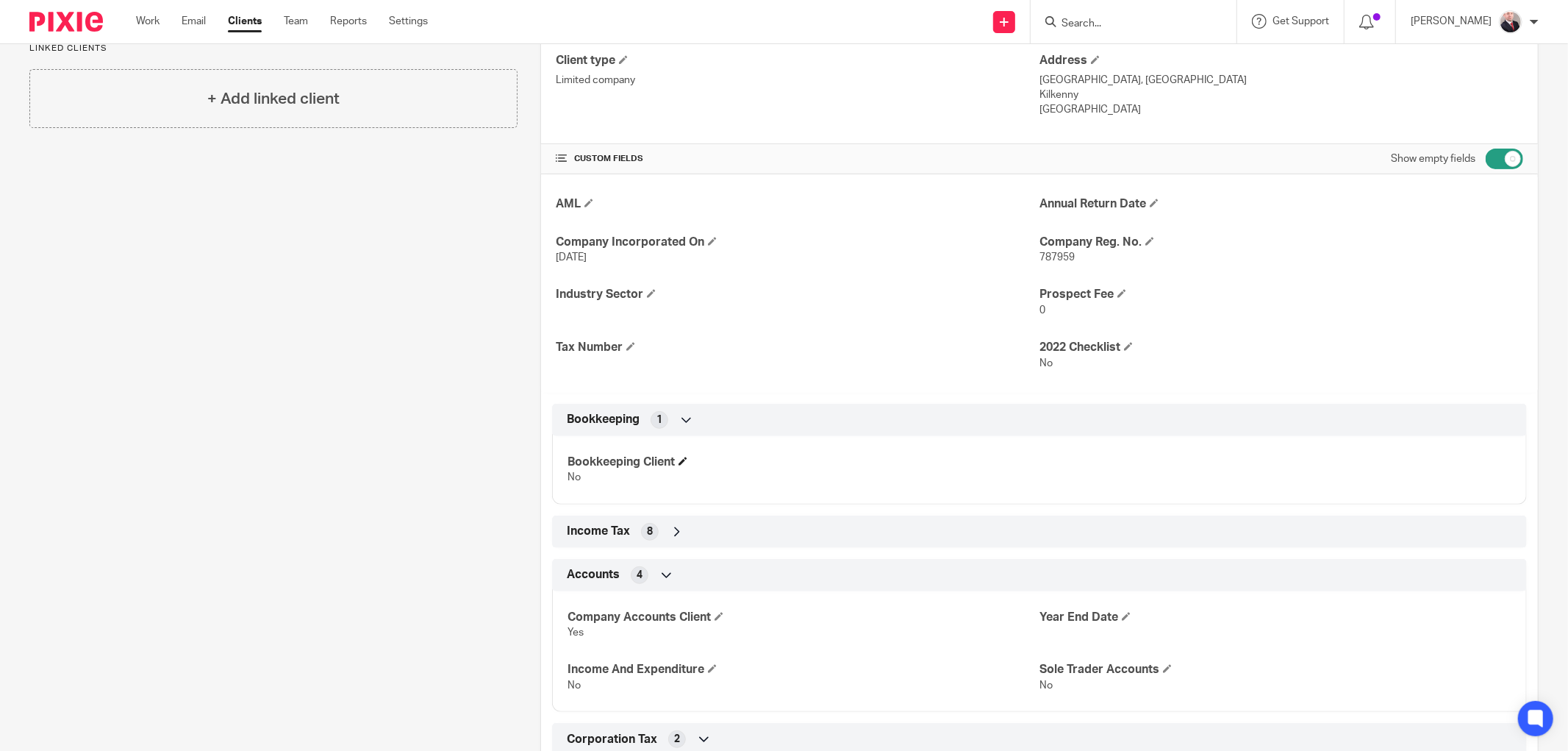
click at [677, 459] on h4 "Bookkeeping Client" at bounding box center [803, 462] width 472 height 15
click at [680, 459] on span at bounding box center [682, 460] width 9 height 9
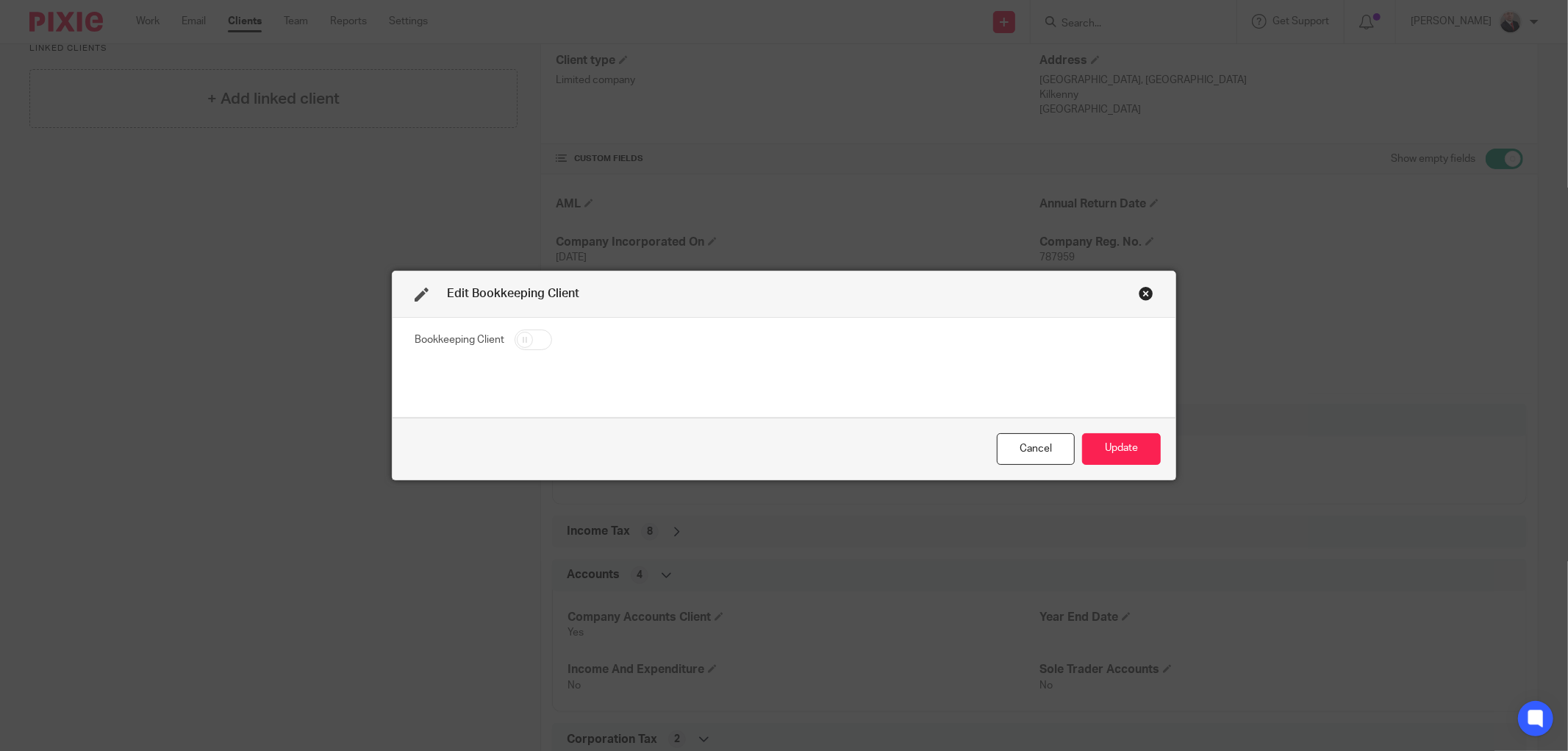
click at [519, 341] on input "checkbox" at bounding box center [533, 339] width 38 height 20
checkbox input "true"
click at [1097, 439] on button "Update" at bounding box center [1121, 449] width 79 height 32
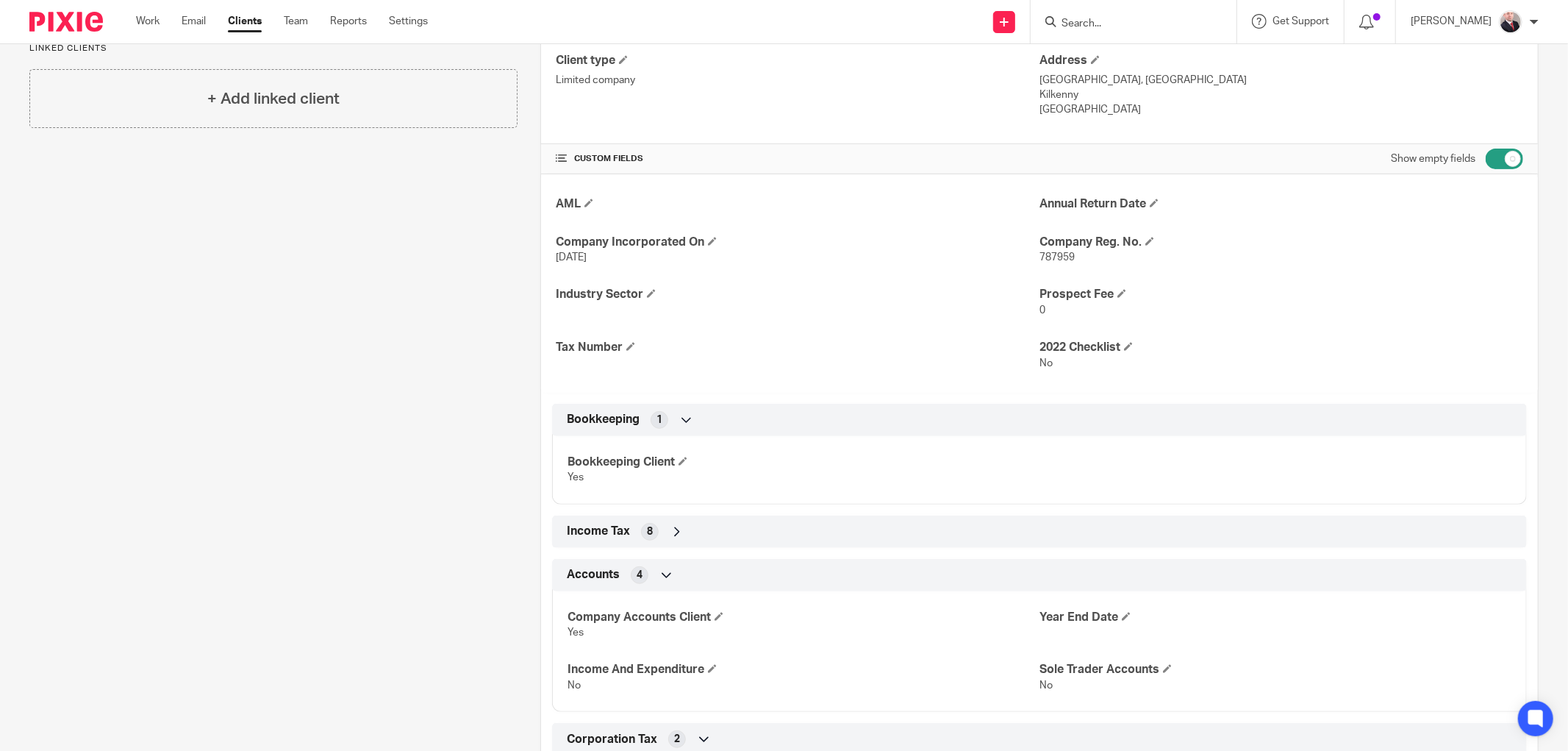
scroll to position [0, 0]
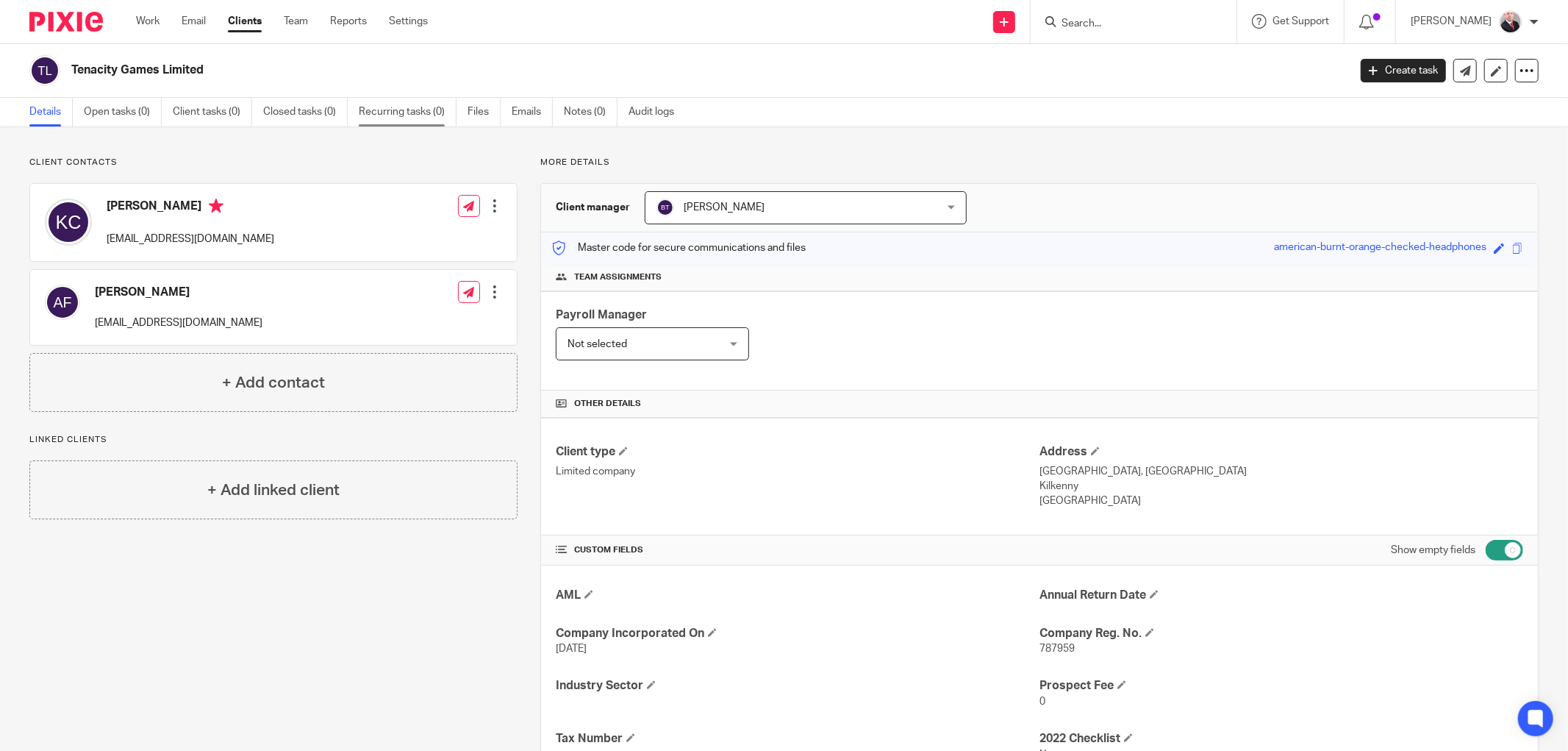
click at [402, 107] on link "Recurring tasks (0)" at bounding box center [407, 112] width 97 height 29
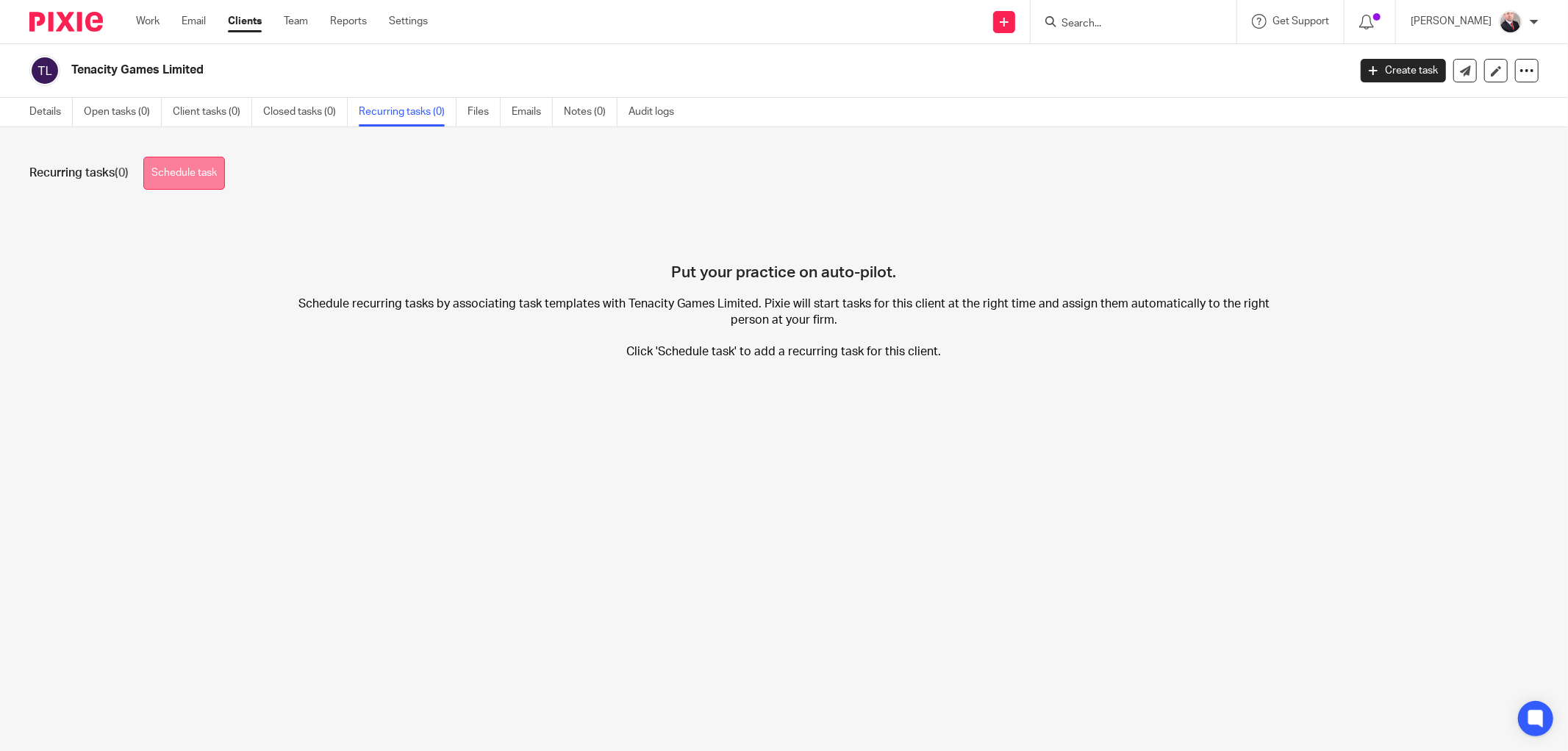
click at [191, 178] on link "Schedule task" at bounding box center [184, 173] width 82 height 33
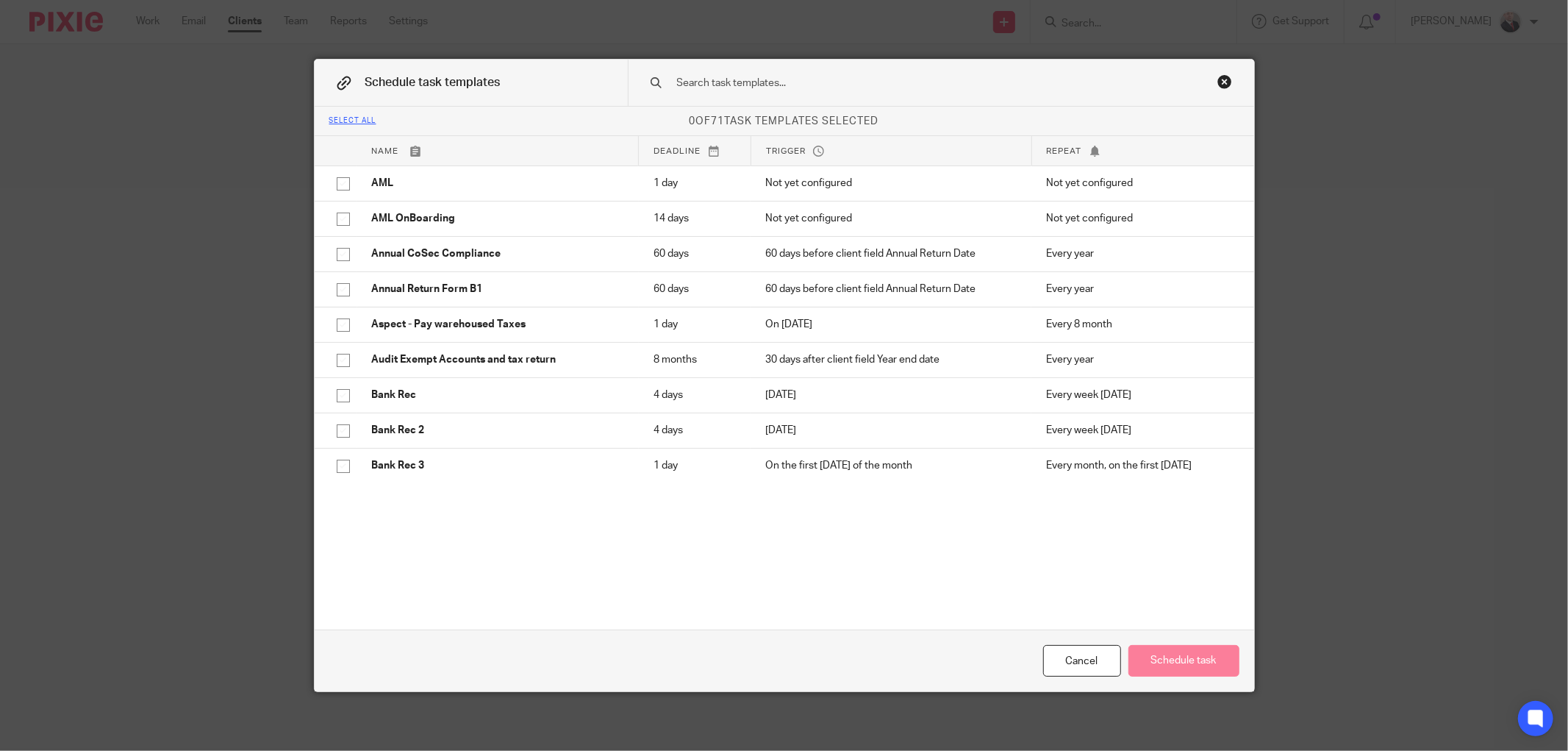
click at [714, 75] on input "text" at bounding box center [918, 83] width 484 height 16
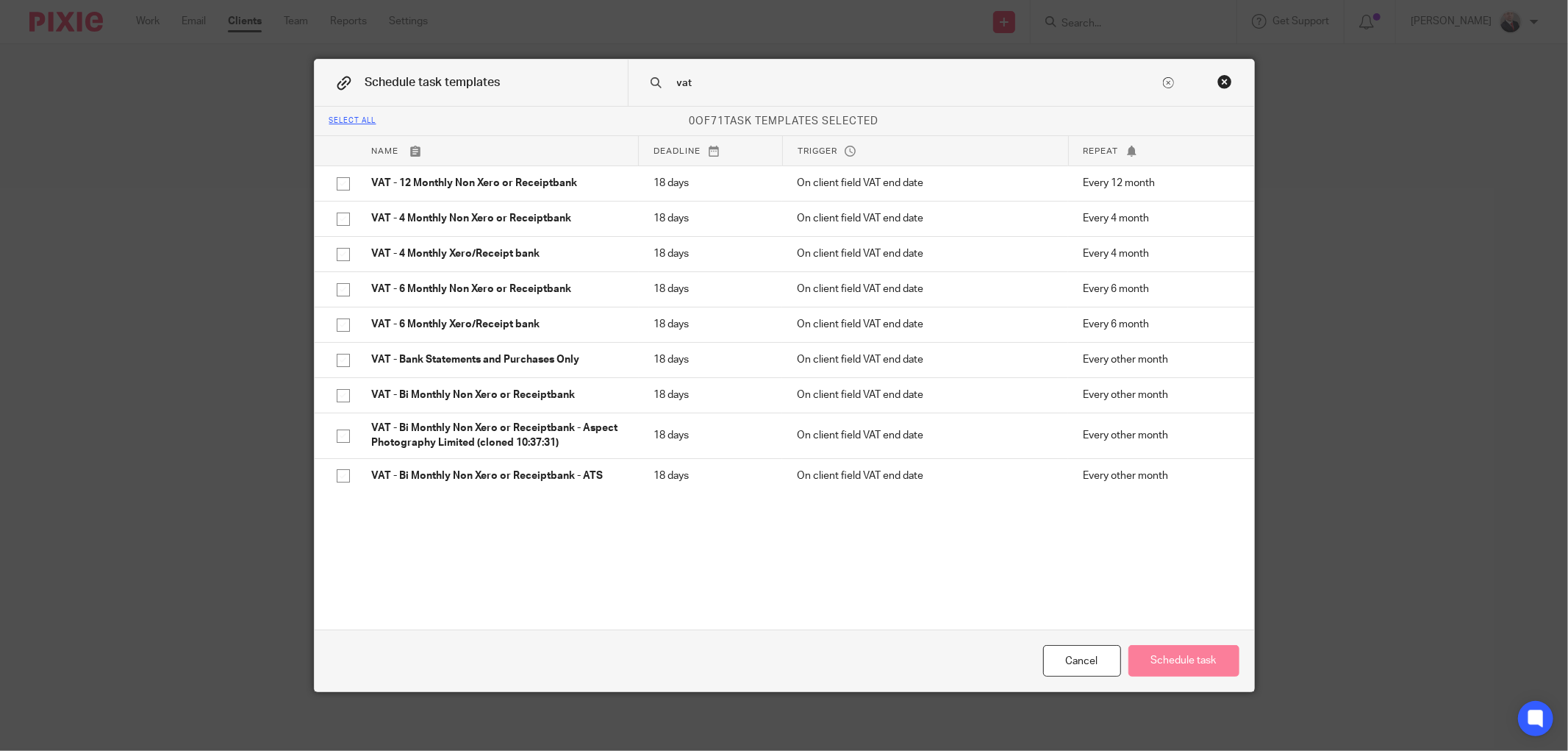
scroll to position [197, 0]
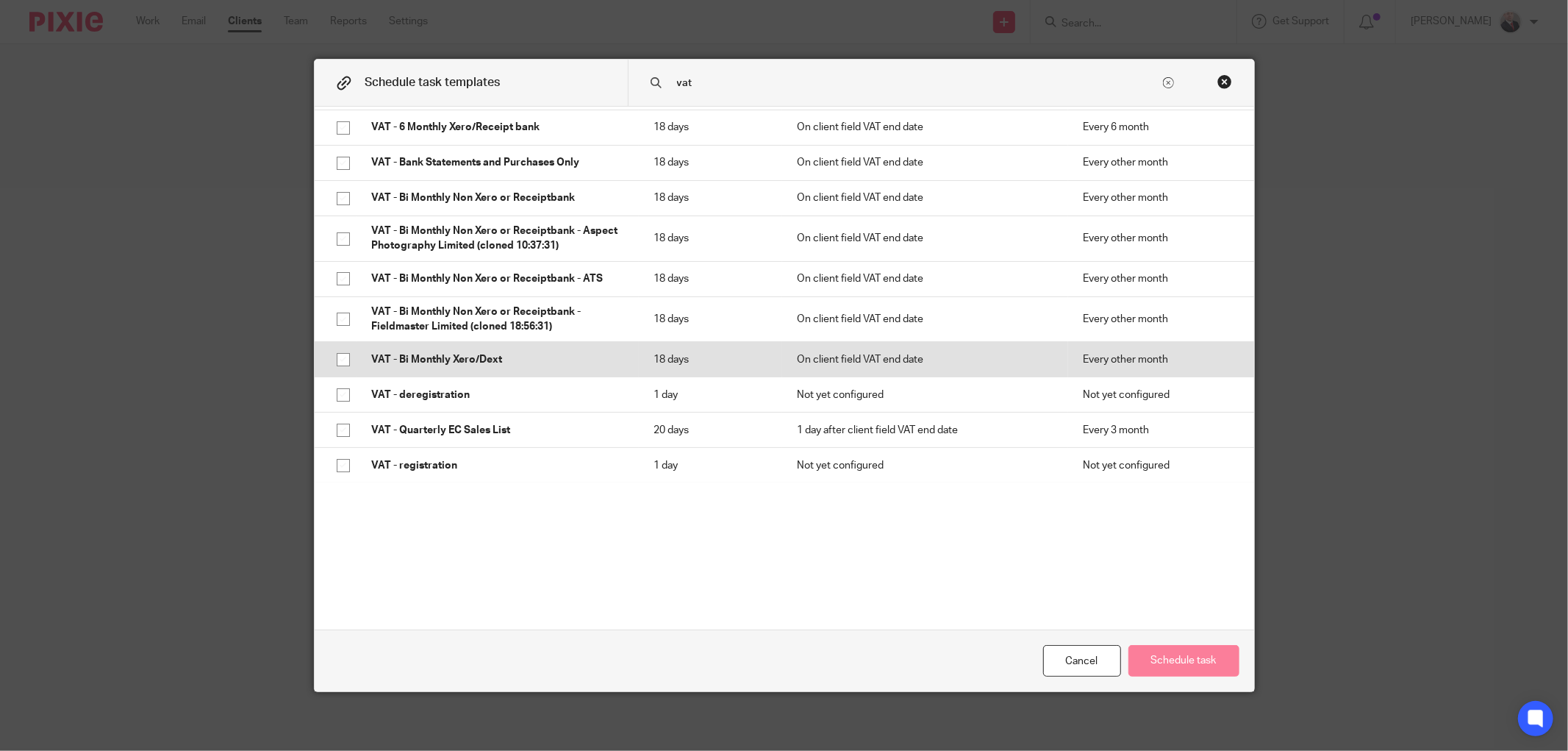
type input "vat"
click at [340, 361] on input "checkbox" at bounding box center [343, 359] width 28 height 28
checkbox input "true"
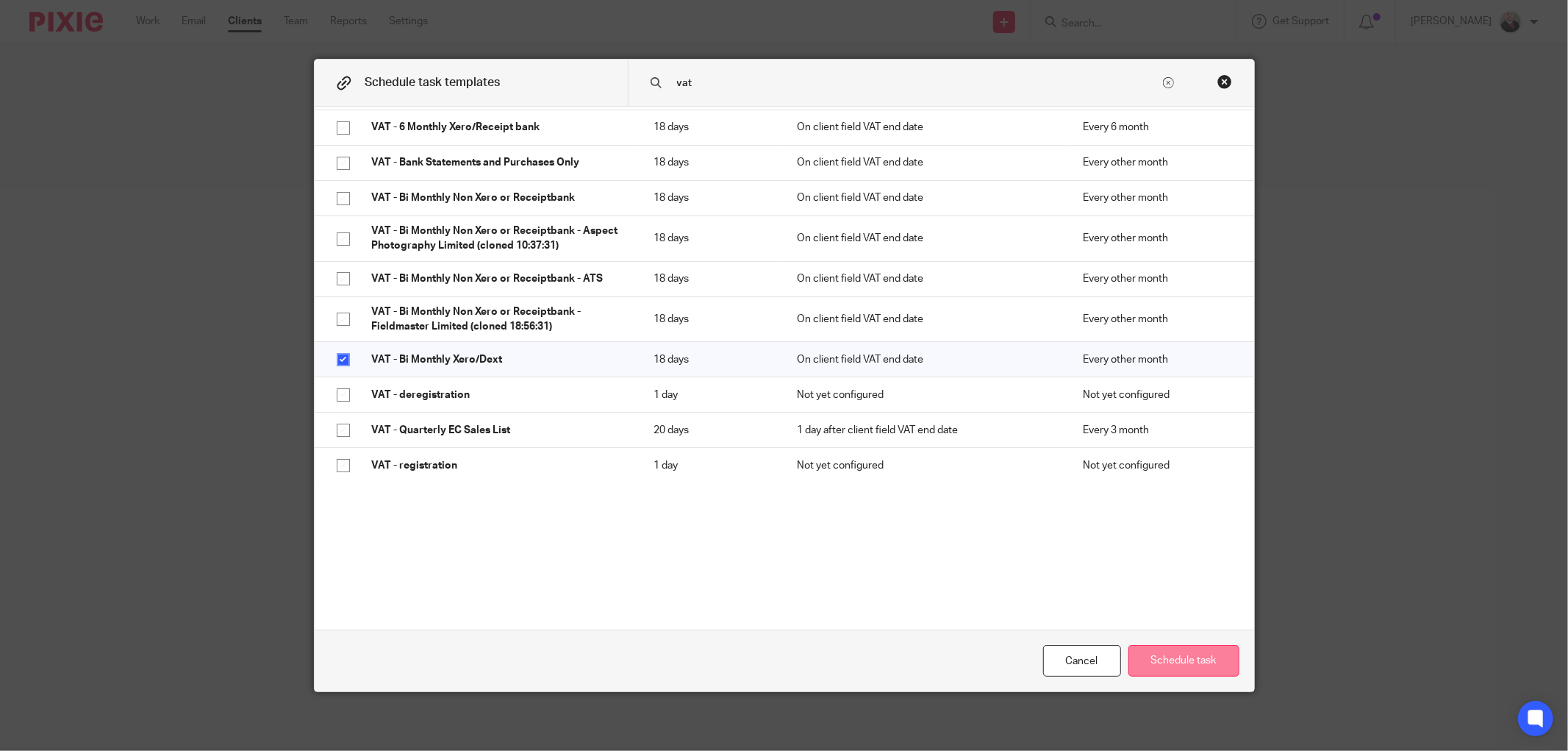
click at [1159, 659] on button "Schedule task" at bounding box center [1183, 660] width 111 height 32
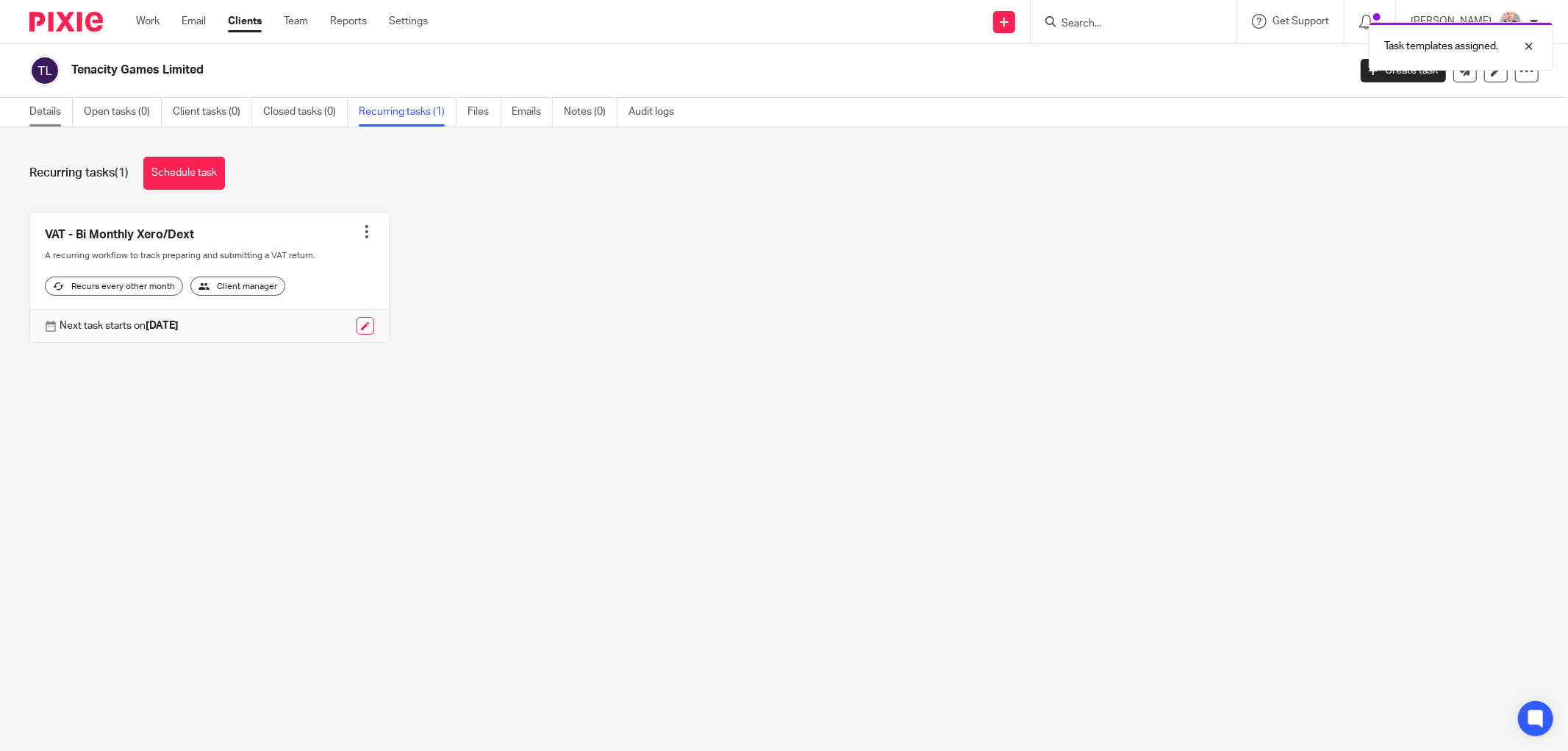
click at [44, 113] on link "Details" at bounding box center [50, 112] width 43 height 29
